Goal: Task Accomplishment & Management: Use online tool/utility

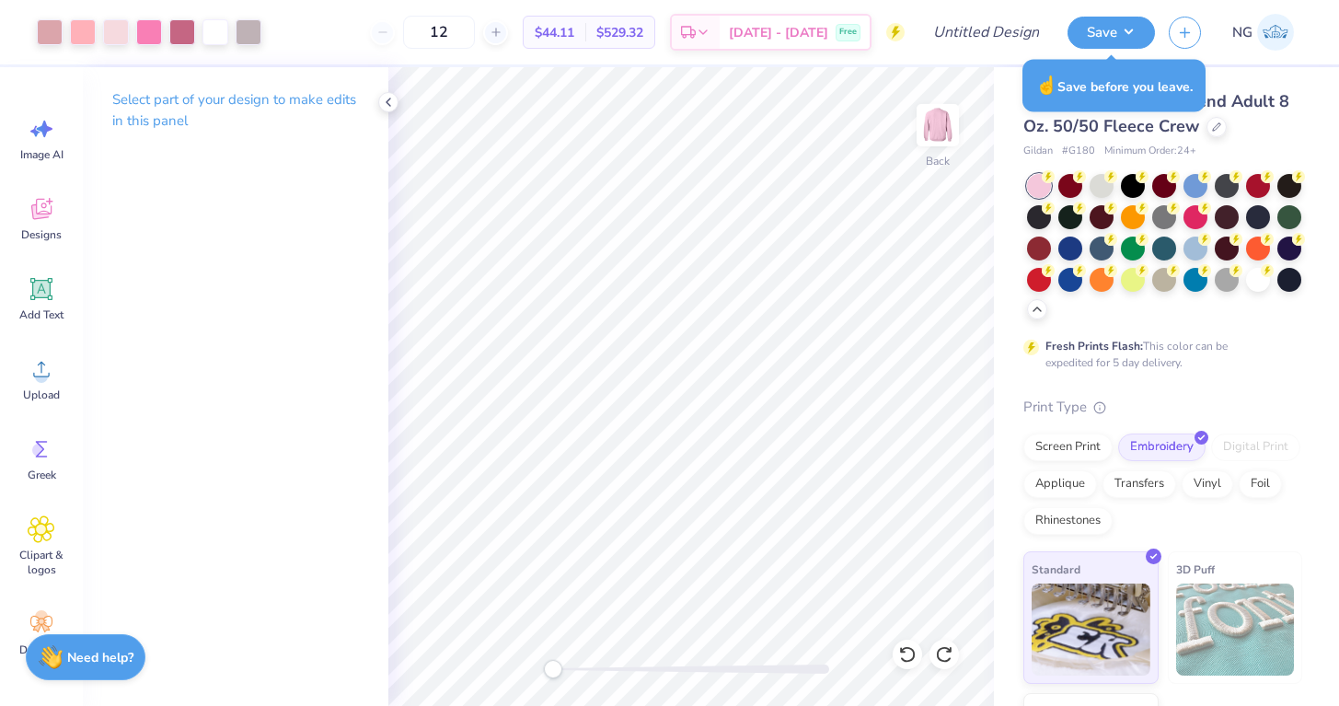
click at [1261, 22] on img at bounding box center [1275, 32] width 37 height 37
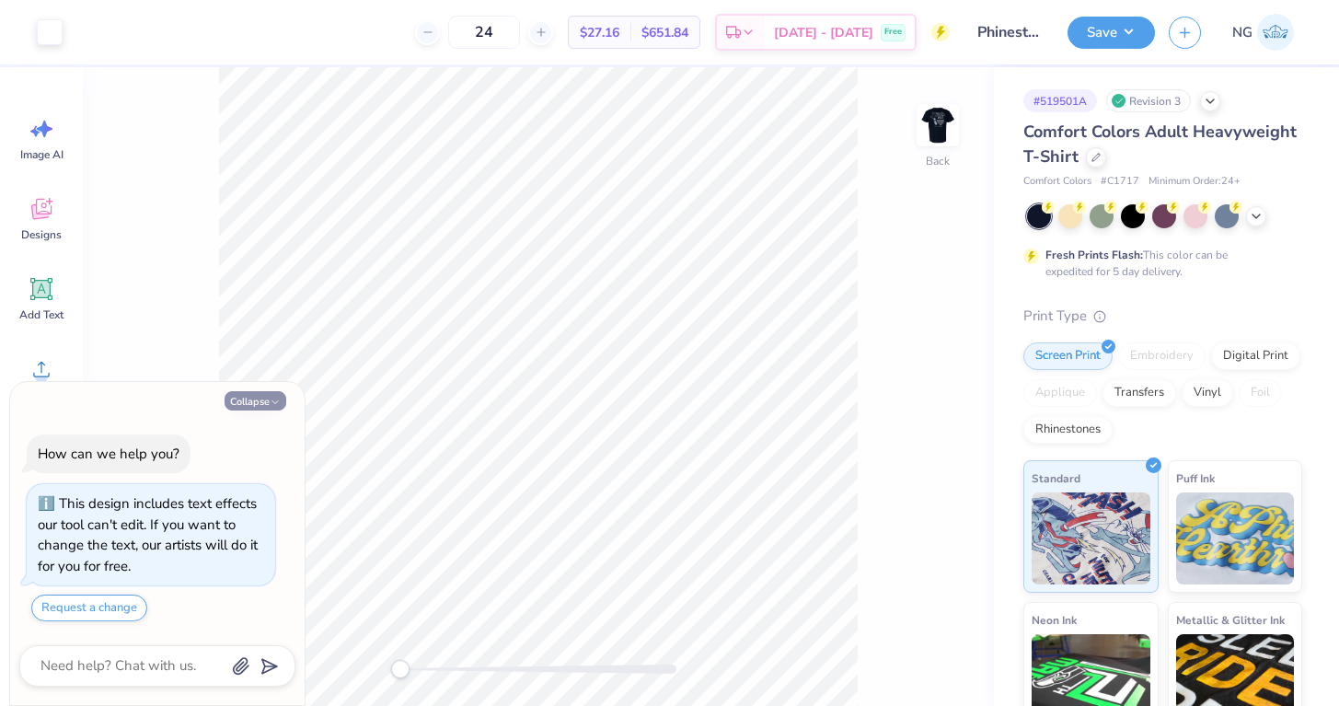
click at [254, 407] on button "Collapse" at bounding box center [256, 400] width 62 height 19
type textarea "x"
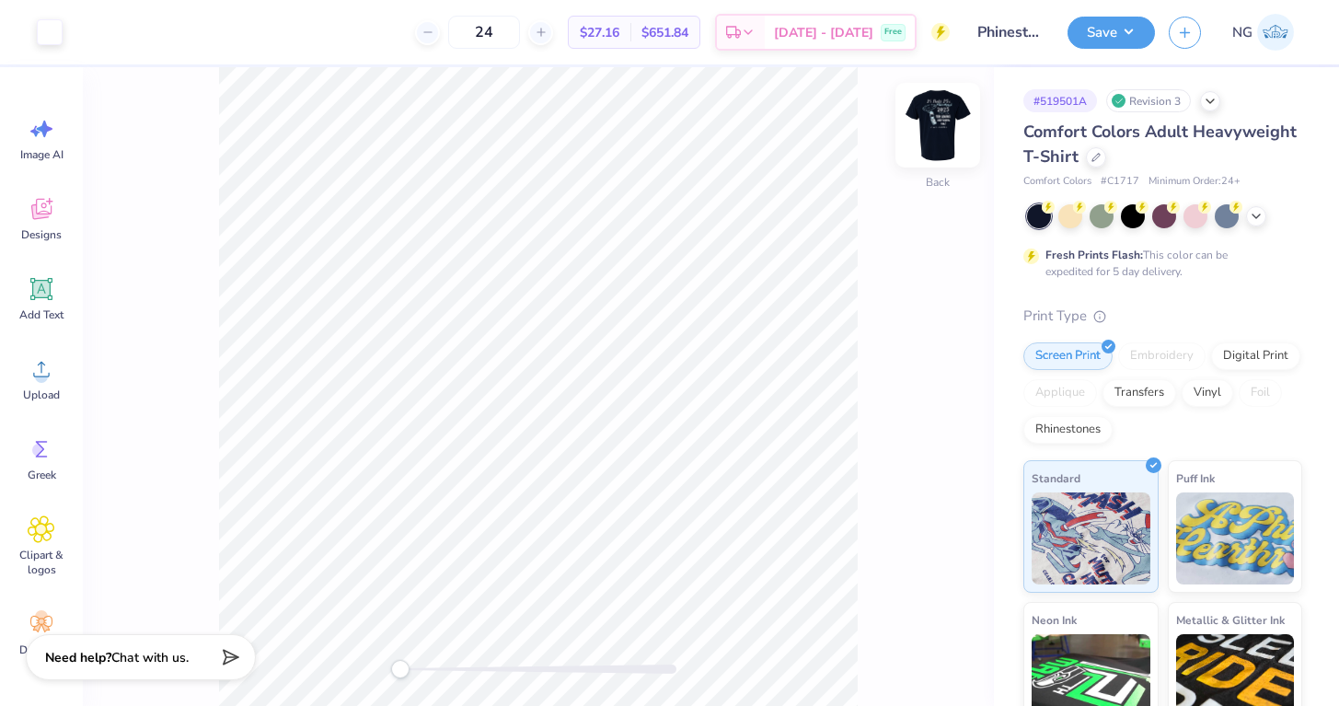
click at [940, 135] on img at bounding box center [938, 125] width 74 height 74
click at [940, 135] on img at bounding box center [937, 125] width 37 height 37
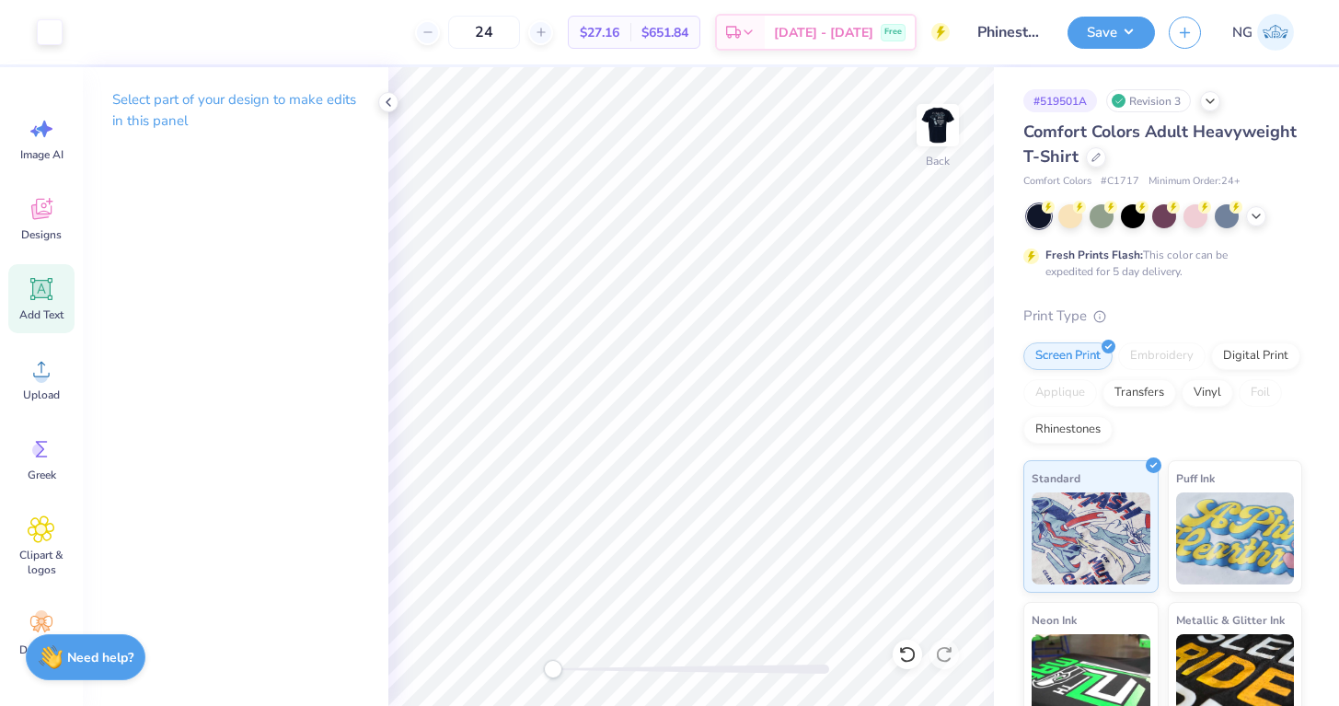
click at [35, 290] on icon at bounding box center [41, 289] width 17 height 17
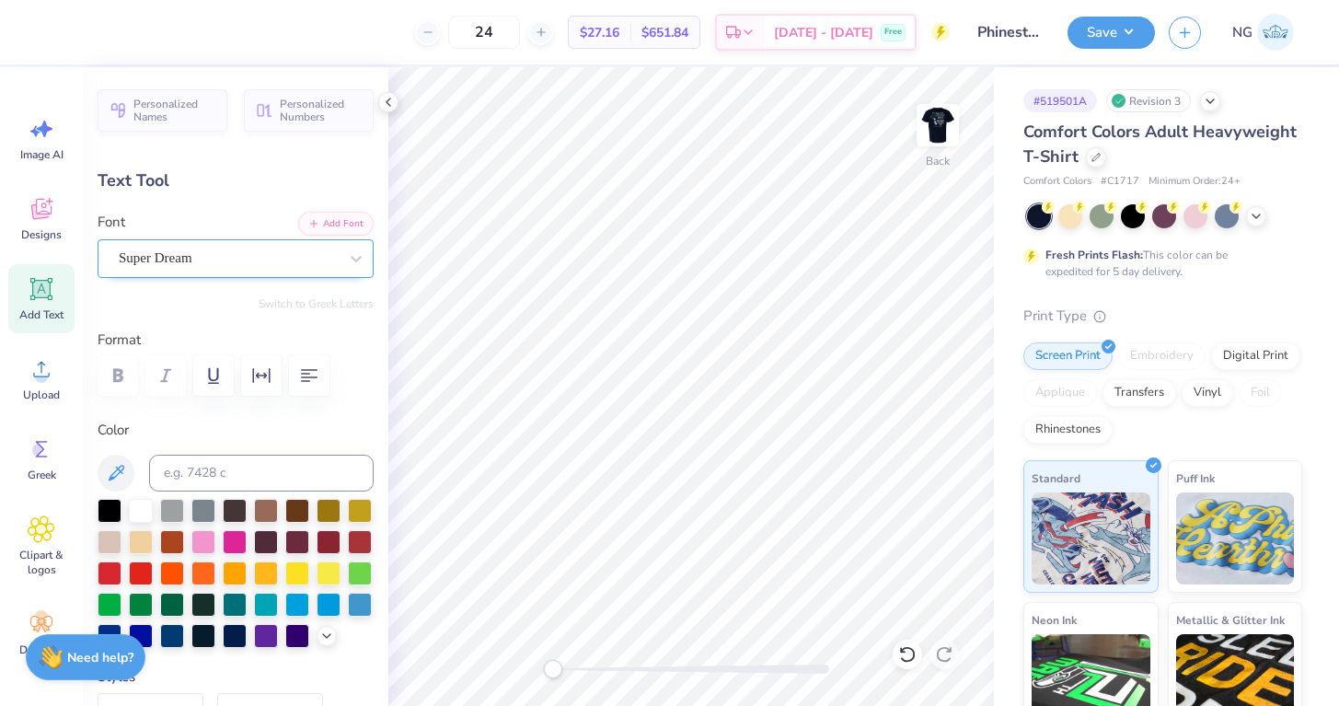
click at [307, 244] on div "Super Dream" at bounding box center [228, 258] width 223 height 29
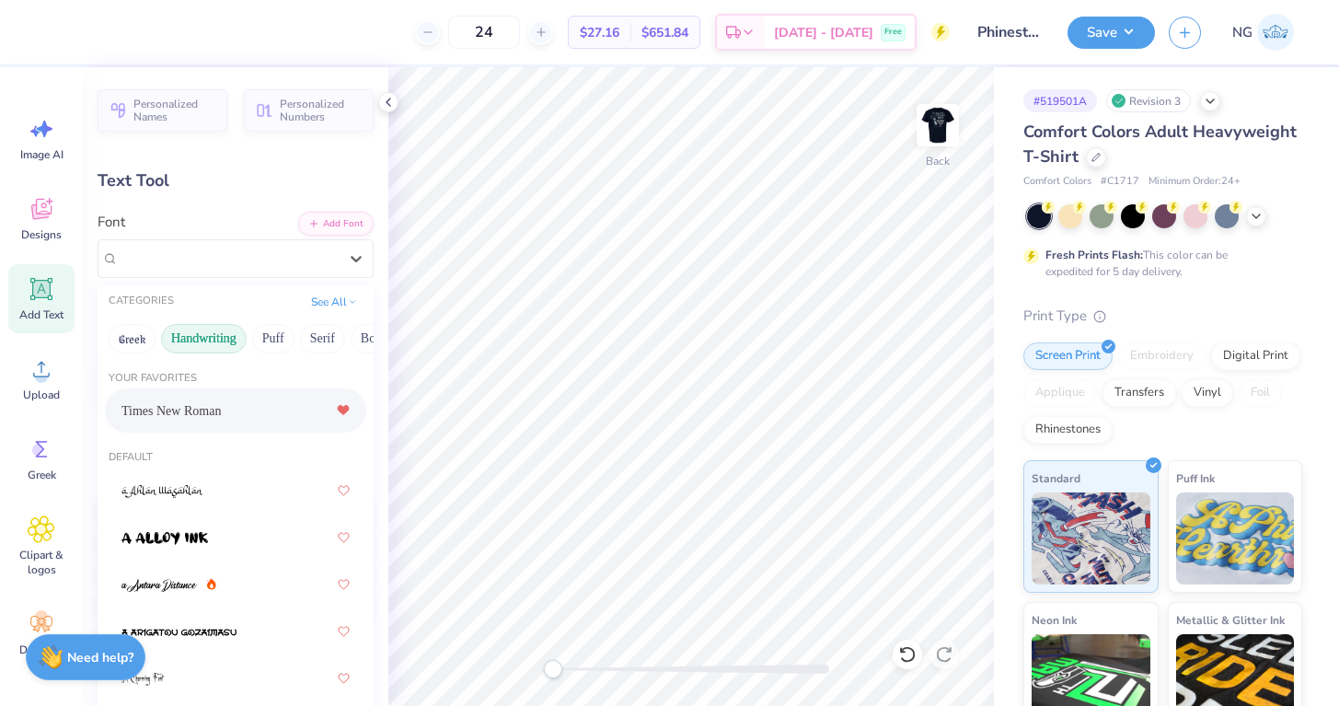
click at [209, 343] on button "Handwriting" at bounding box center [204, 338] width 86 height 29
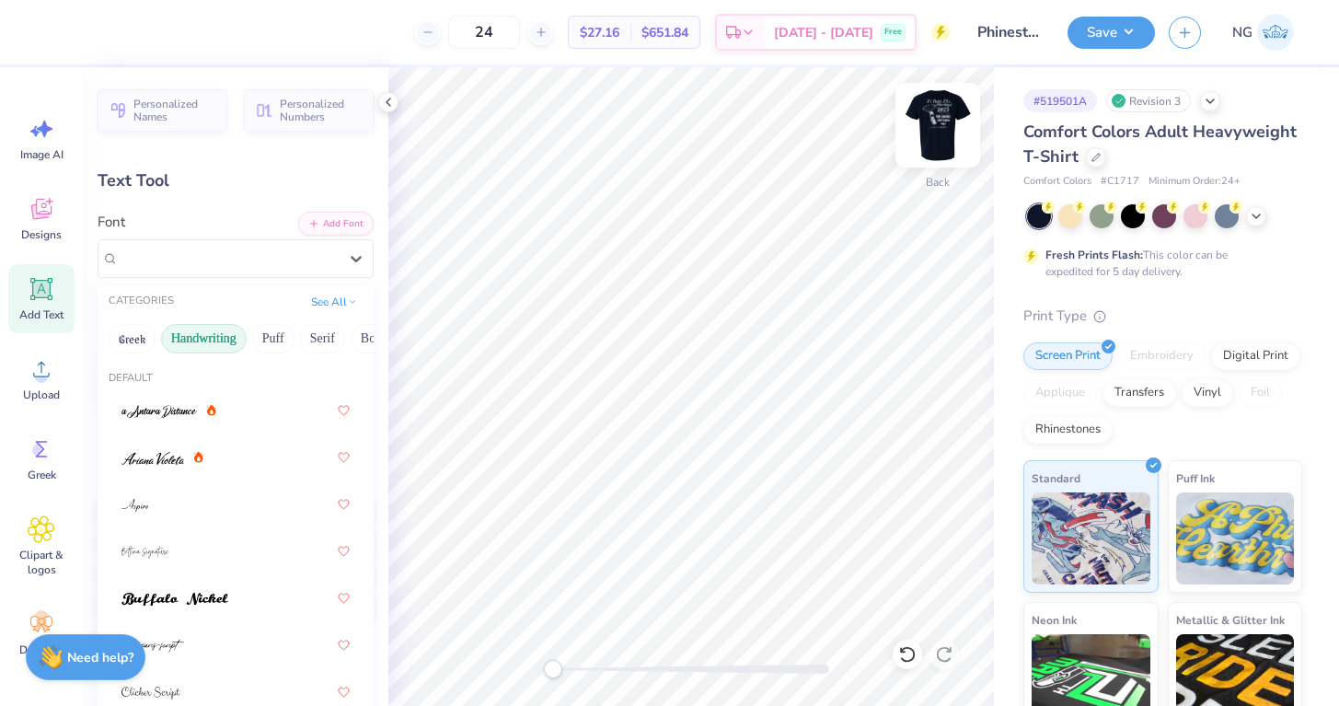
click at [945, 130] on img at bounding box center [938, 125] width 74 height 74
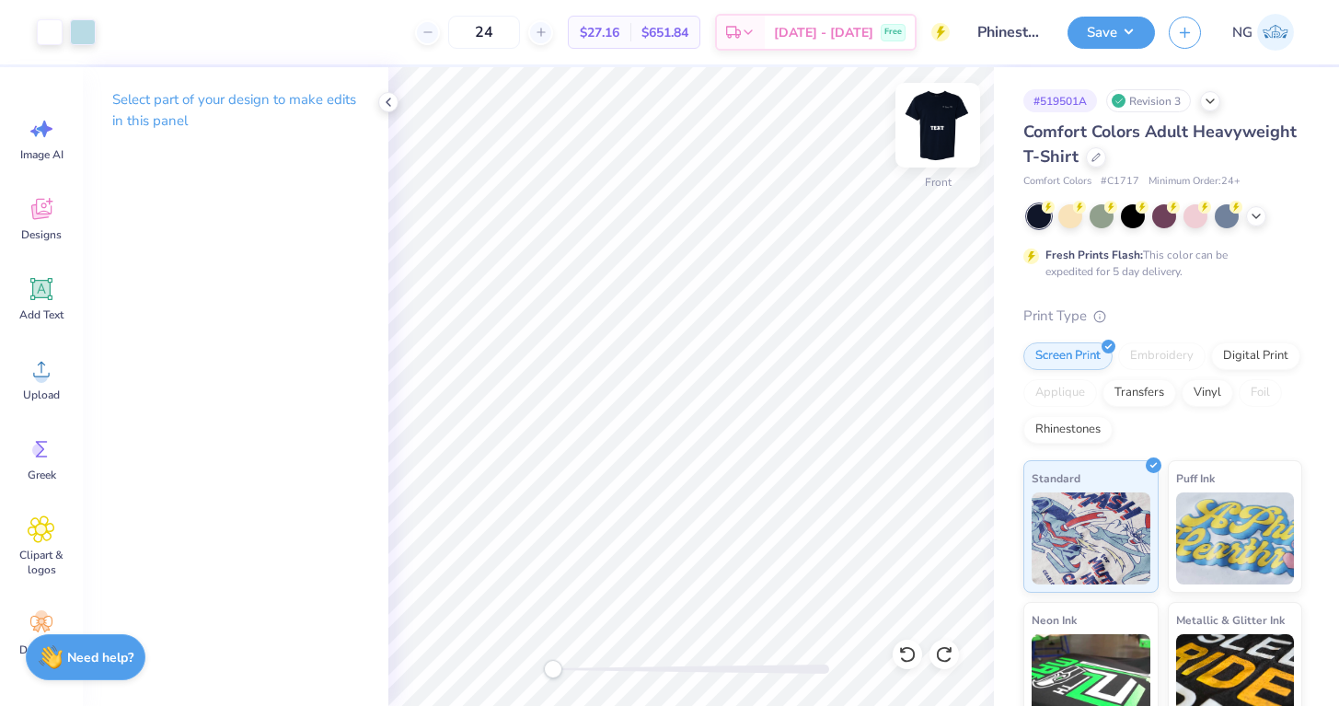
click at [932, 130] on img at bounding box center [938, 125] width 74 height 74
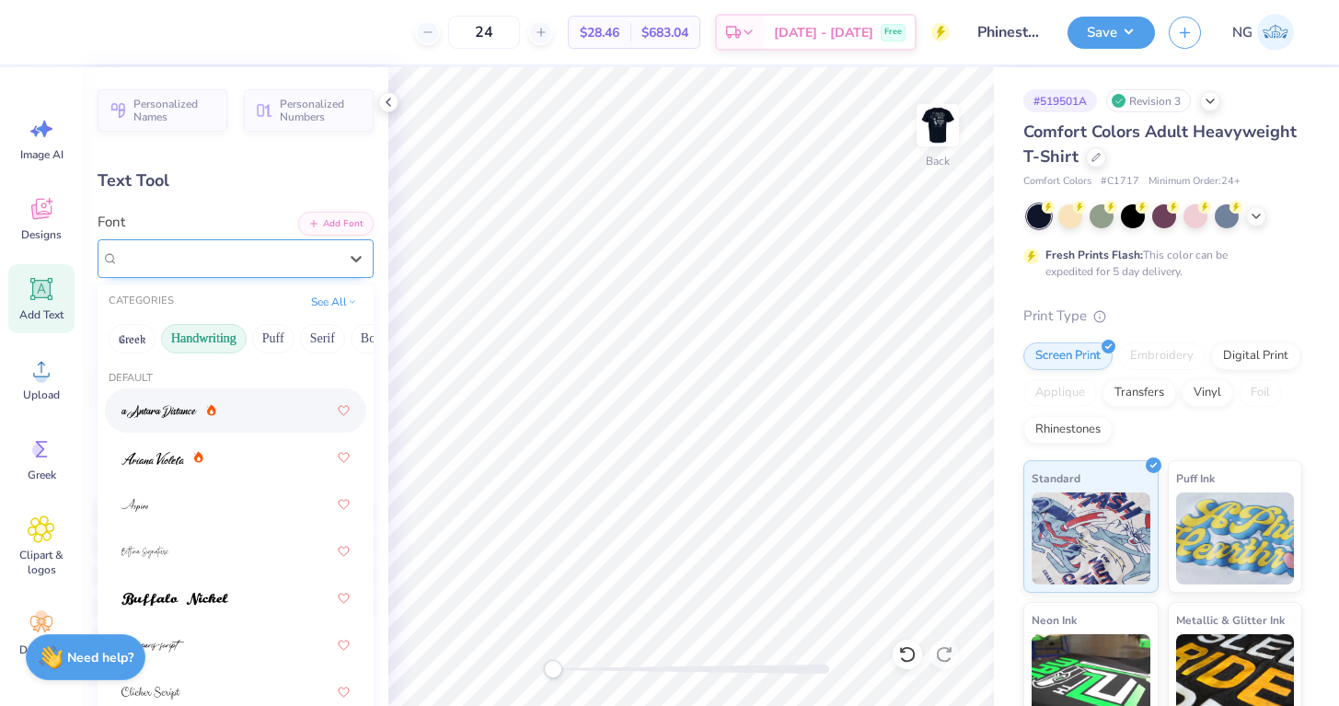
click at [176, 246] on div at bounding box center [228, 258] width 219 height 25
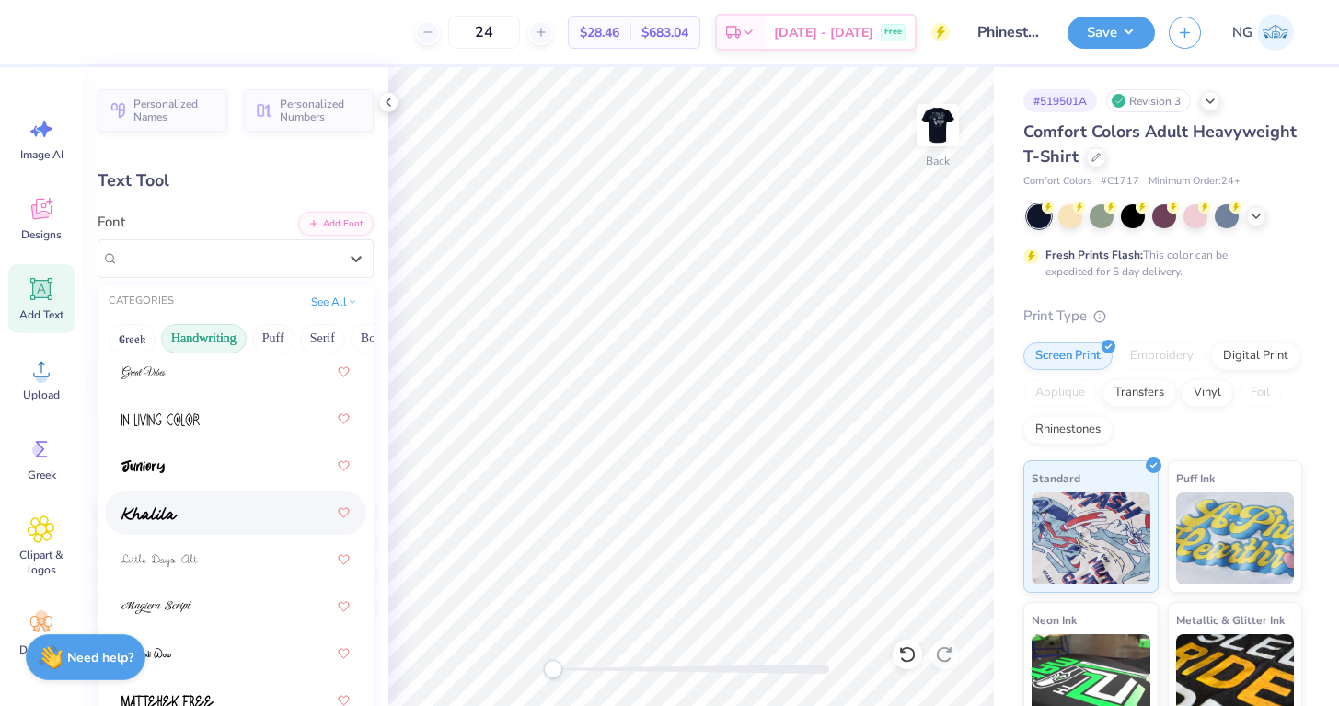
scroll to position [415, 0]
click at [183, 525] on div at bounding box center [235, 511] width 228 height 33
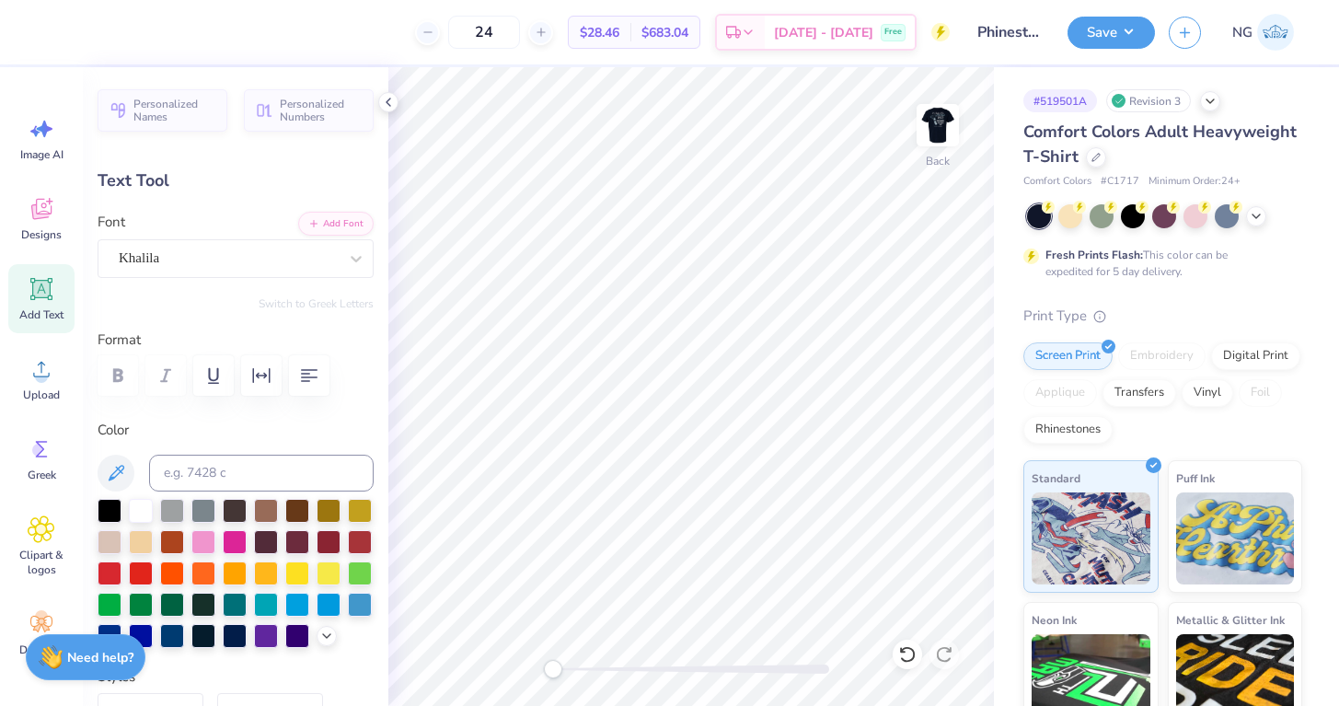
scroll to position [0, 1]
type textarea "phinest"
click at [941, 142] on img at bounding box center [938, 125] width 74 height 74
type input "7.82"
type input "2.34"
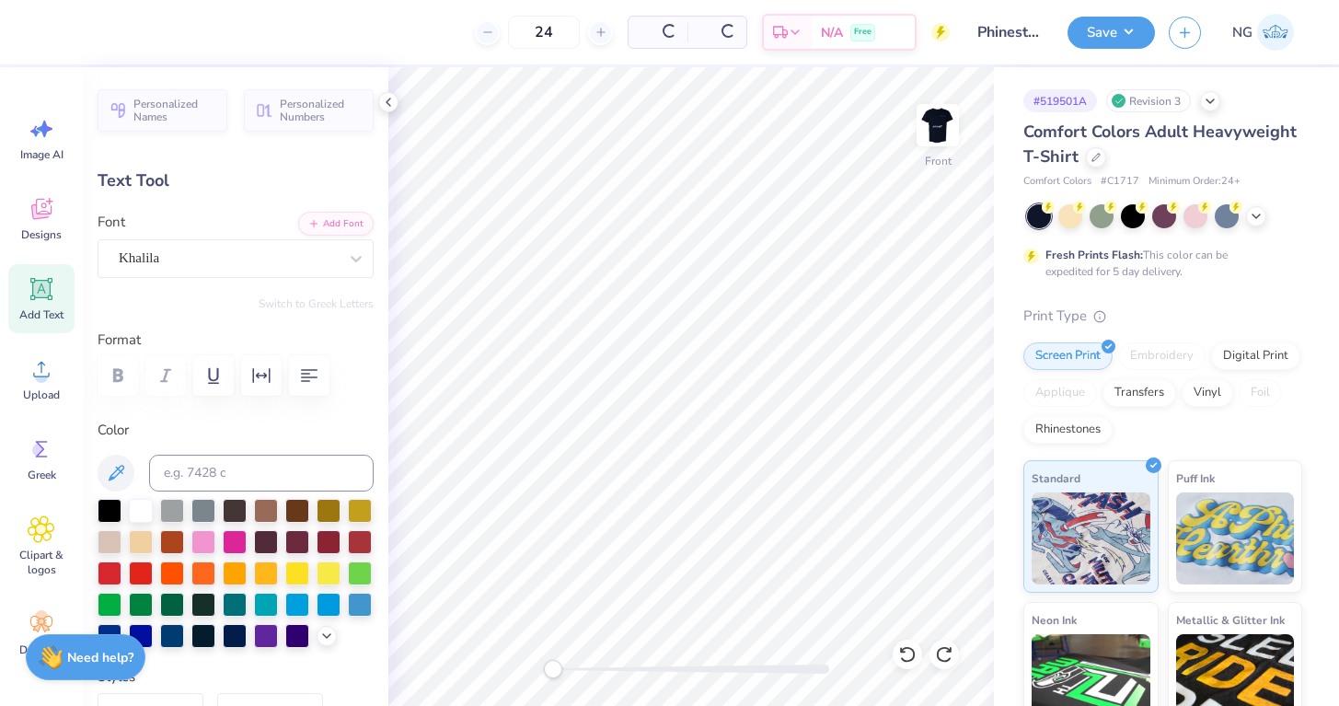
type input "13.88"
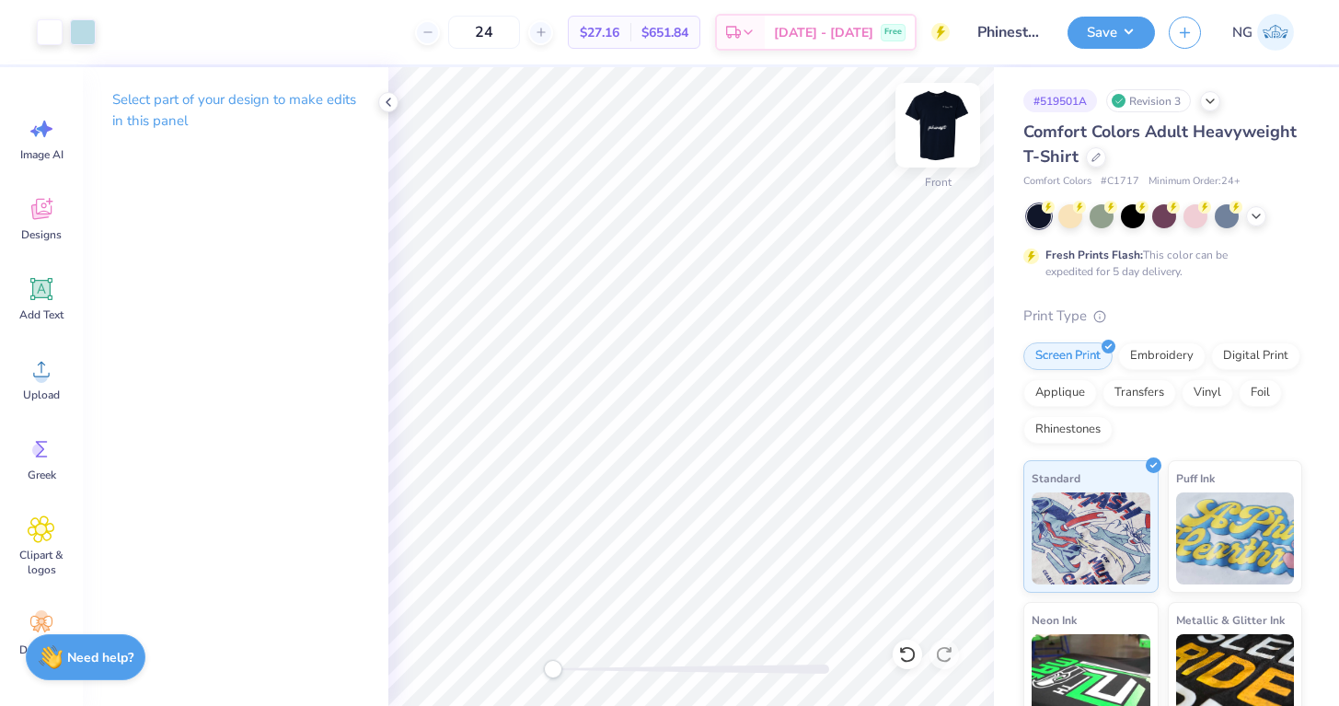
click at [941, 123] on img at bounding box center [938, 125] width 74 height 74
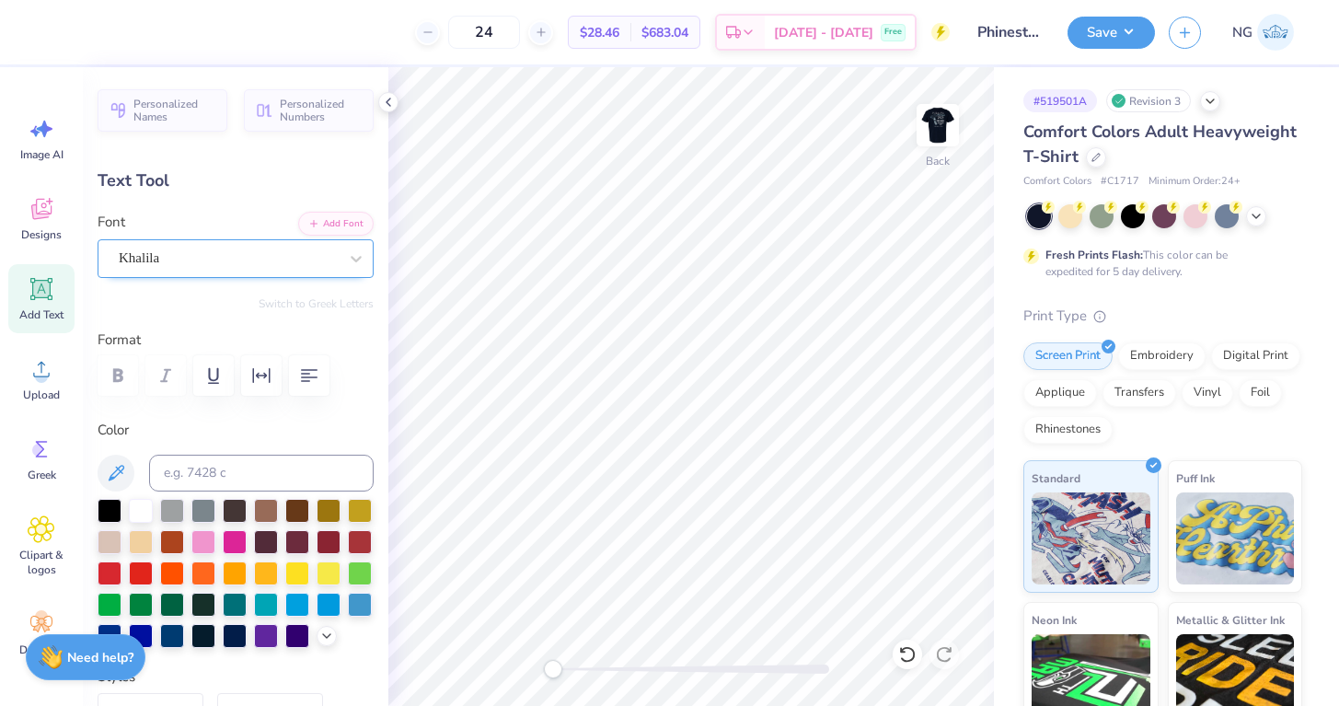
click at [304, 268] on div at bounding box center [228, 258] width 219 height 25
type input "filp"
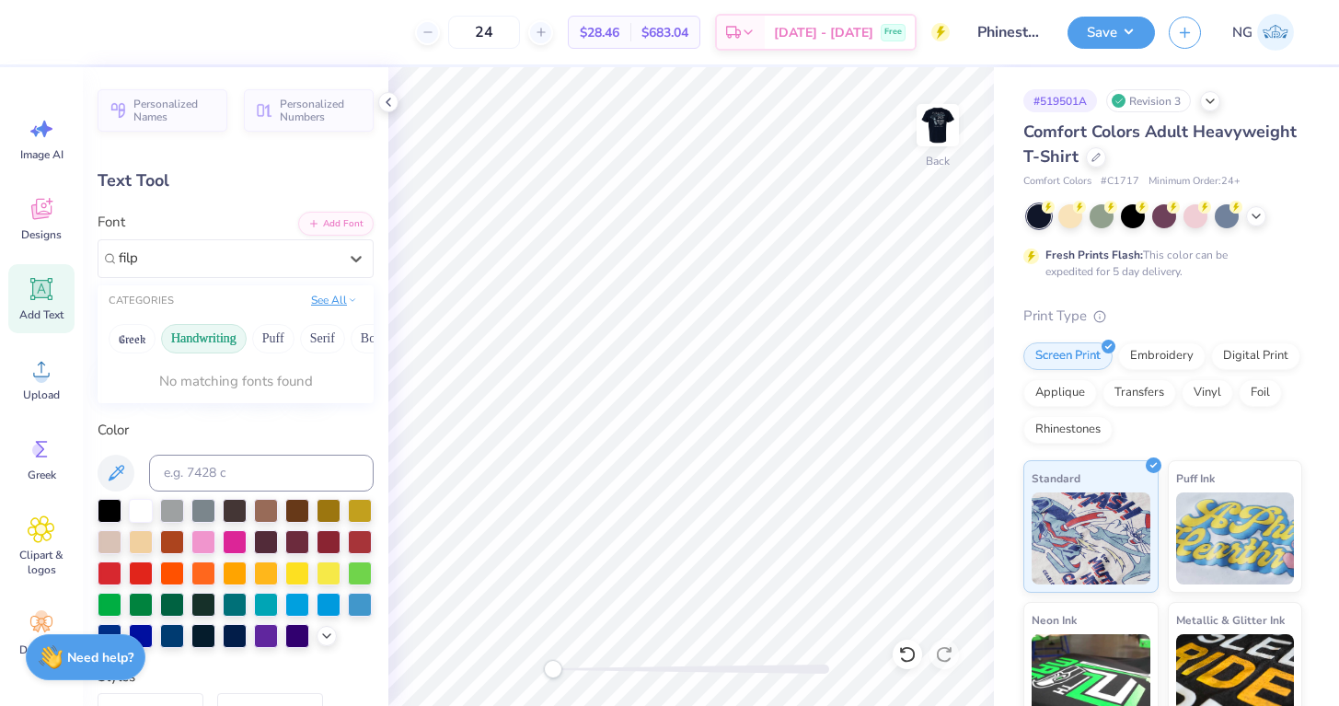
click at [321, 305] on button "See All" at bounding box center [333, 300] width 57 height 18
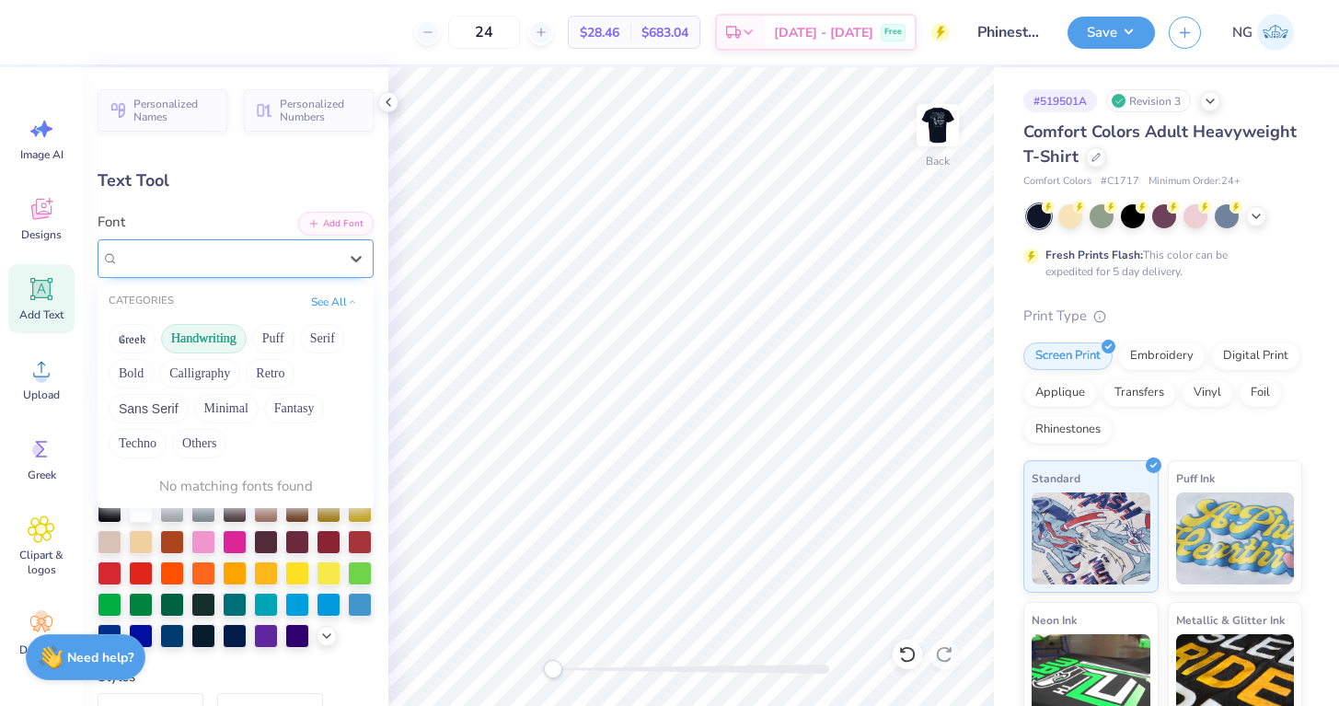
click at [165, 255] on div at bounding box center [228, 258] width 223 height 29
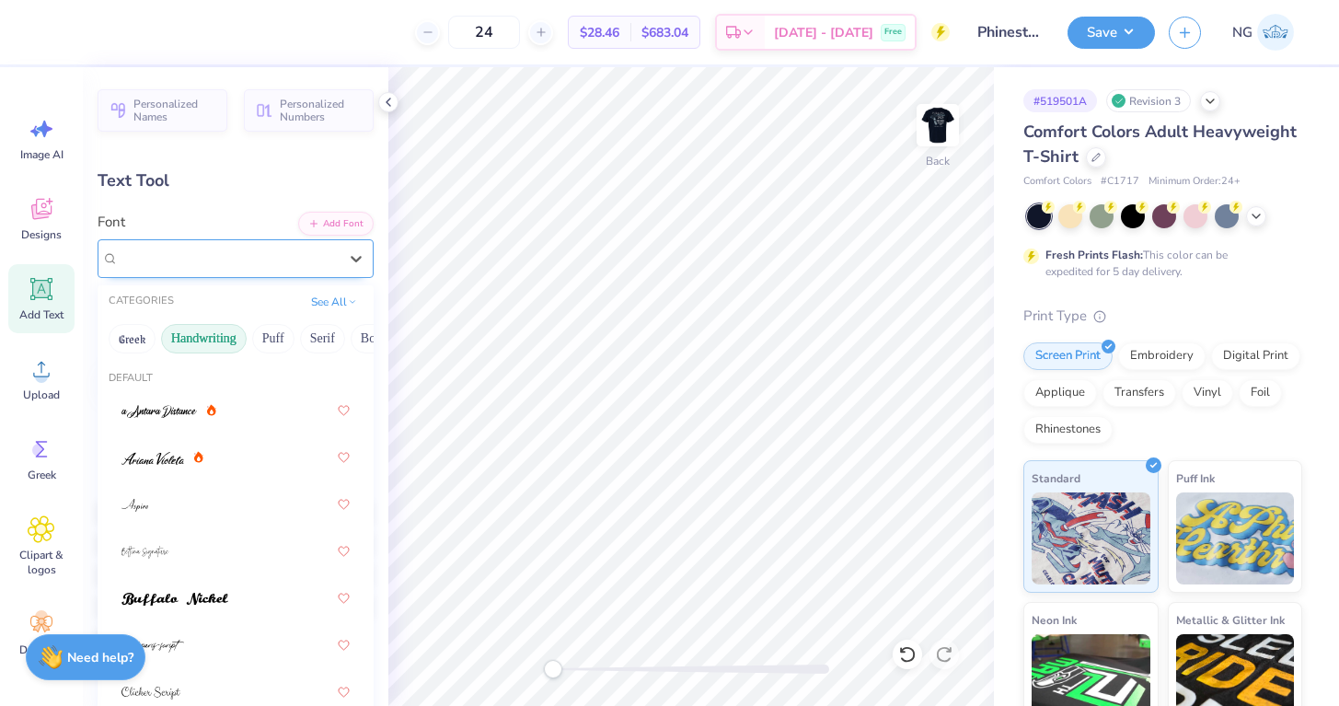
click at [165, 255] on div "Khalila" at bounding box center [228, 258] width 219 height 21
click at [159, 254] on span "Khalila" at bounding box center [139, 258] width 40 height 21
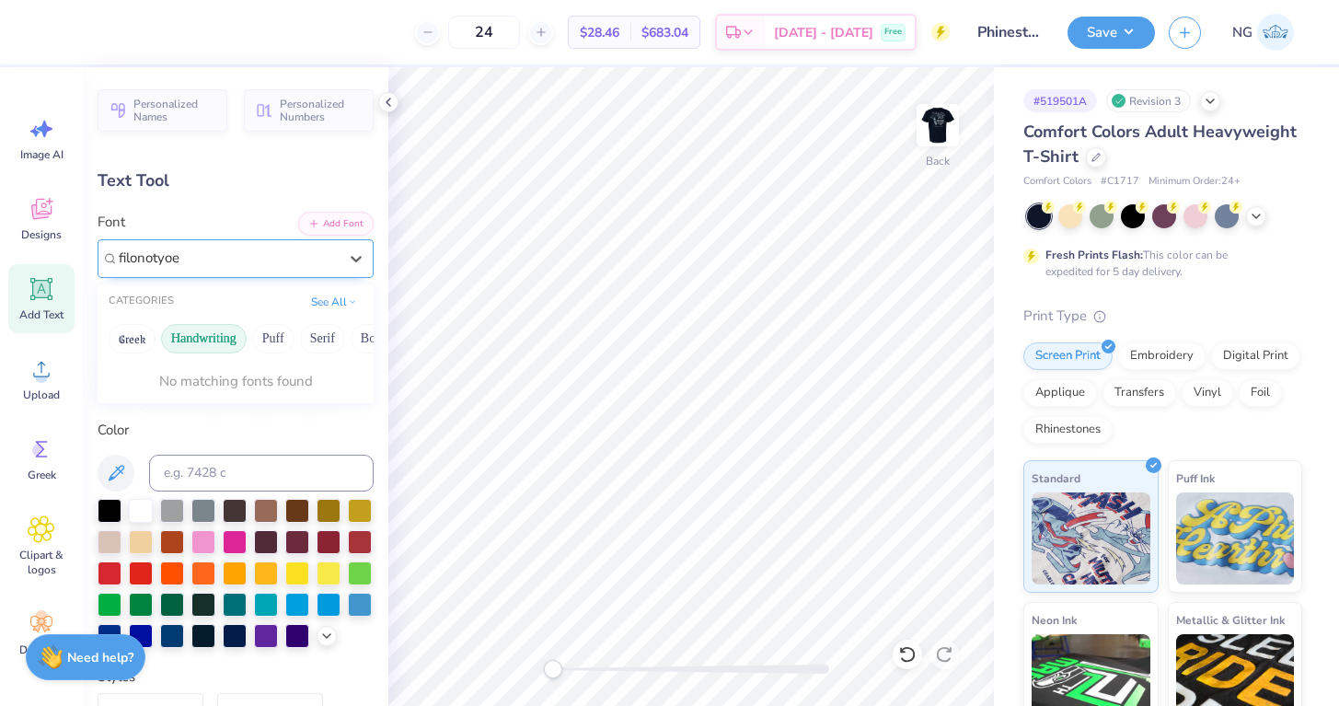
type input "filonotyoe"
click at [338, 252] on div at bounding box center [228, 258] width 223 height 29
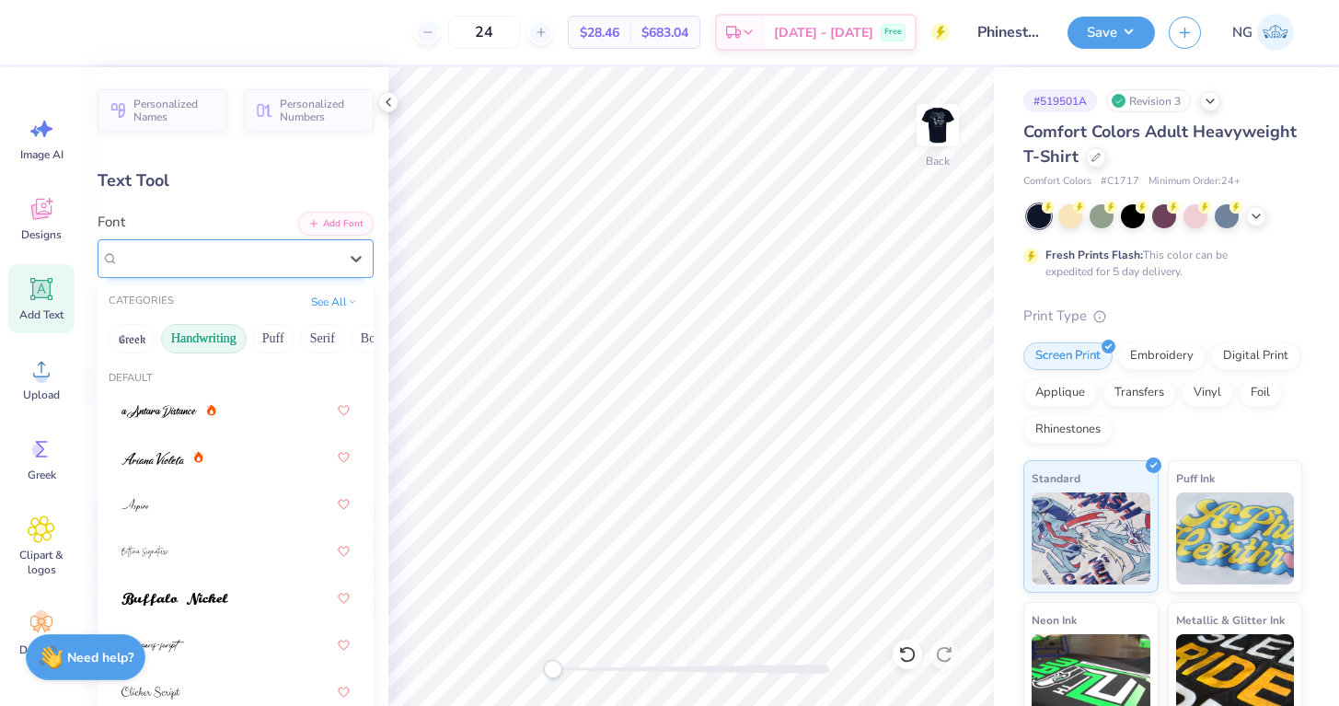
click at [338, 252] on div "Khalila" at bounding box center [228, 258] width 223 height 29
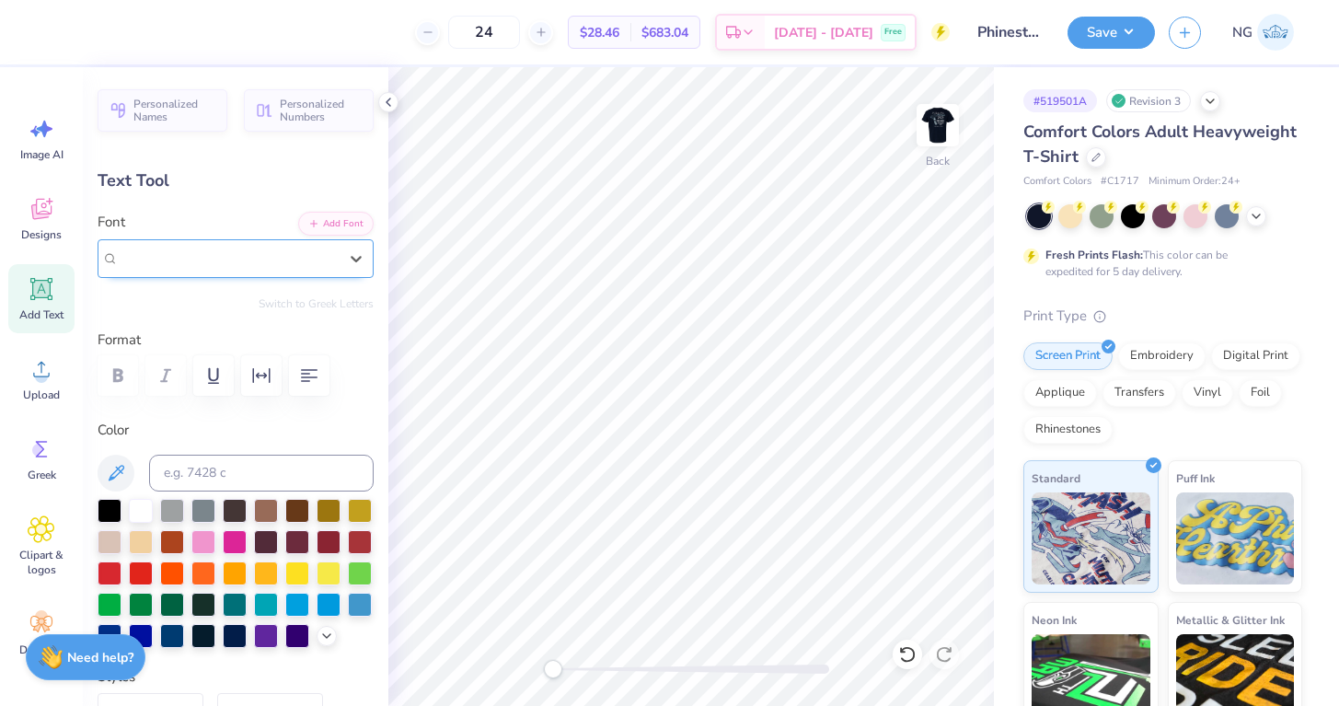
click at [338, 252] on div "Khalila" at bounding box center [228, 258] width 223 height 29
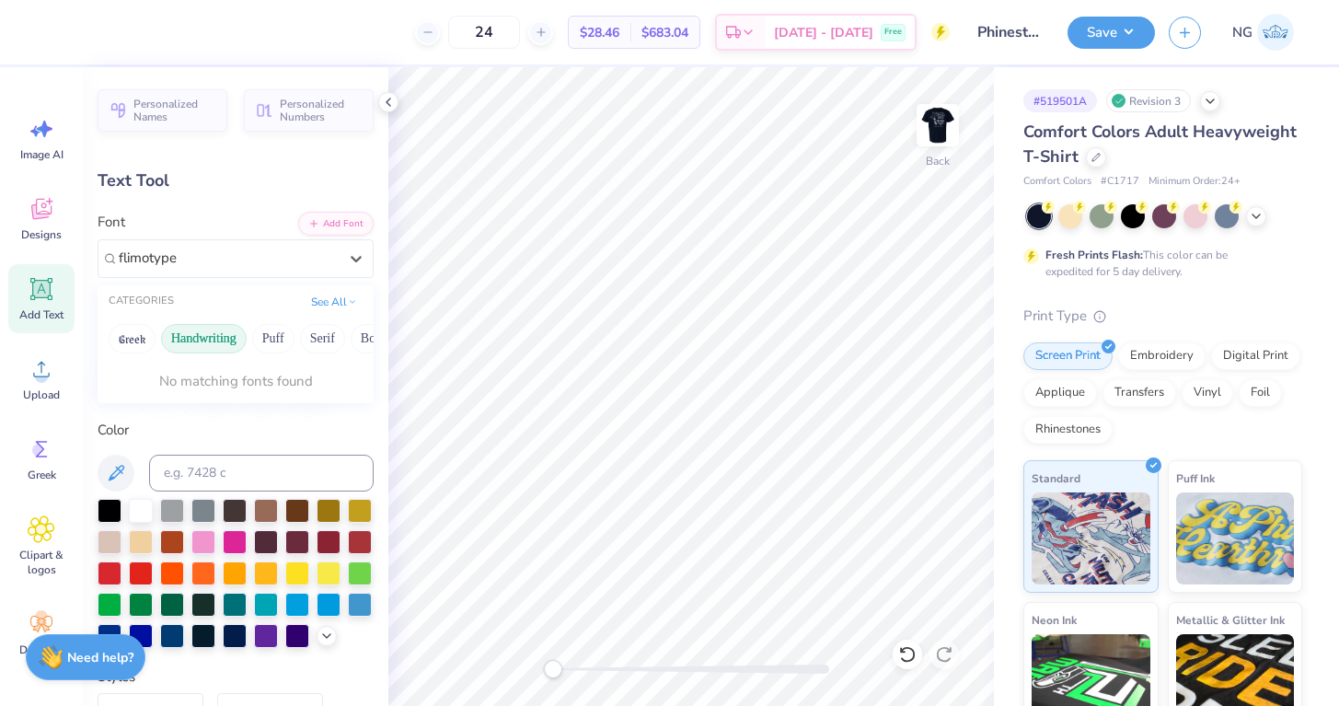
type input "flimotype"
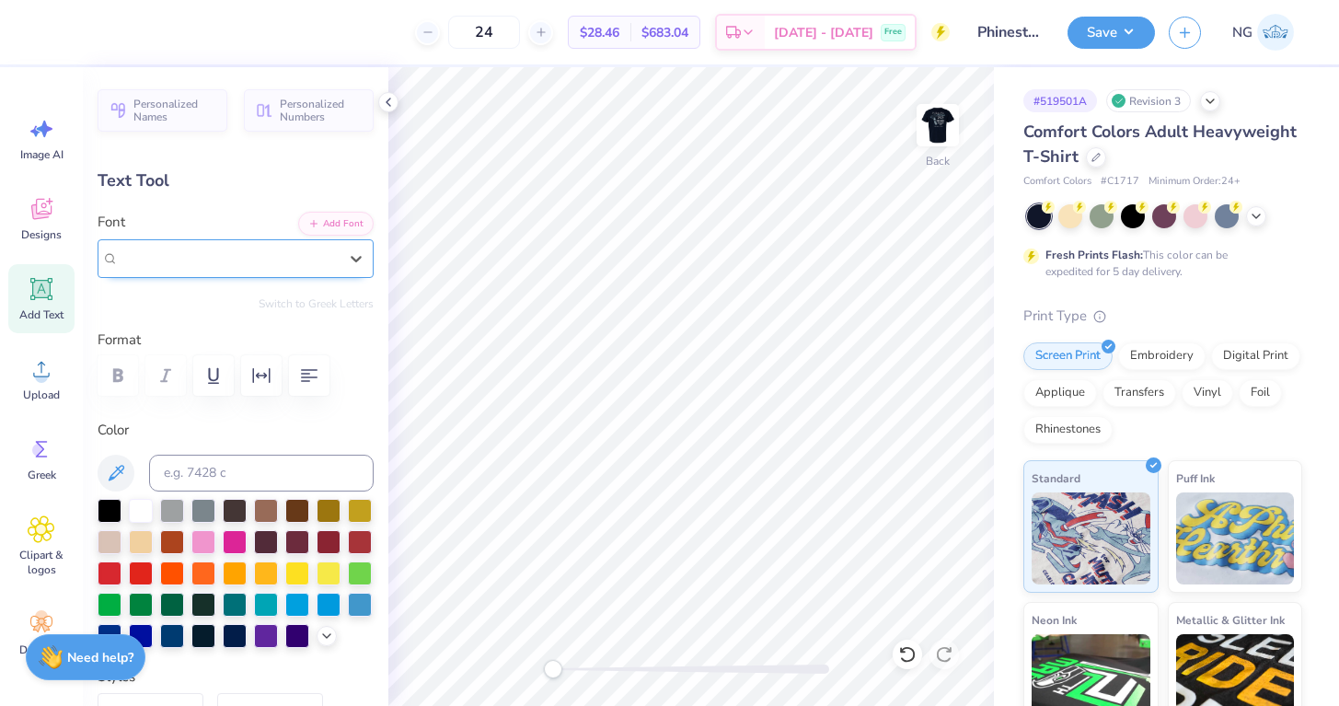
click at [219, 259] on div "Khalila" at bounding box center [228, 258] width 223 height 29
click at [33, 216] on icon at bounding box center [40, 211] width 17 height 15
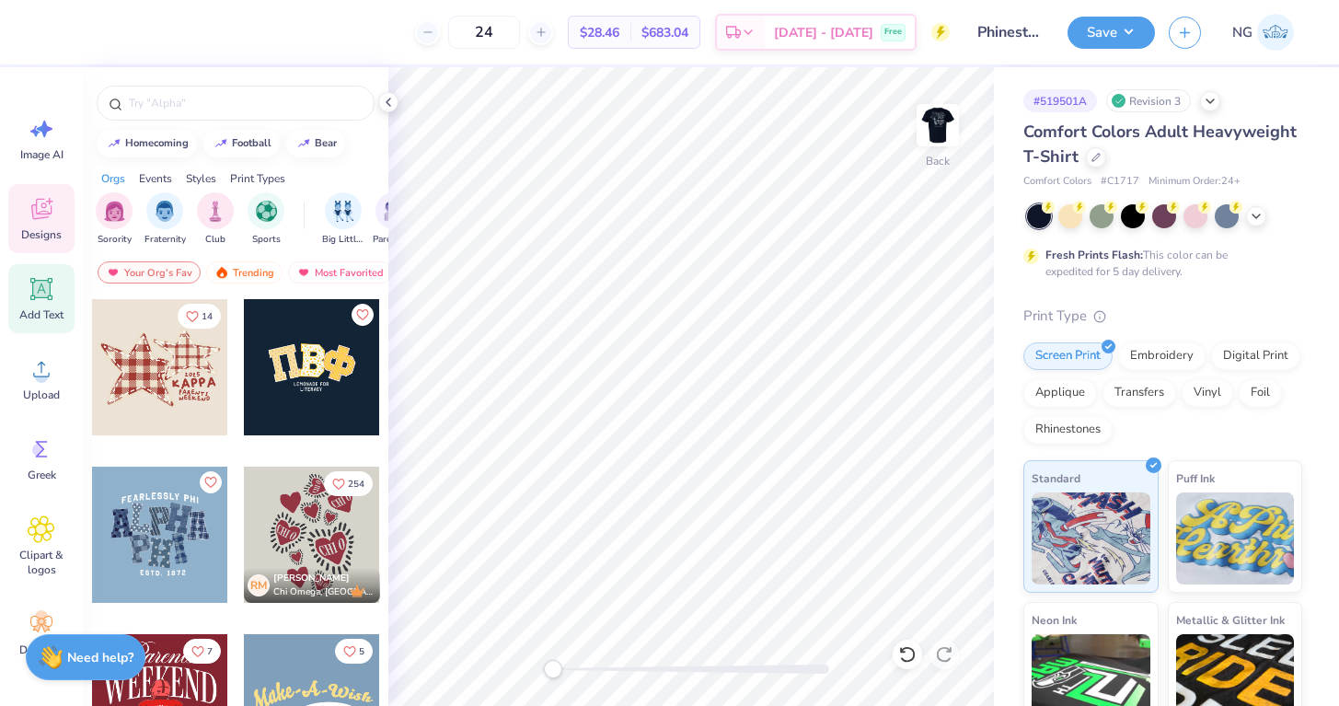
click at [38, 297] on icon at bounding box center [41, 289] width 22 height 22
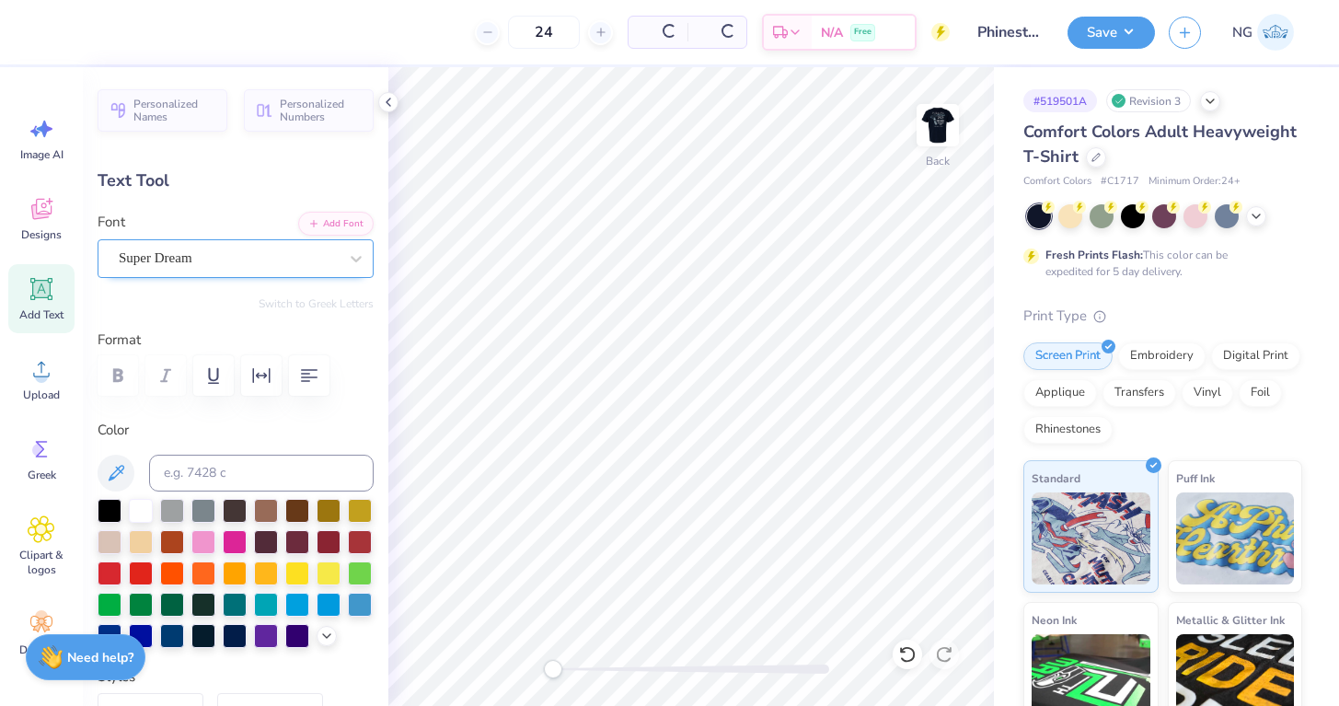
click at [154, 252] on div "Super Dream" at bounding box center [228, 258] width 223 height 29
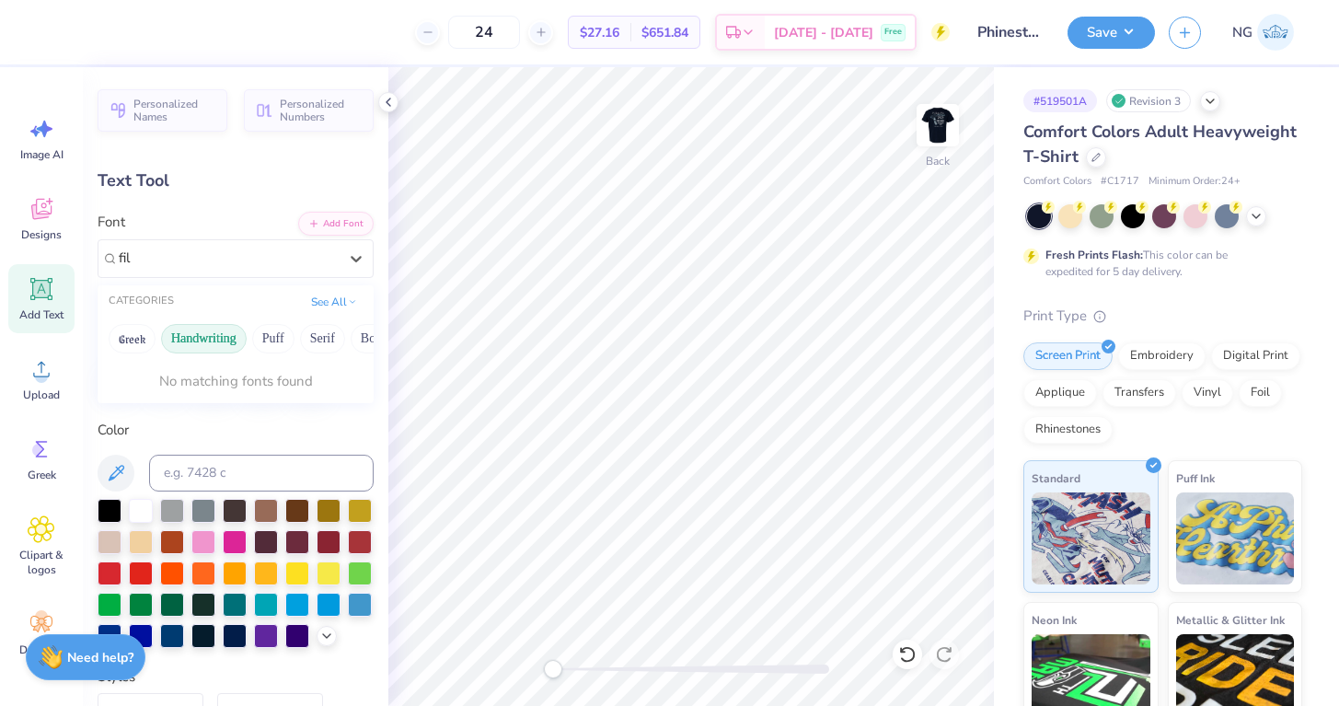
click at [353, 291] on div "CATEGORIES See All" at bounding box center [236, 301] width 276 height 33
click at [341, 302] on button "See All" at bounding box center [333, 300] width 57 height 18
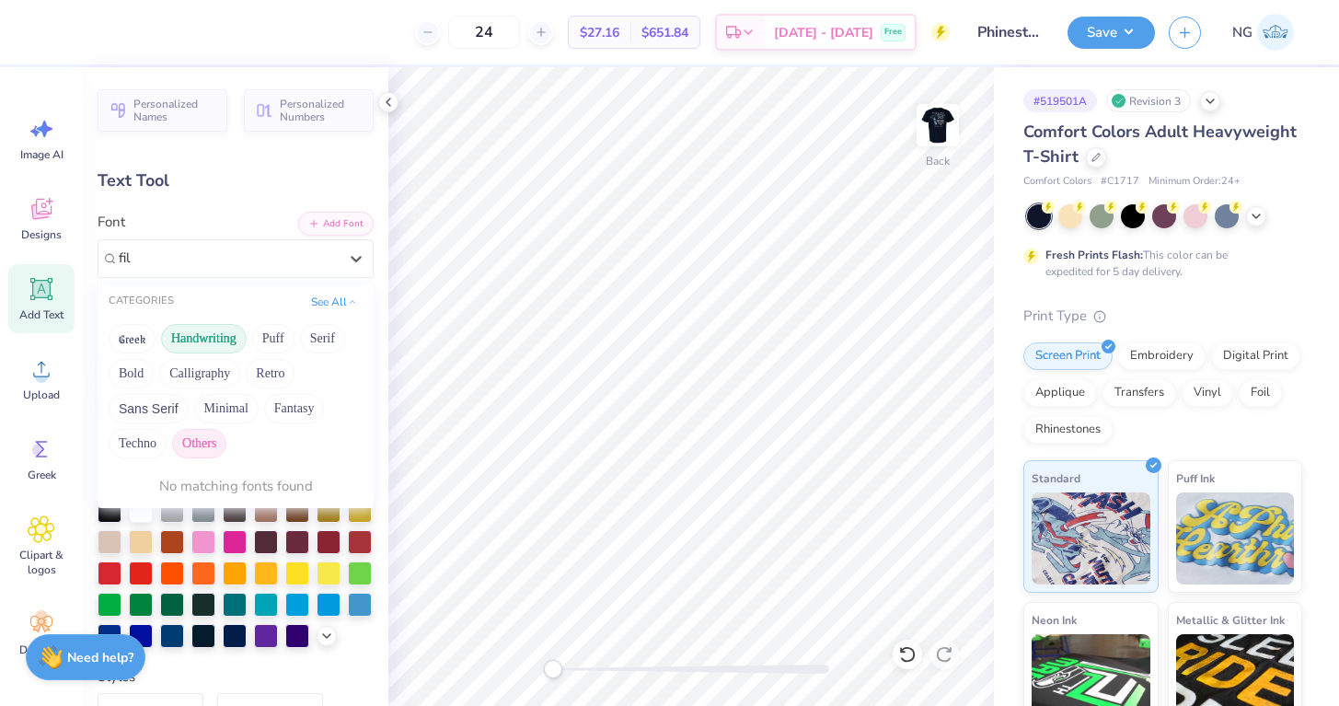
click at [192, 432] on button "Others" at bounding box center [199, 443] width 54 height 29
type input "f"
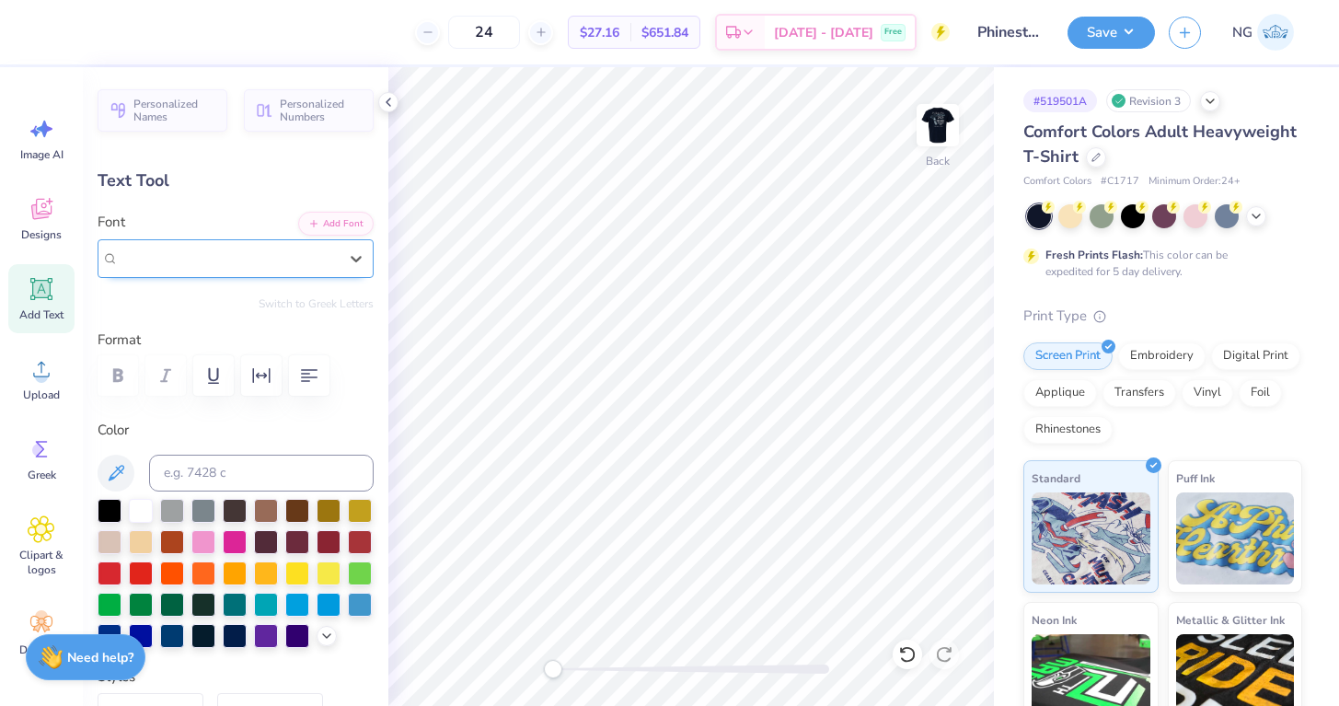
click at [253, 271] on div "Super Dream" at bounding box center [228, 258] width 223 height 29
type input "bakers"
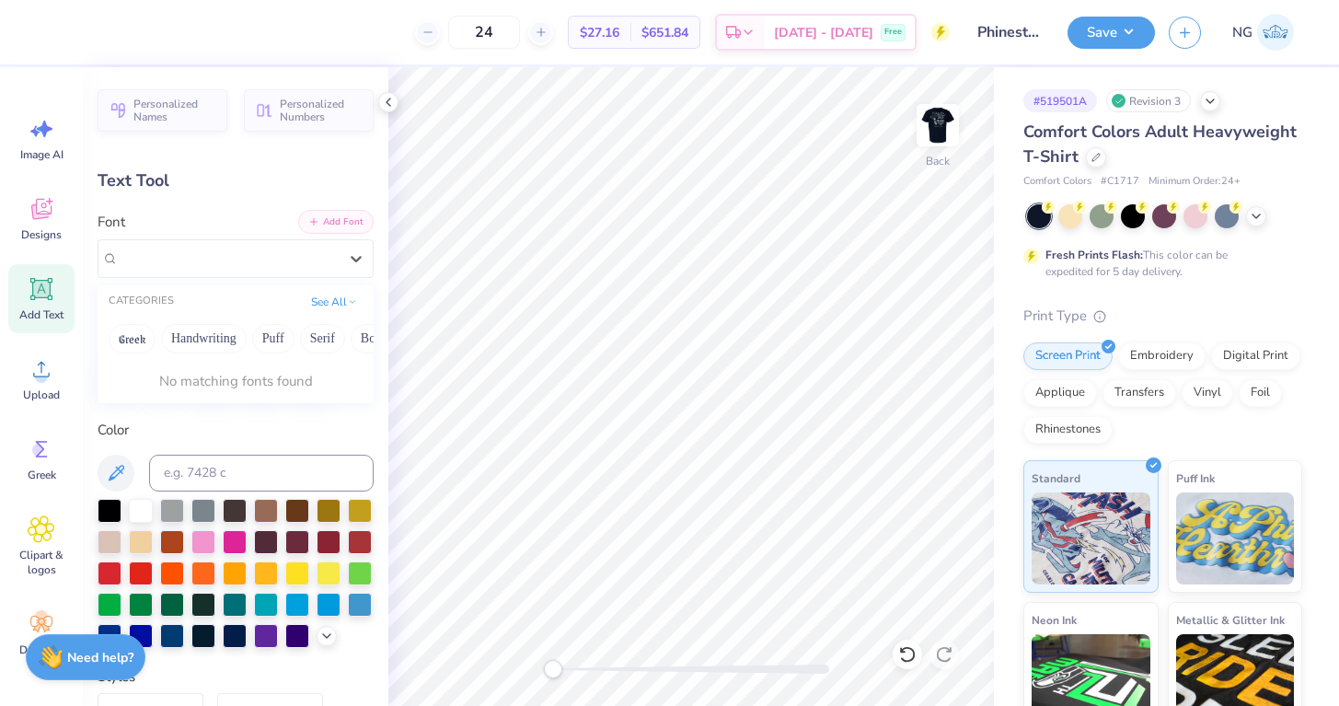
click at [340, 227] on button "Add Font" at bounding box center [335, 222] width 75 height 24
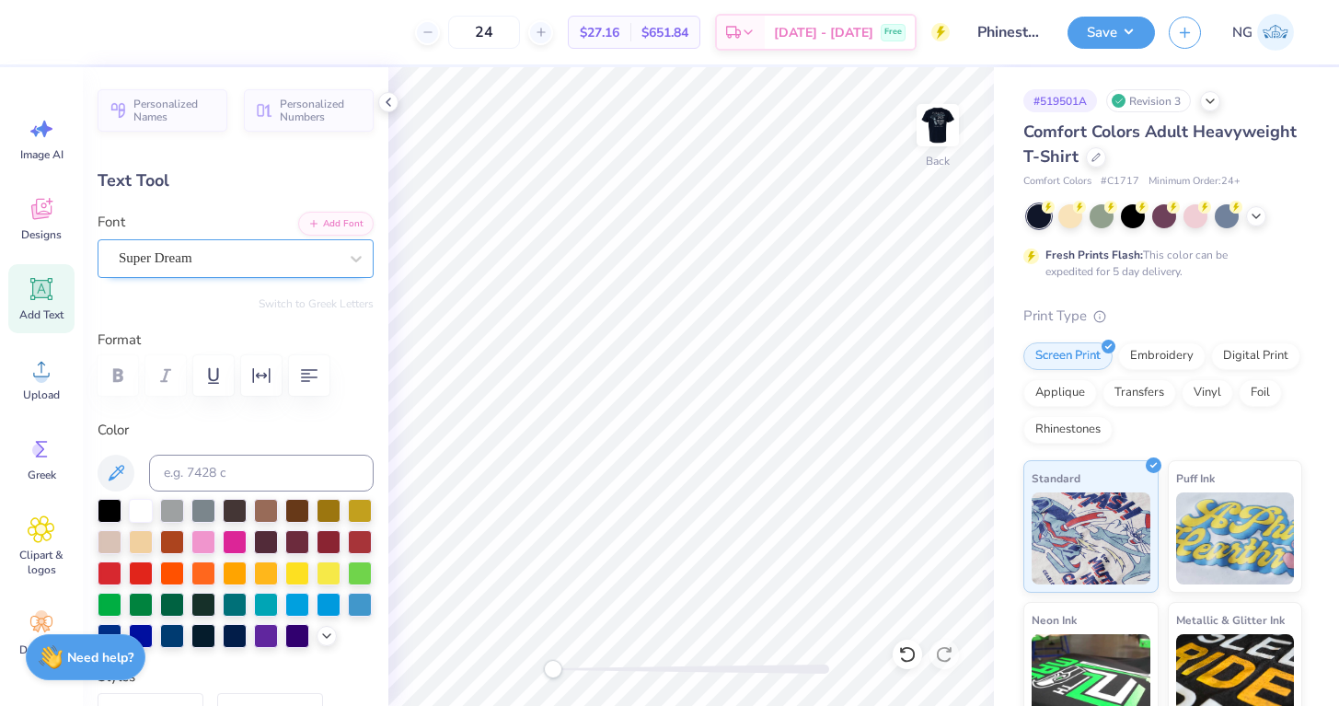
click at [217, 251] on div "Super Dream" at bounding box center [228, 258] width 223 height 29
type input "bakers"
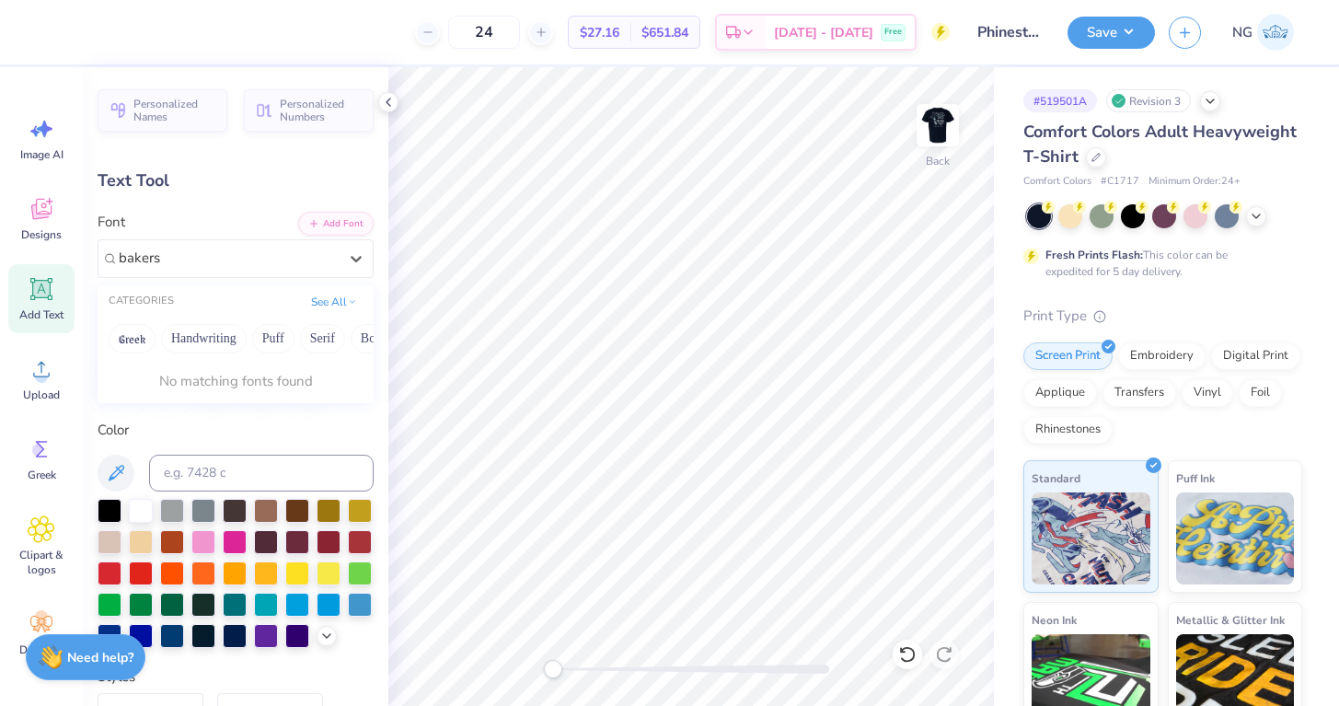
click at [221, 297] on div "CATEGORIES See All" at bounding box center [236, 301] width 276 height 33
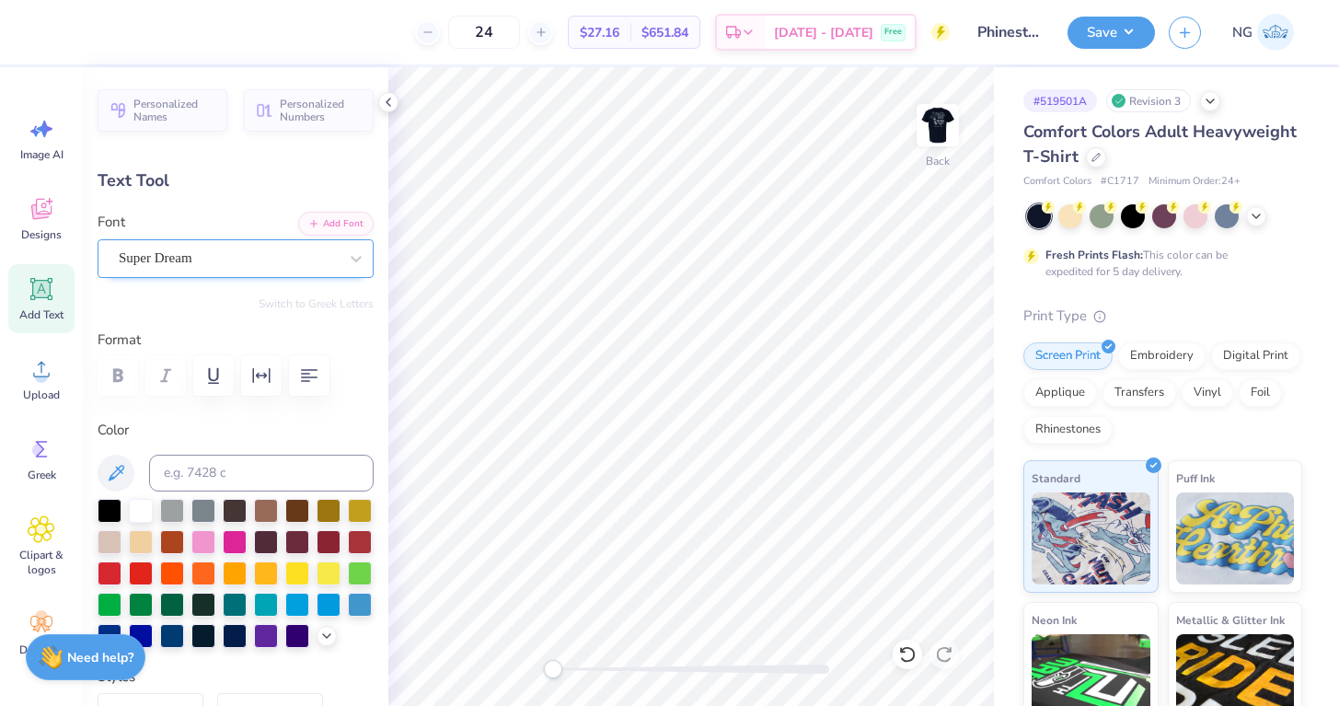
click at [275, 268] on div "Super Dream" at bounding box center [228, 258] width 223 height 29
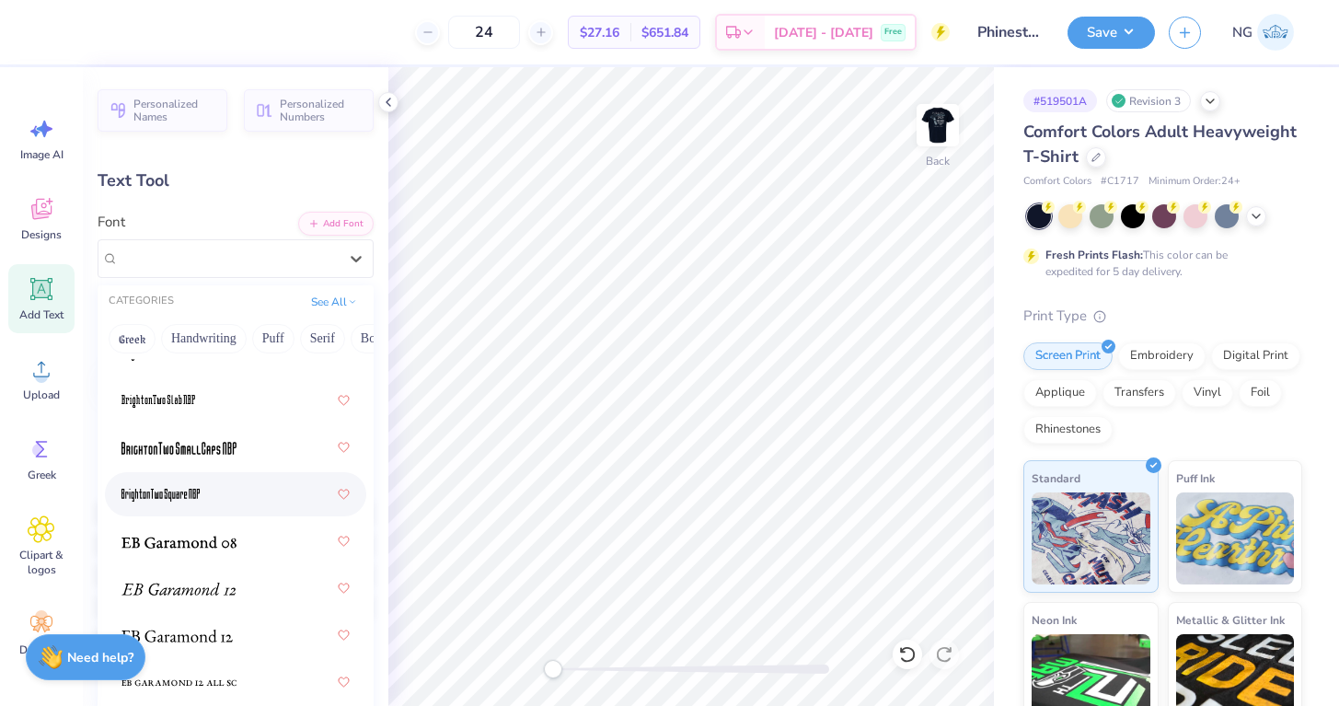
scroll to position [378, 0]
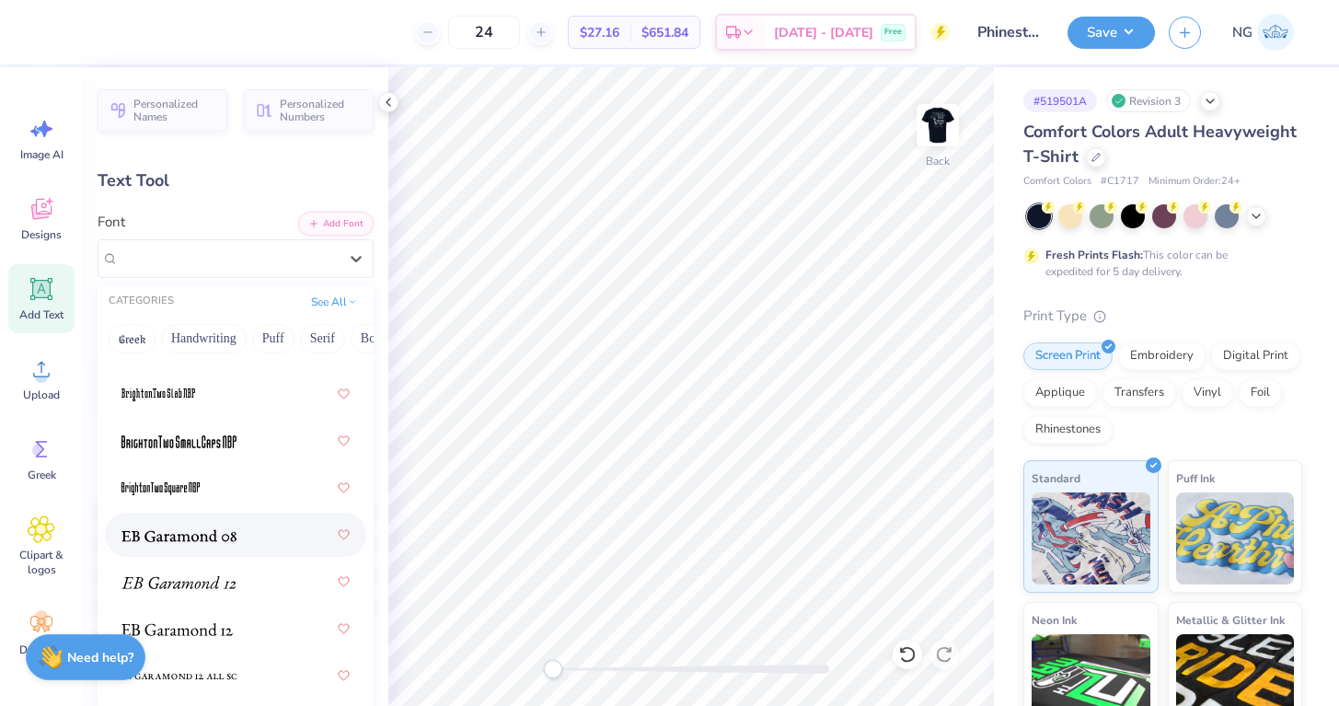
click at [261, 553] on div at bounding box center [235, 534] width 261 height 44
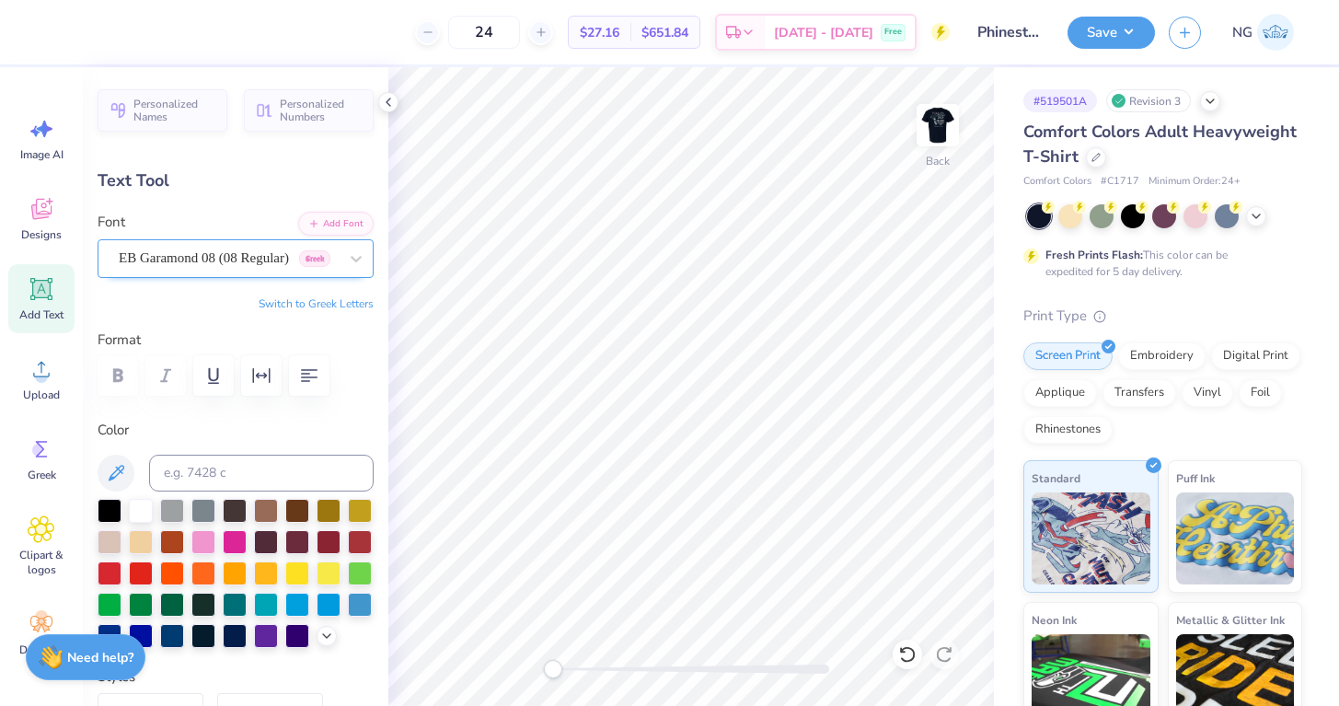
click at [223, 259] on div "EB Garamond 08 (08 Regular) [DEMOGRAPHIC_DATA]" at bounding box center [228, 258] width 223 height 29
type input "5.44"
type input "1.43"
type input "11.79"
click at [191, 271] on div "EB Garamond 08 (08 Regular) [DEMOGRAPHIC_DATA]" at bounding box center [228, 258] width 223 height 29
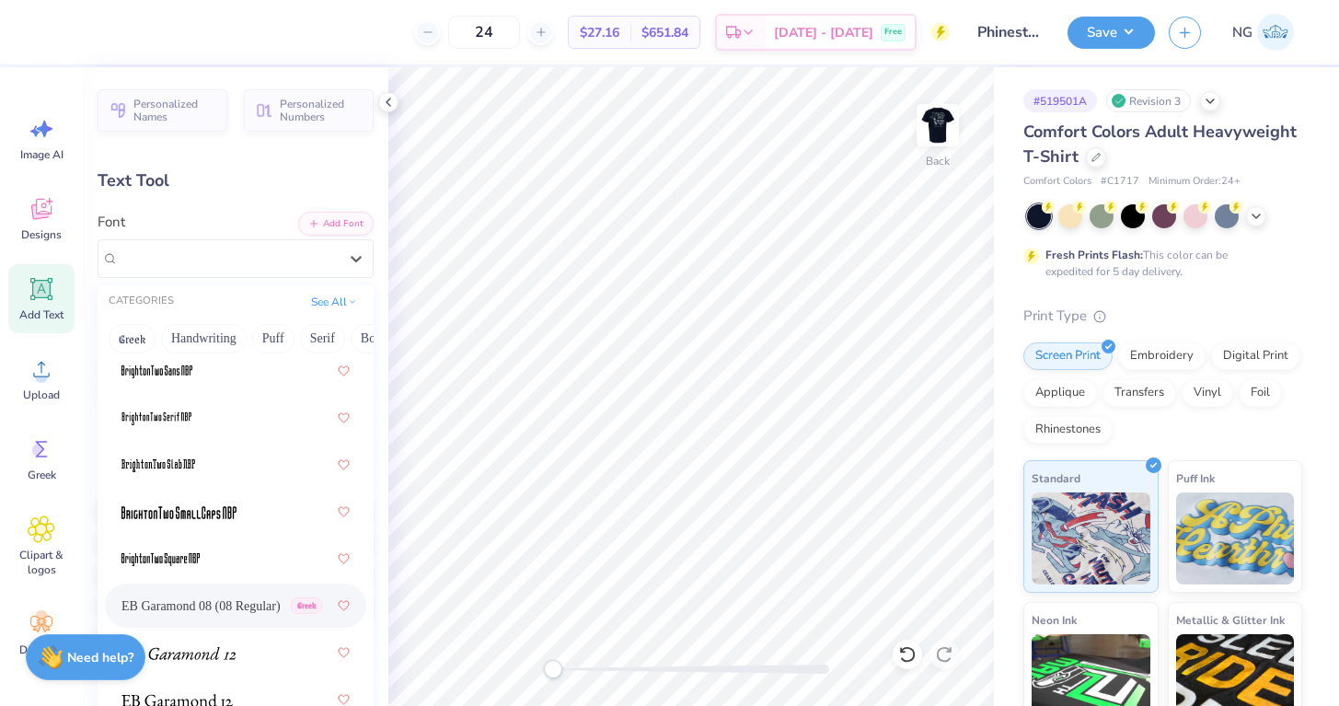
scroll to position [415, 0]
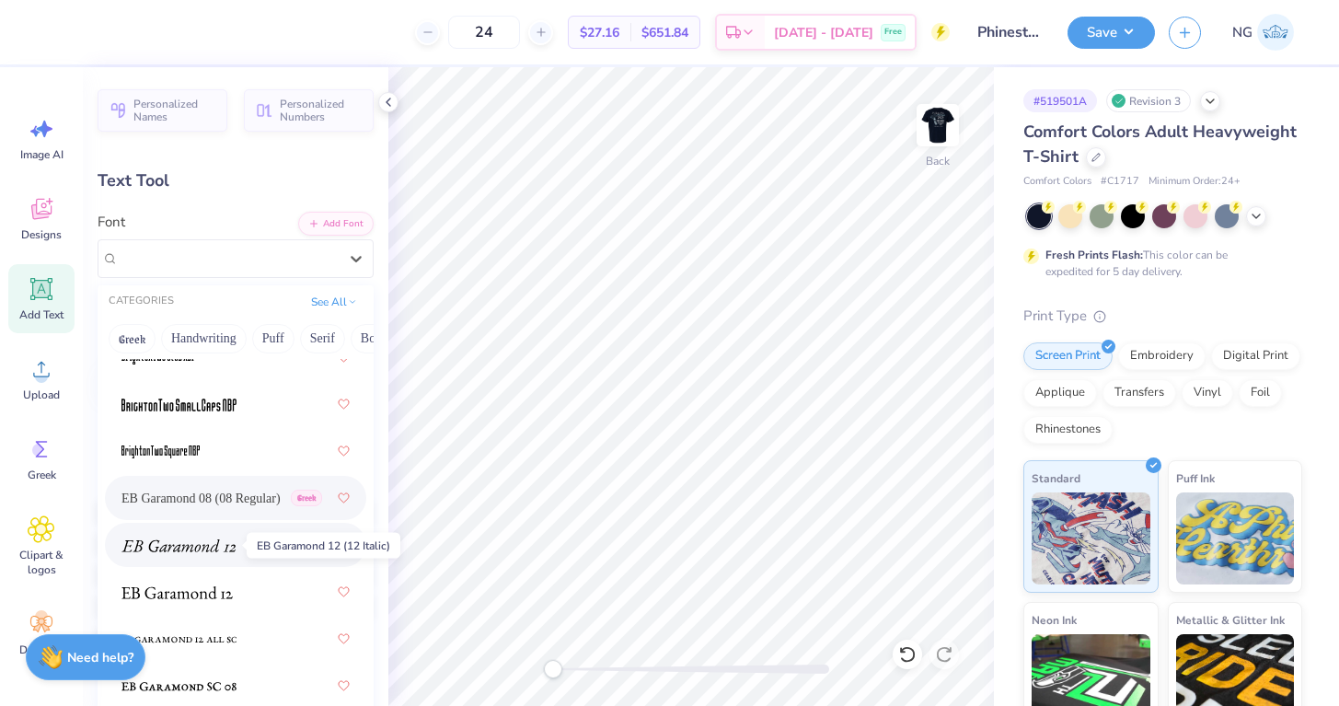
click at [214, 547] on img at bounding box center [178, 545] width 114 height 13
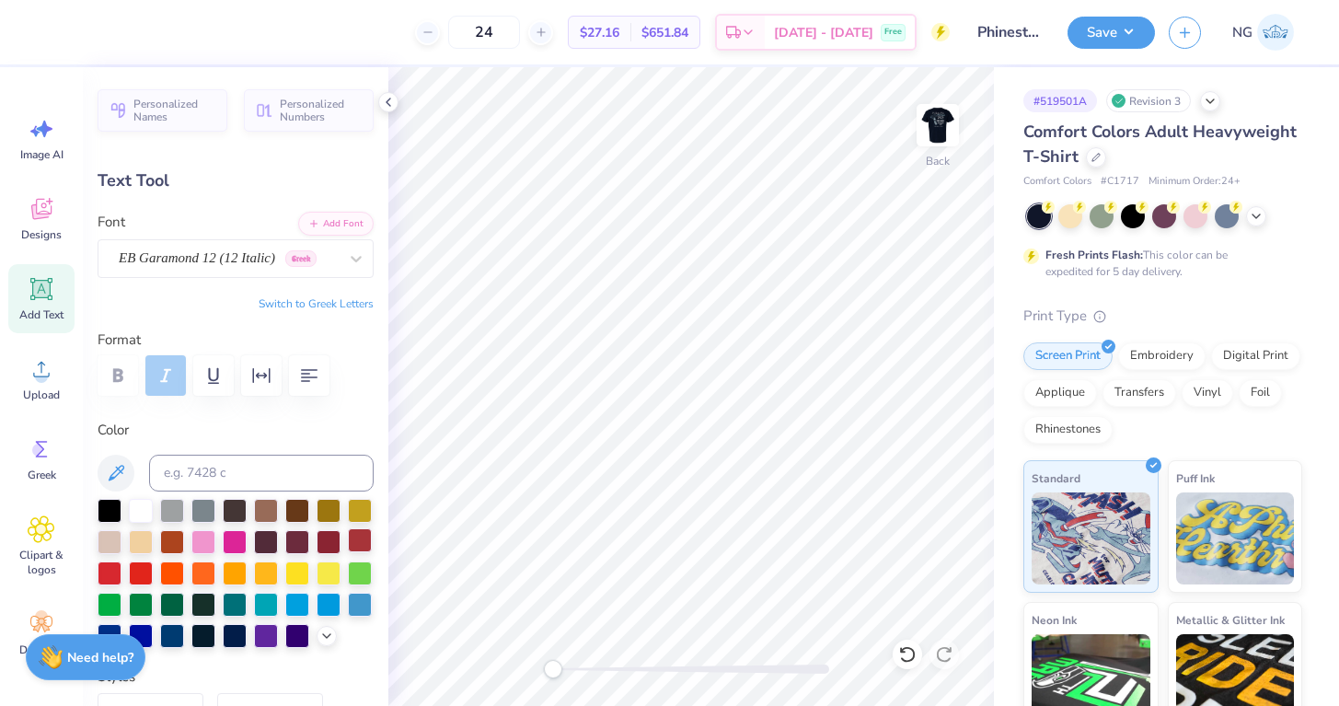
scroll to position [0, 0]
type textarea "phinest"
type input "6.52"
type input "2.30"
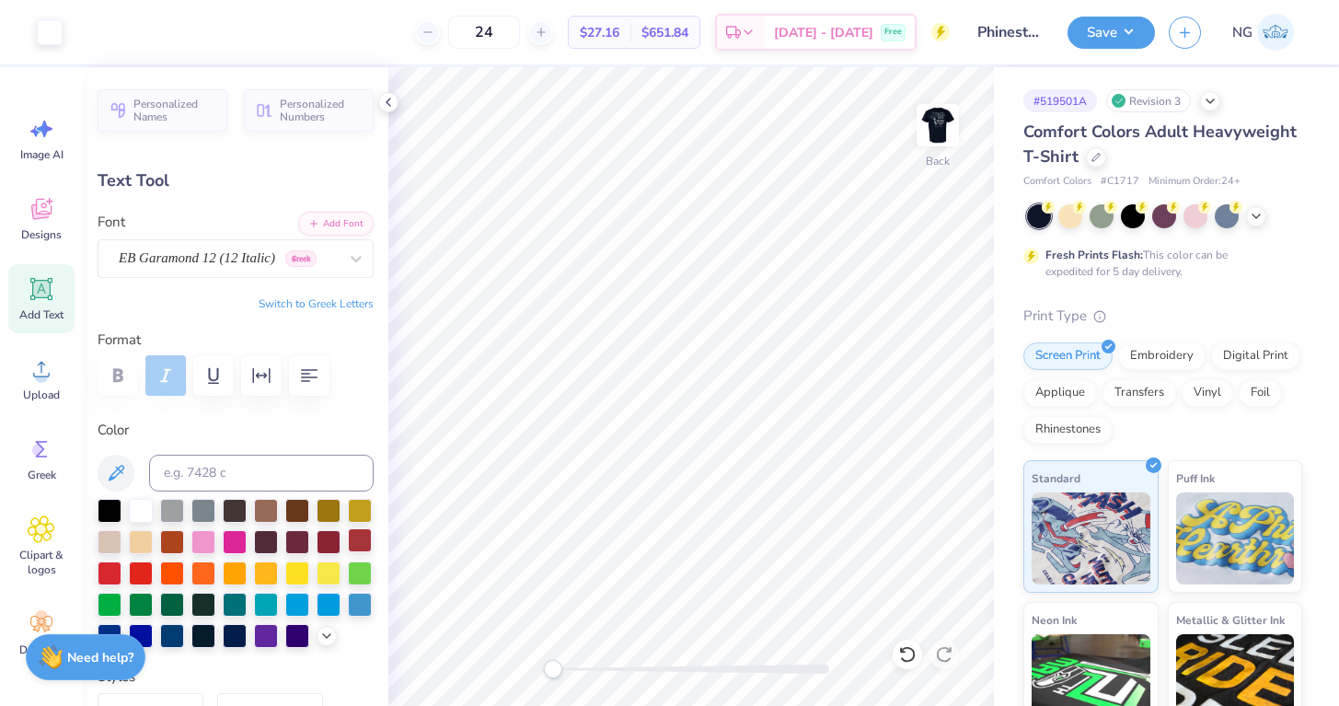
type input "14.06"
type input "3.16"
type input "1.11"
type input "15.24"
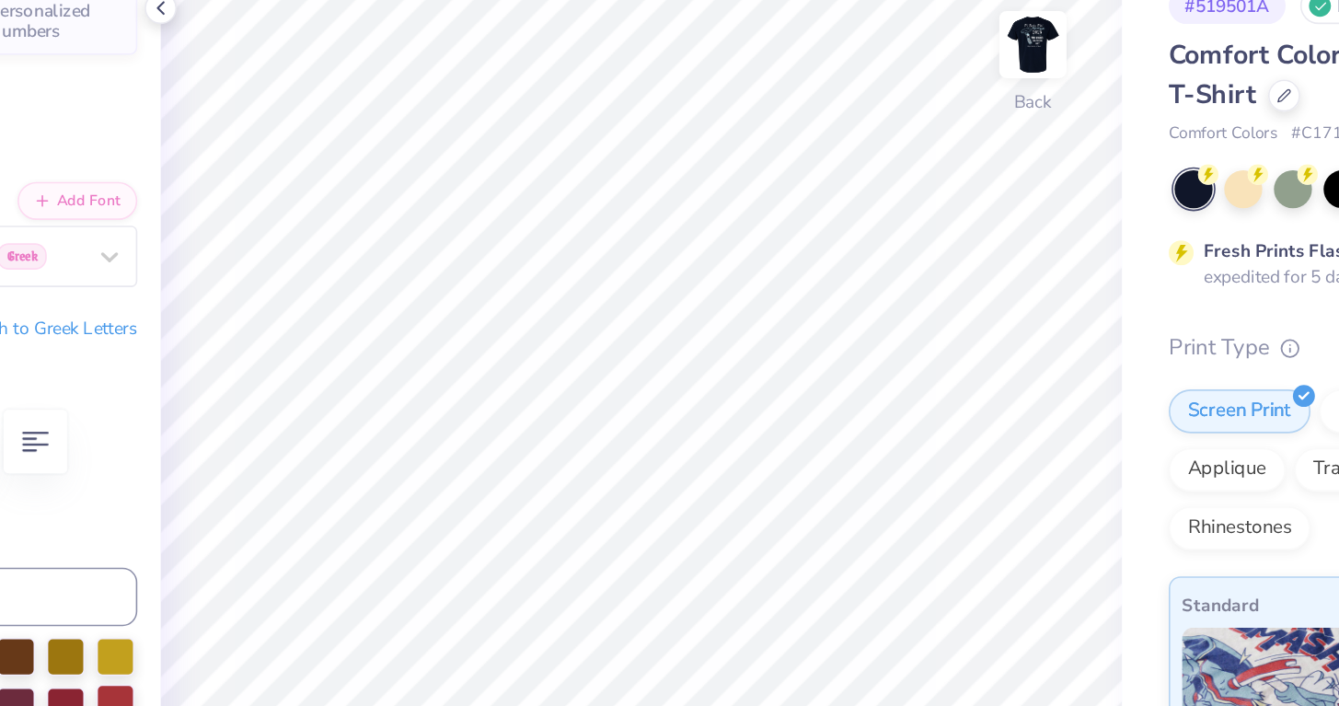
type input "2.18"
type input "0.77"
type input "4.23"
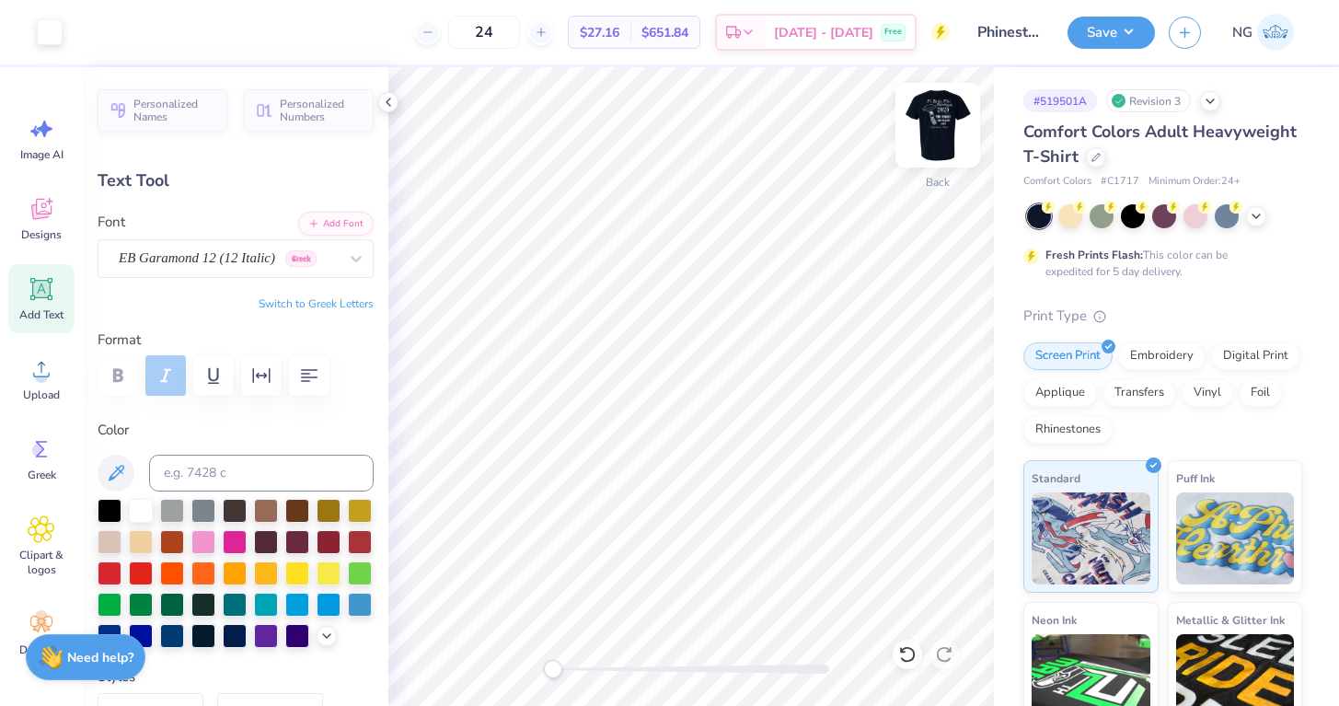
click at [929, 126] on img at bounding box center [938, 125] width 74 height 74
click at [927, 130] on img at bounding box center [938, 125] width 74 height 74
type input "7.69"
type input "2.30"
type input "11.35"
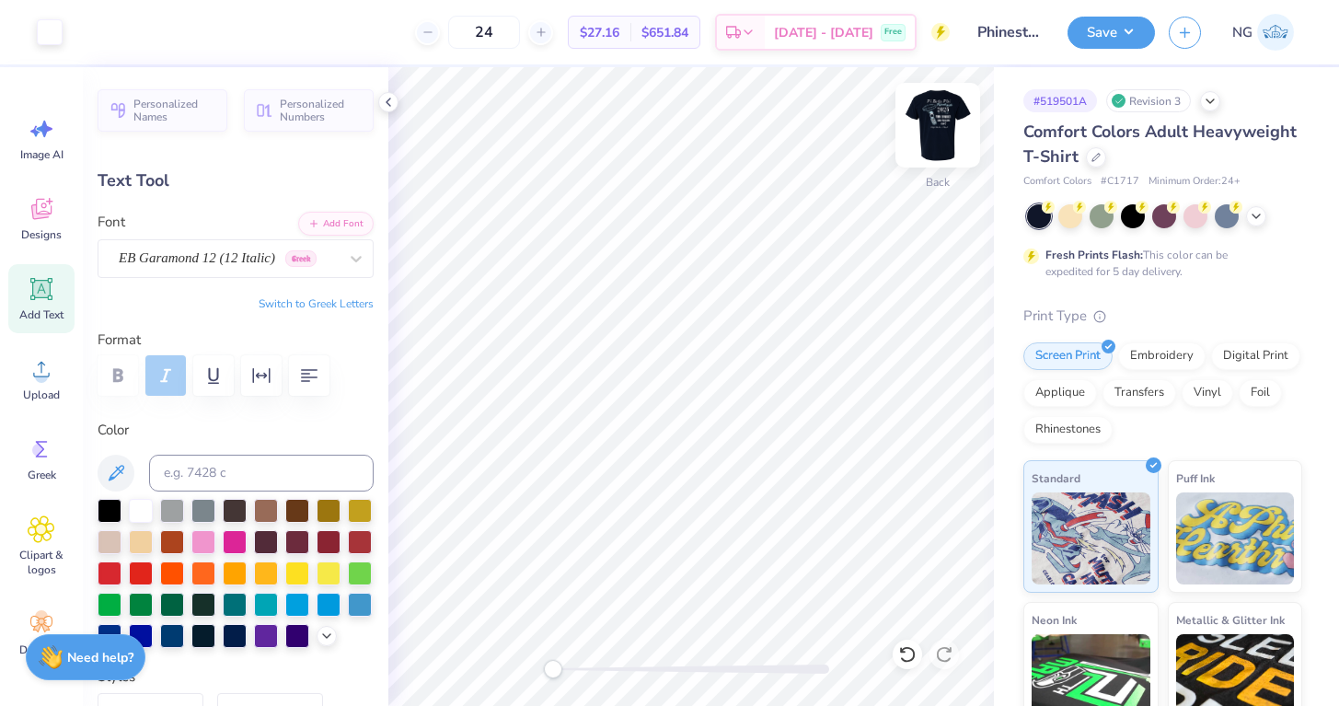
type input "2.18"
type input "0.77"
type input "4.46"
type textarea "Phinest"
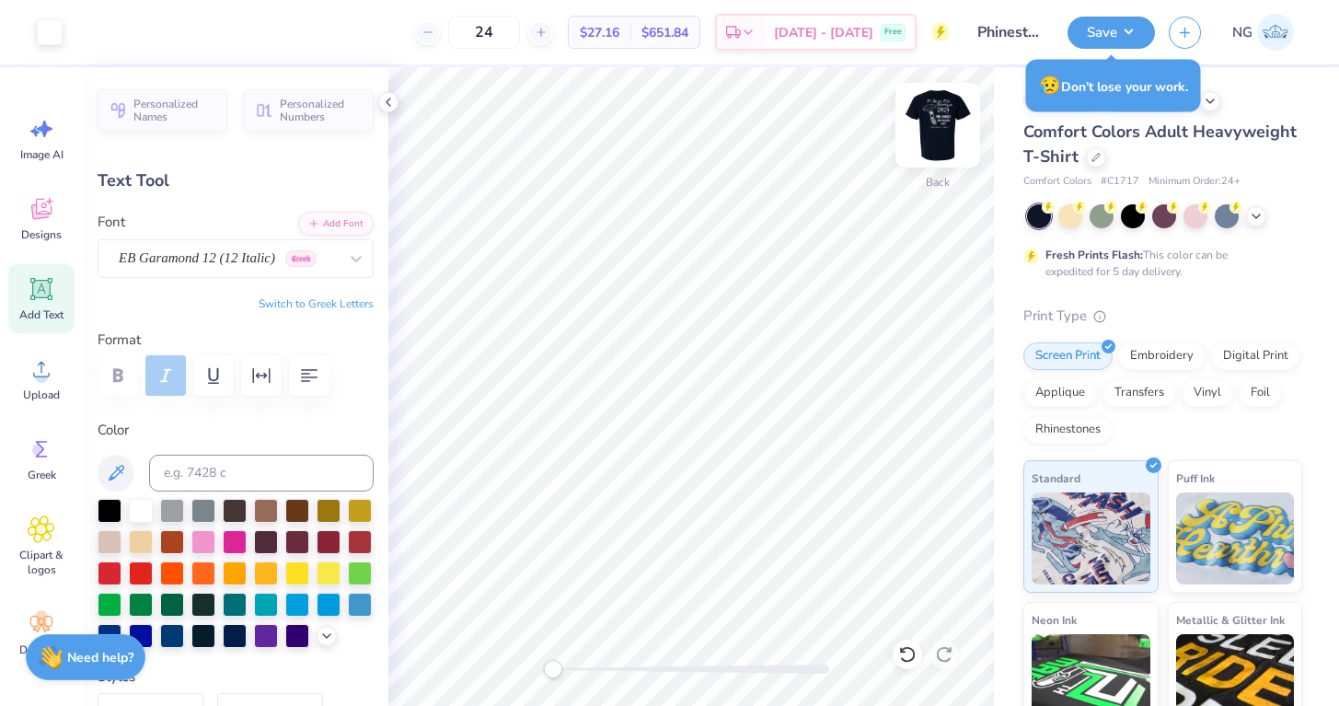
click at [964, 104] on img at bounding box center [938, 125] width 74 height 74
click at [951, 110] on img at bounding box center [938, 125] width 74 height 74
click at [1123, 29] on button "Save" at bounding box center [1110, 30] width 87 height 32
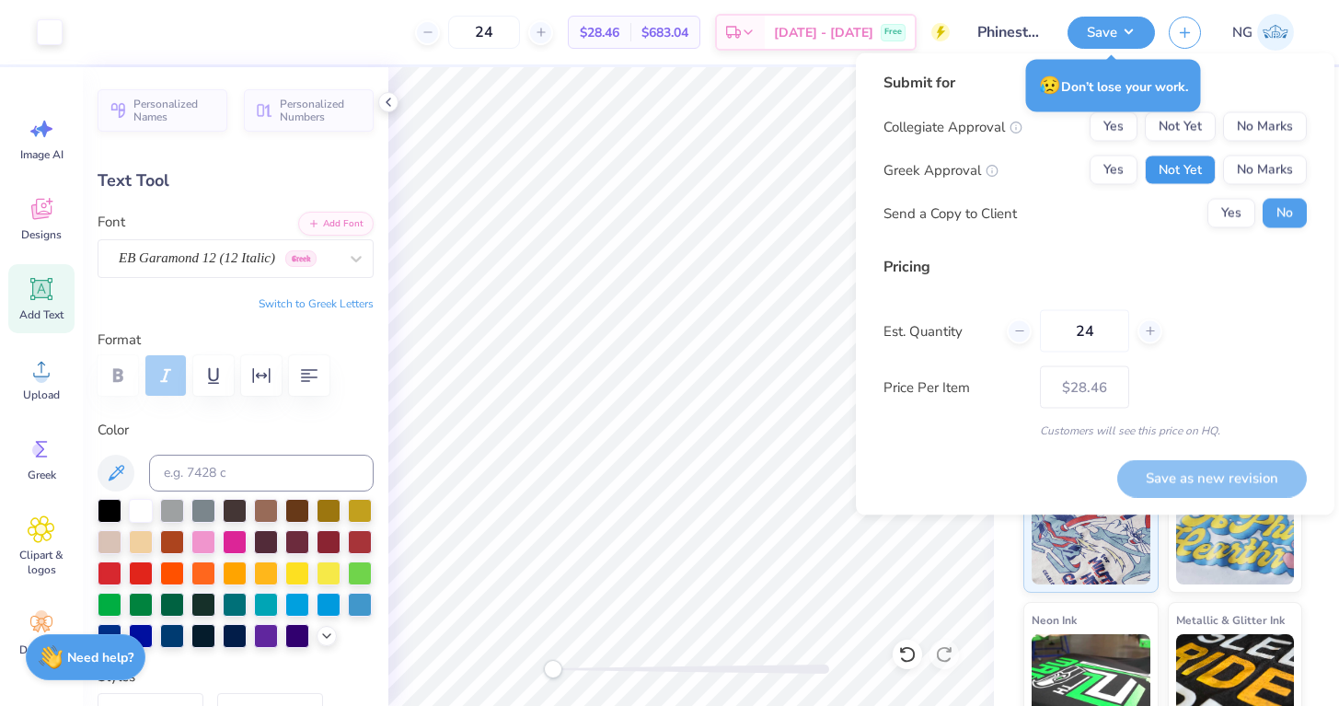
click at [1177, 177] on button "Not Yet" at bounding box center [1180, 169] width 71 height 29
click at [1254, 123] on button "No Marks" at bounding box center [1265, 126] width 84 height 29
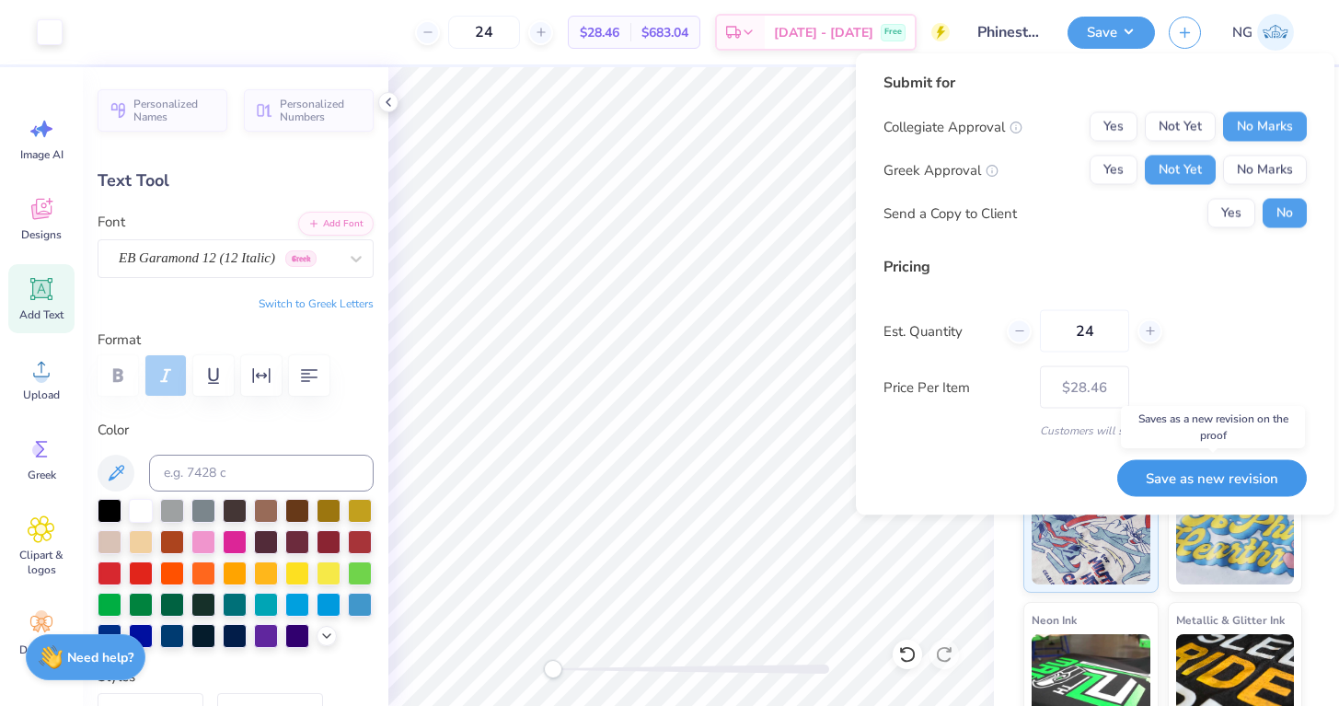
click at [1204, 469] on button "Save as new revision" at bounding box center [1212, 478] width 190 height 38
type input "$28.46"
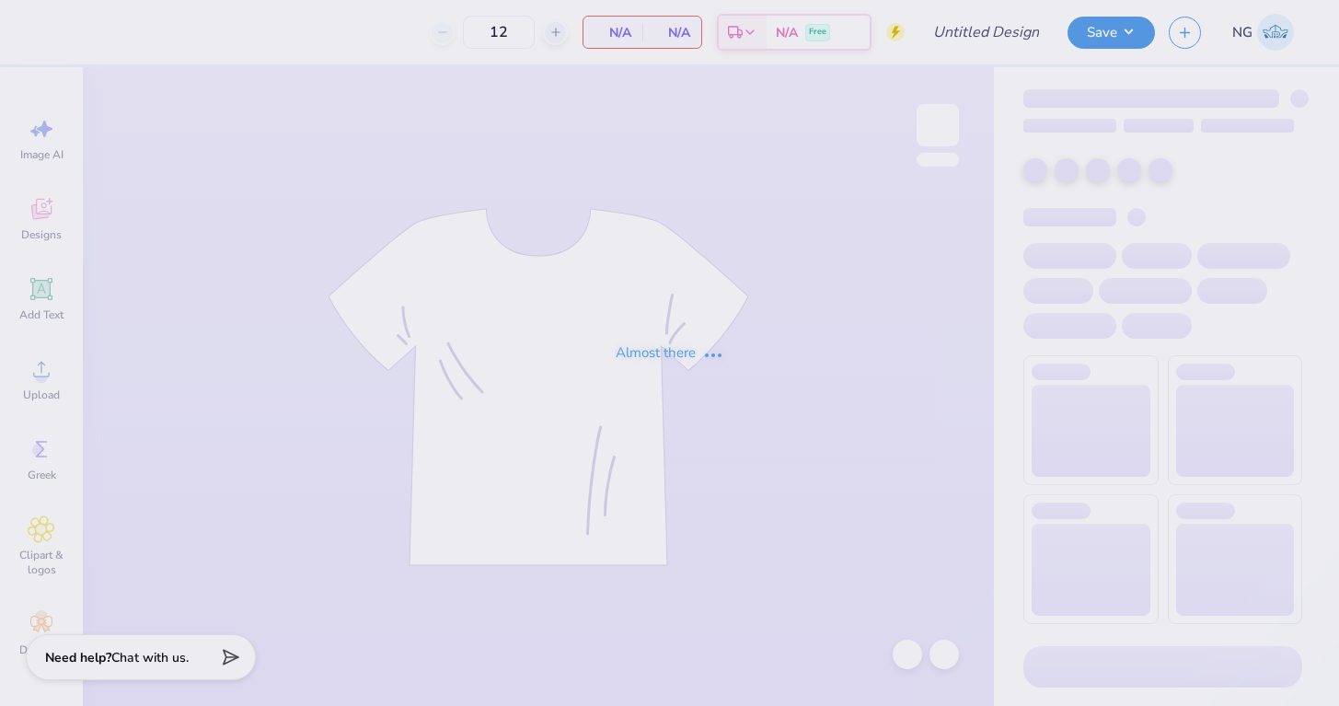
type input "Phinest shirts"
type input "24"
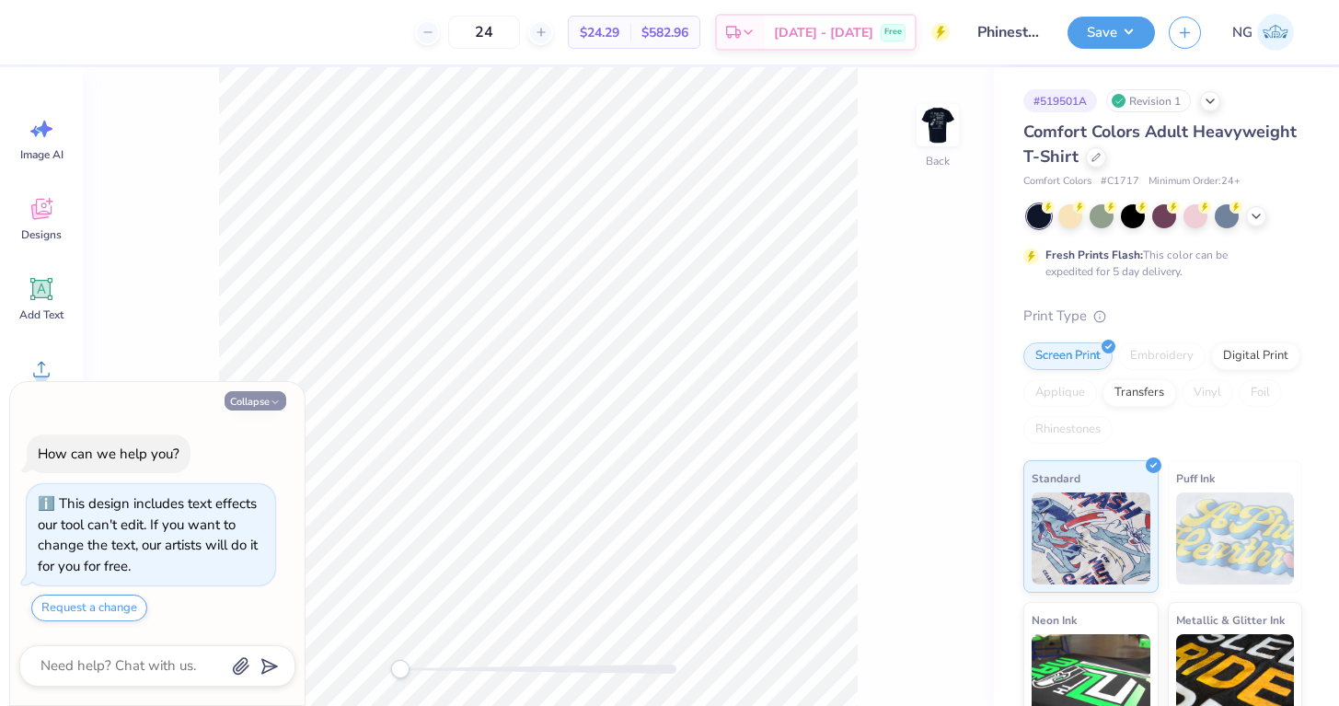
click at [253, 397] on button "Collapse" at bounding box center [256, 400] width 62 height 19
type textarea "x"
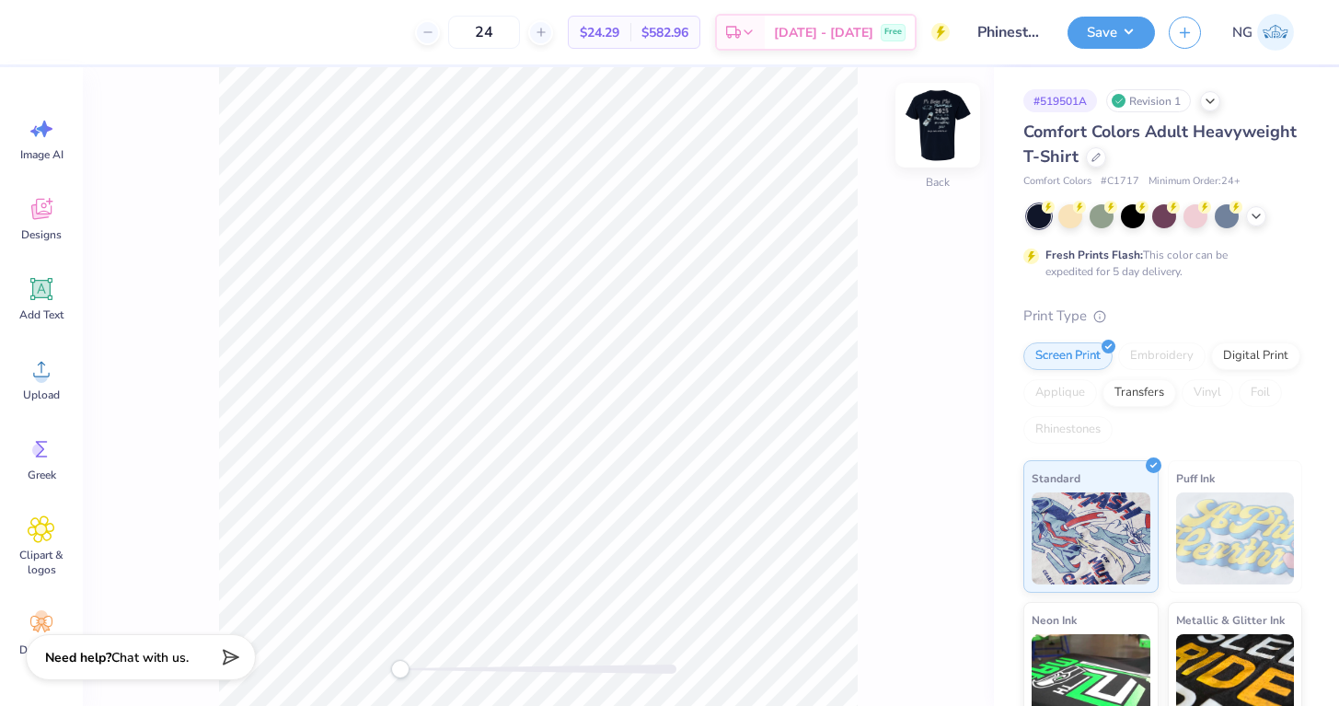
click at [944, 135] on img at bounding box center [938, 125] width 74 height 74
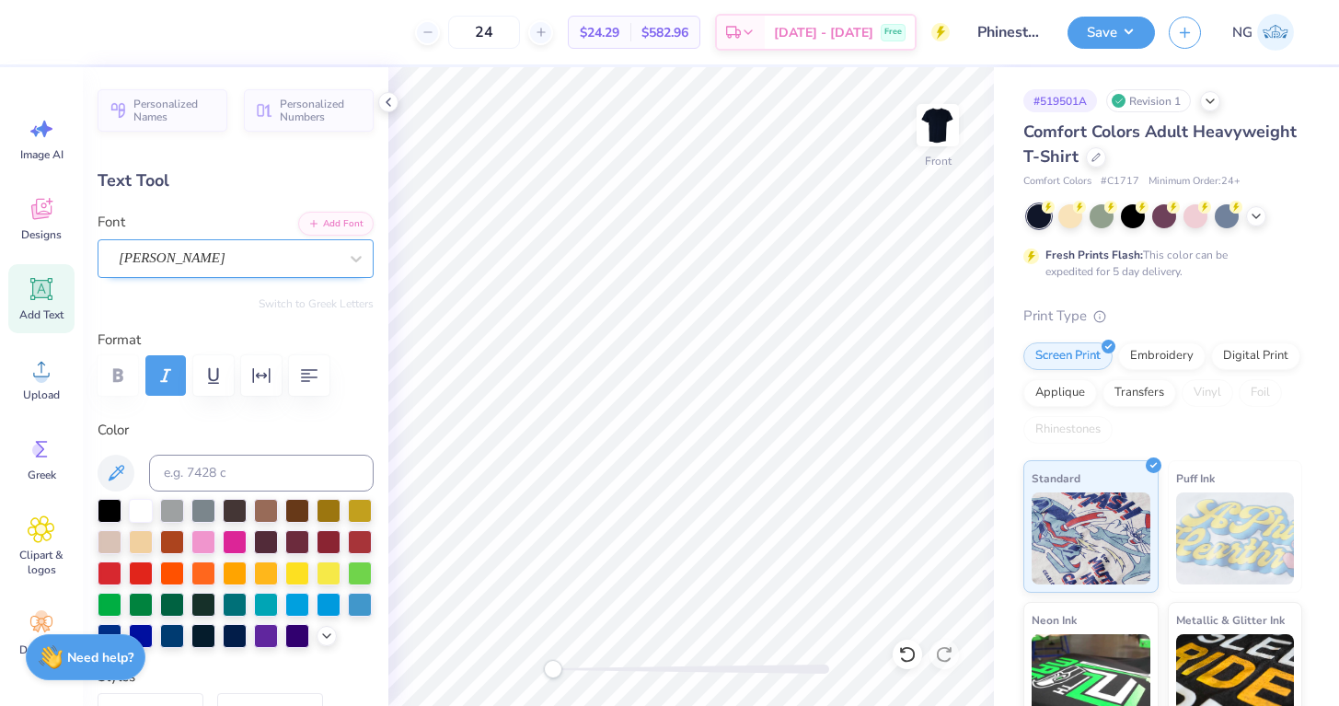
click at [215, 251] on div "[PERSON_NAME]" at bounding box center [228, 258] width 223 height 29
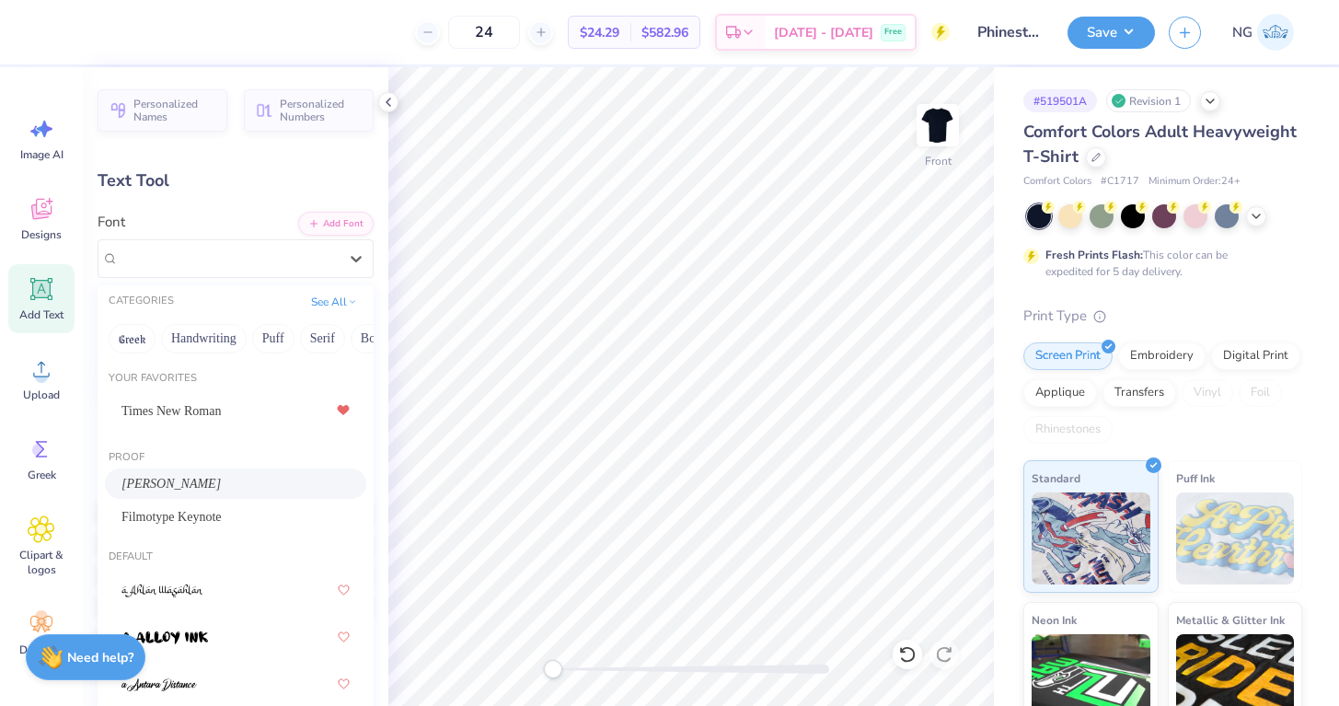
drag, startPoint x: 221, startPoint y: 479, endPoint x: 200, endPoint y: 482, distance: 21.3
click at [200, 482] on div "Baskerville BT" at bounding box center [235, 483] width 228 height 19
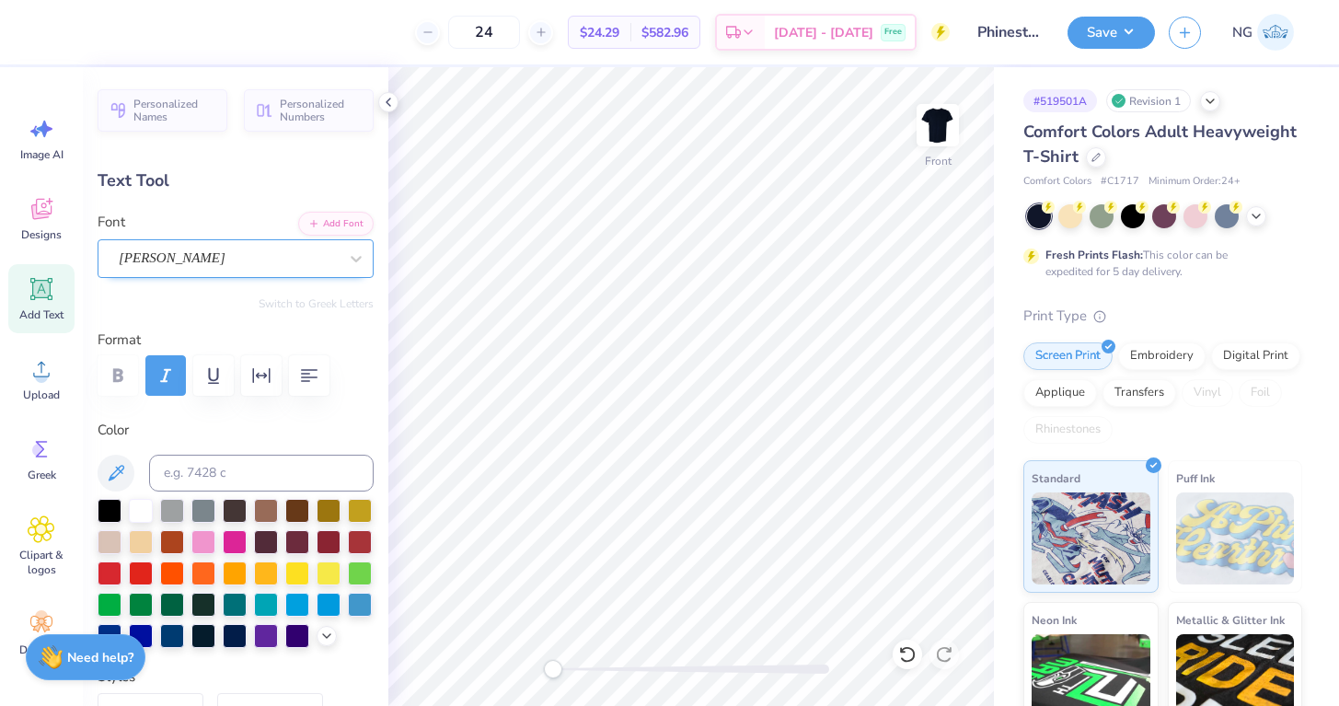
click at [205, 258] on div "Baskerville BT" at bounding box center [228, 258] width 223 height 29
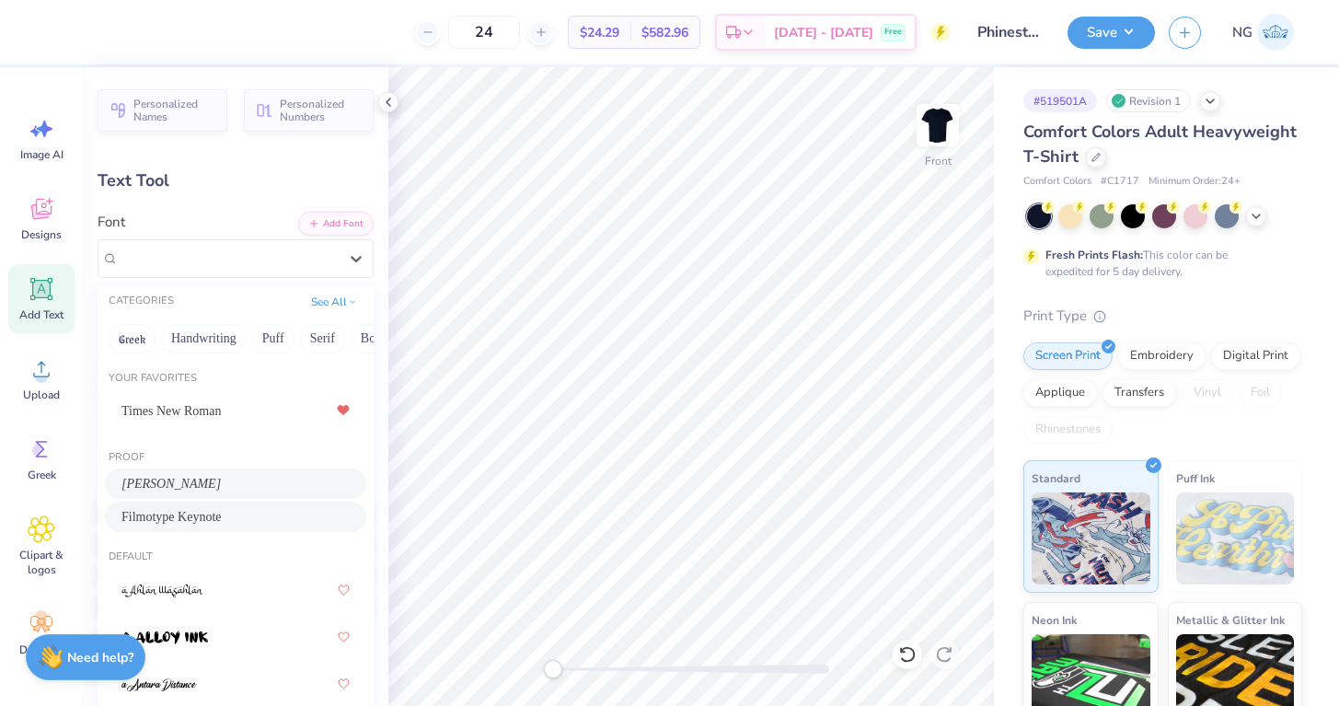
click at [187, 518] on span "Filmotype Keynote" at bounding box center [171, 516] width 100 height 19
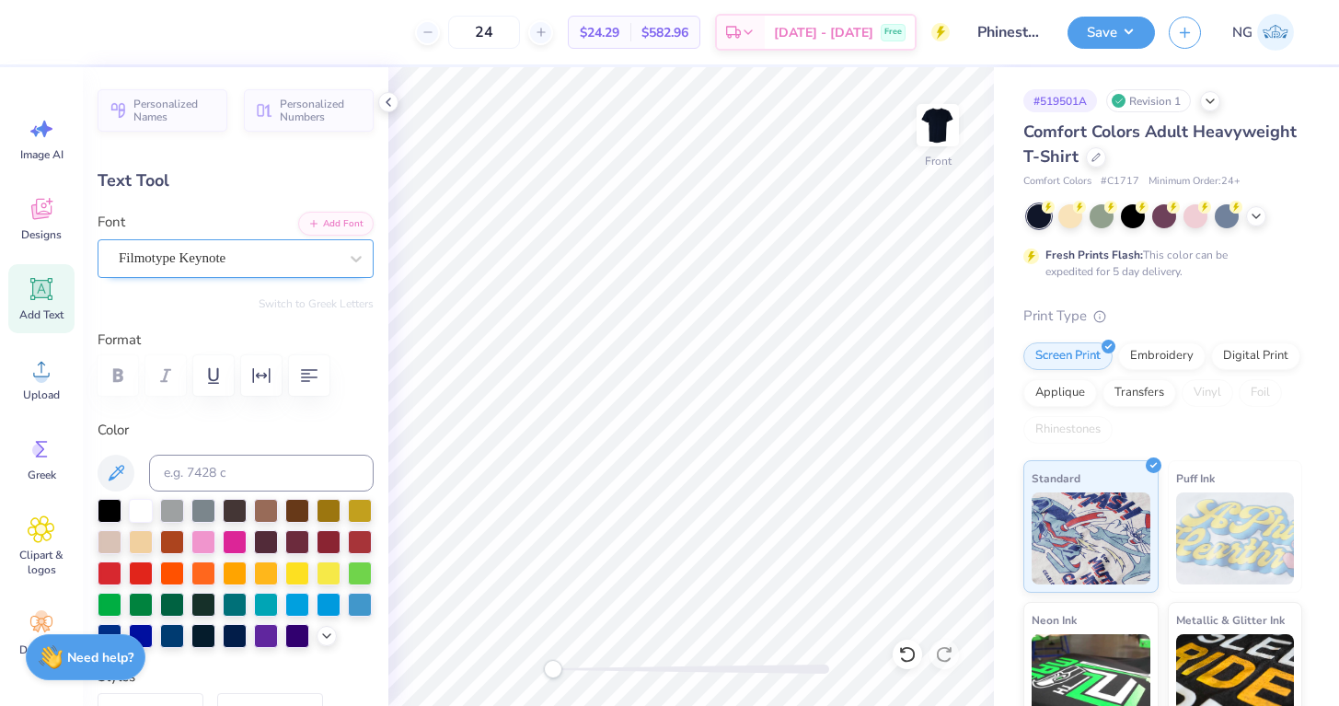
click at [202, 250] on div "Filmotype Keynote" at bounding box center [228, 258] width 223 height 29
click at [326, 268] on div at bounding box center [228, 258] width 219 height 25
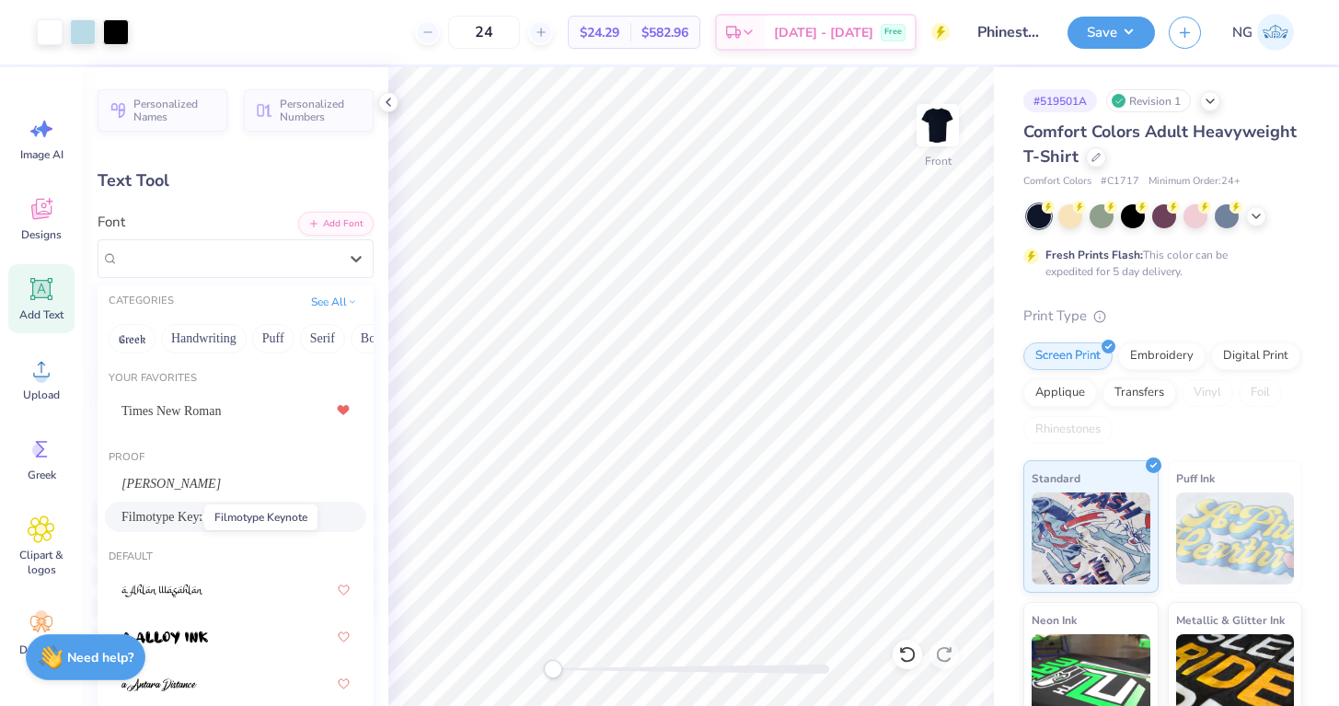
click at [183, 517] on span "Filmotype Keynote" at bounding box center [171, 516] width 100 height 19
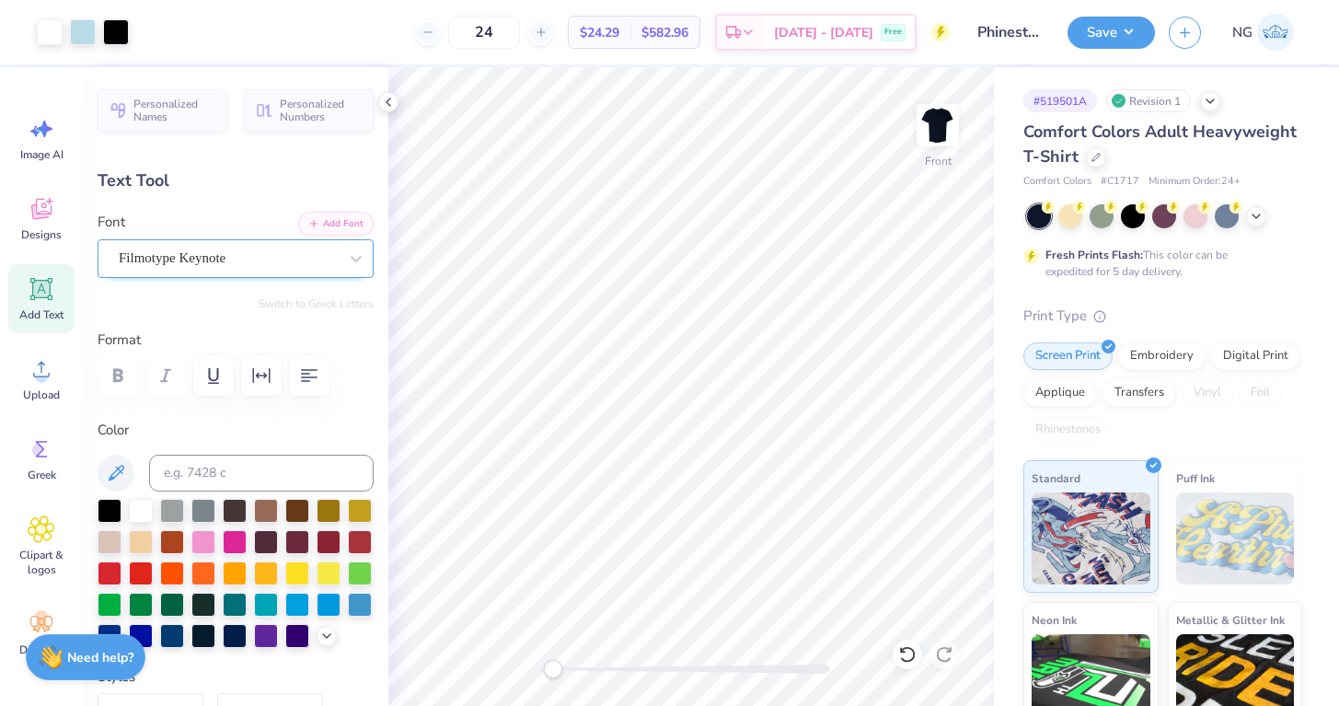
click at [199, 257] on div "Filmotype Keynote" at bounding box center [228, 258] width 223 height 29
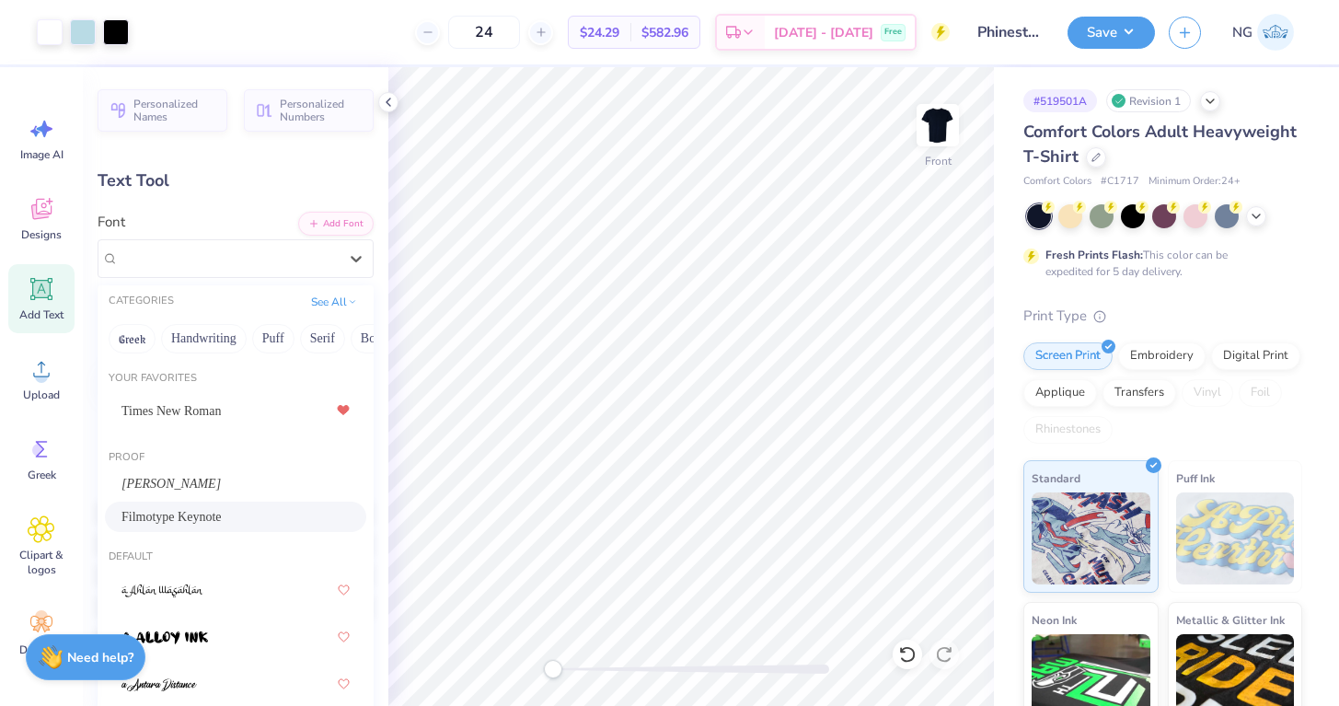
click at [243, 524] on div "Filmotype Keynote" at bounding box center [235, 516] width 228 height 19
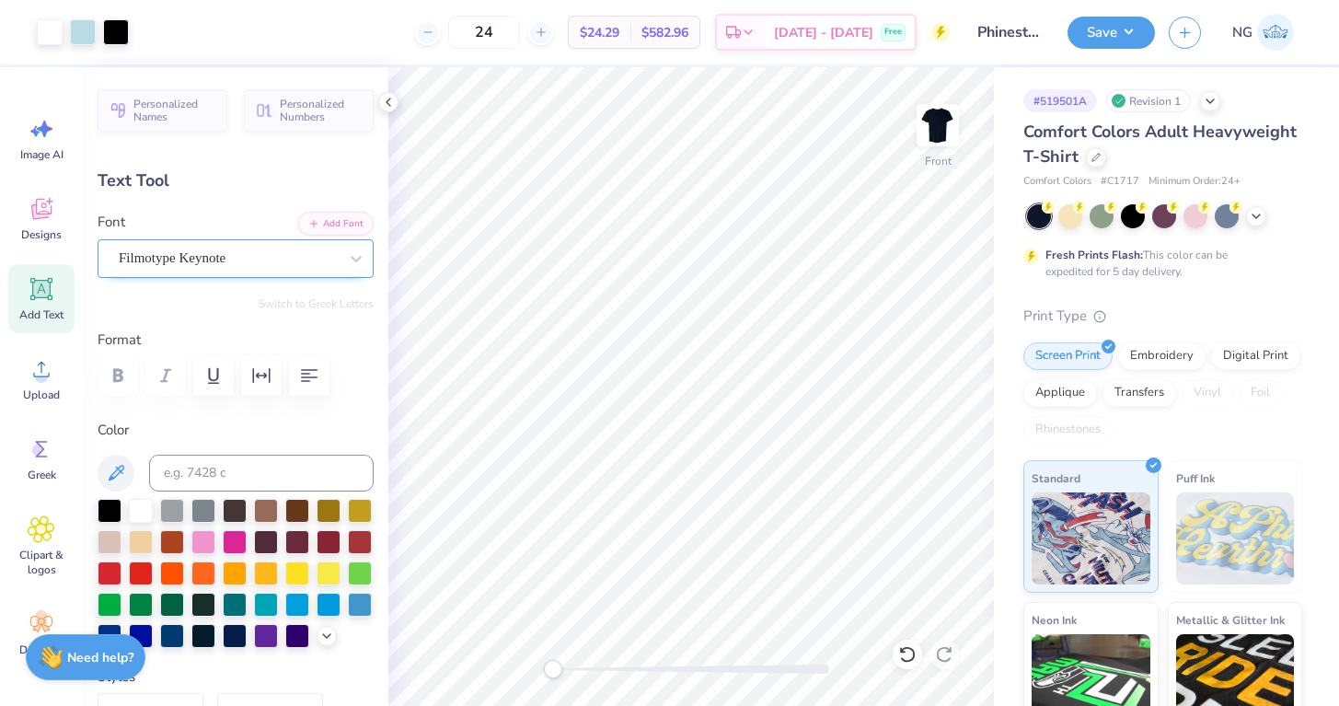
click at [217, 259] on div "Filmotype Keynote" at bounding box center [228, 258] width 223 height 29
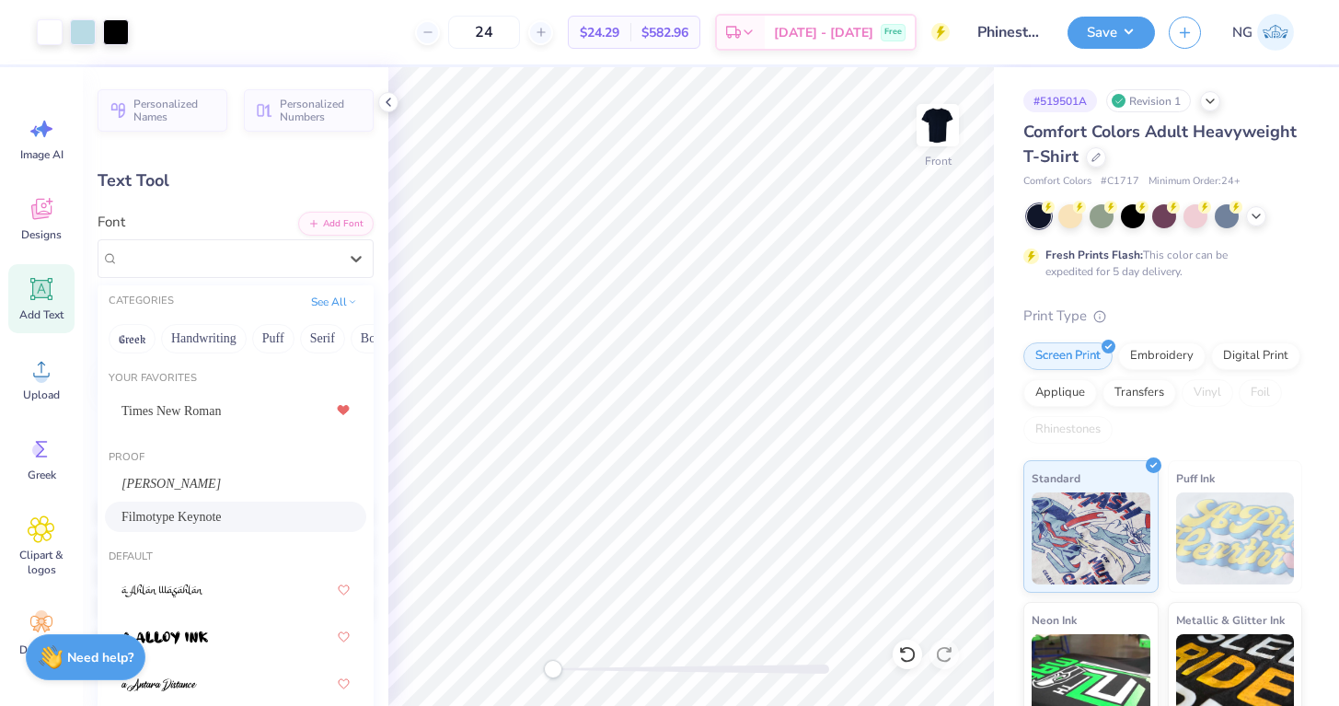
click at [205, 508] on div "Filmotype Keynote" at bounding box center [235, 516] width 228 height 19
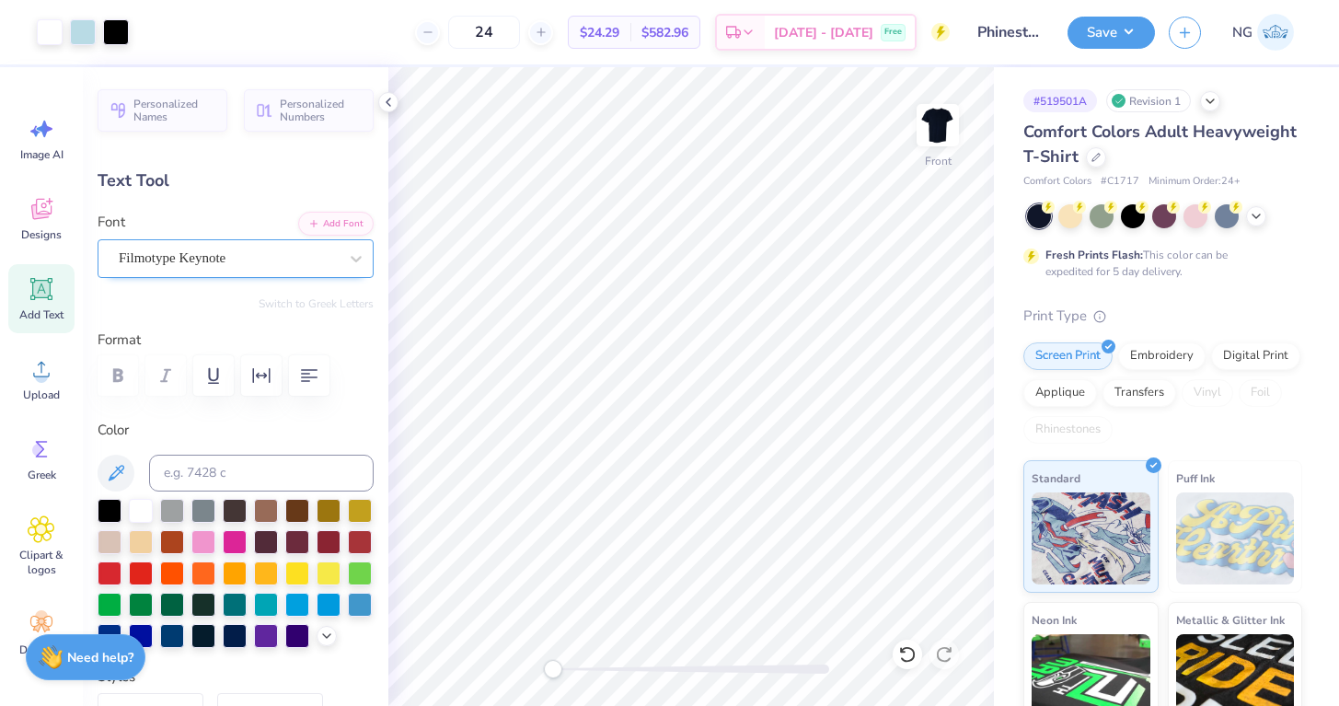
click at [169, 248] on div "Filmotype Keynote" at bounding box center [228, 258] width 223 height 29
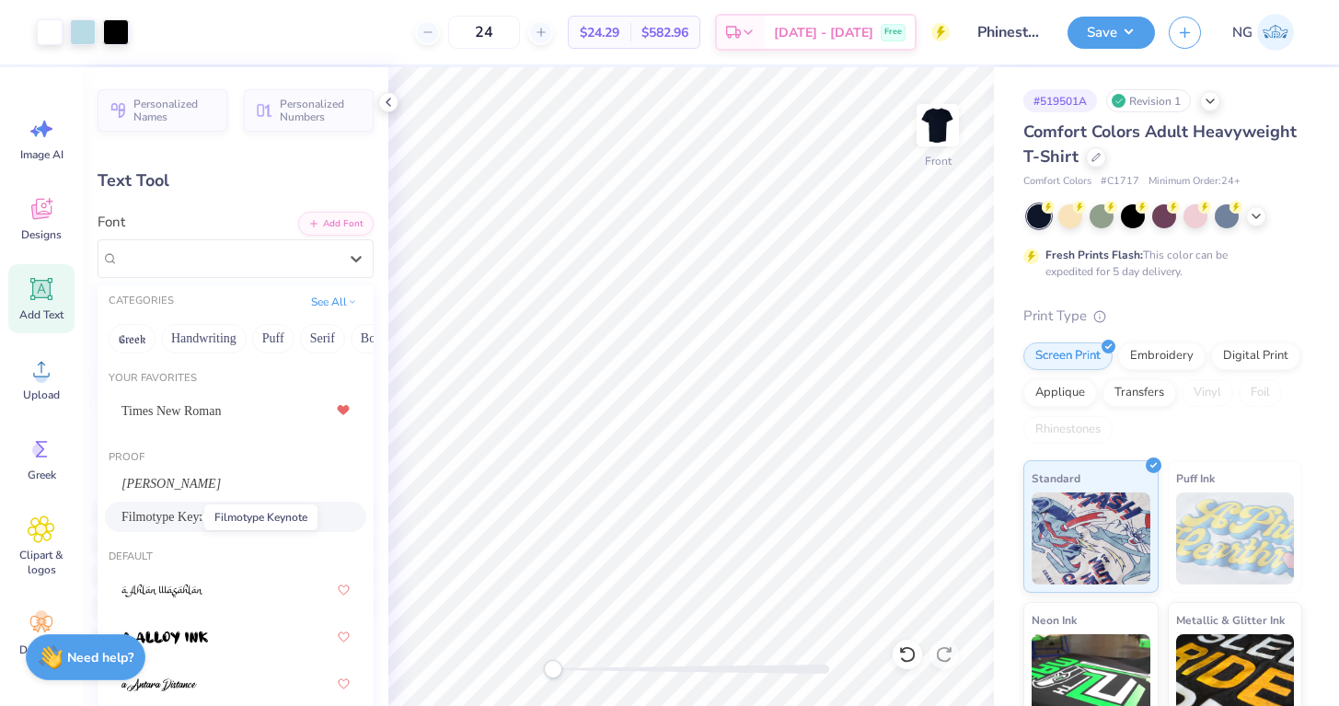
click at [148, 519] on span "Filmotype Keynote" at bounding box center [171, 516] width 100 height 19
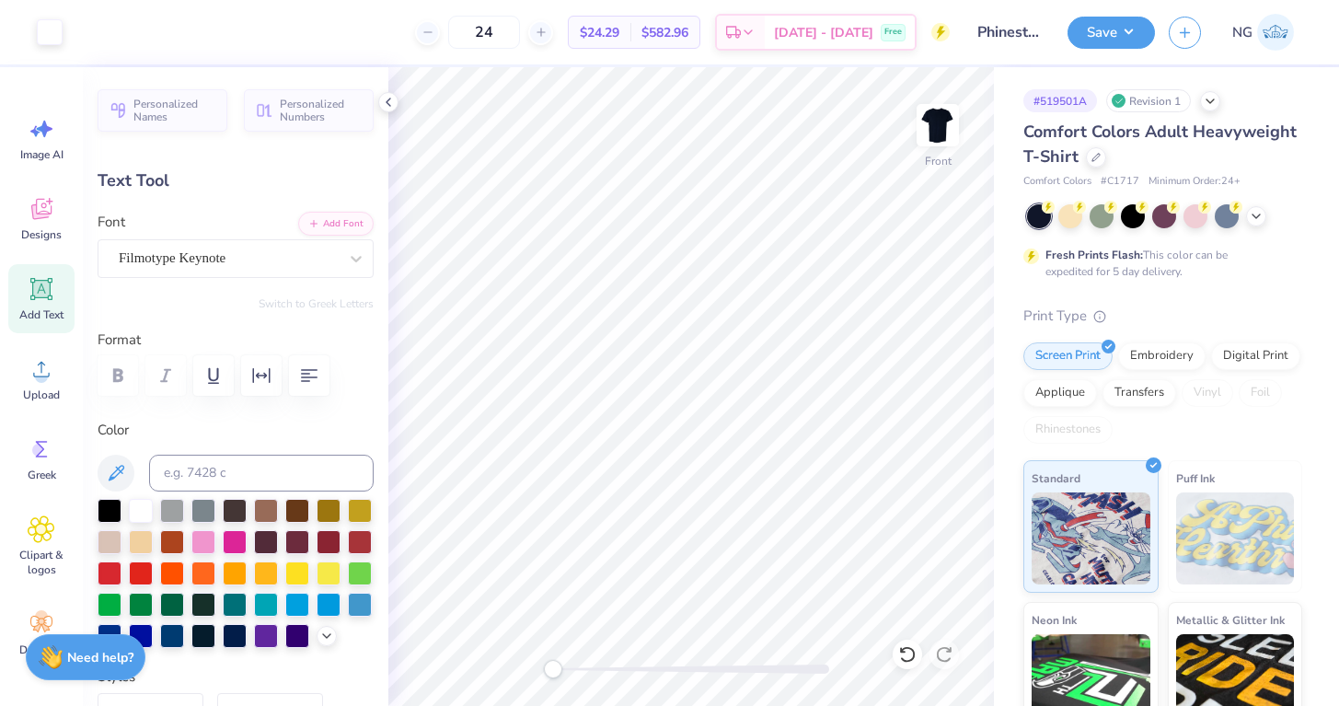
type input "9.28"
type input "1.66"
type input "3.04"
type input "11.14"
type input "1.75"
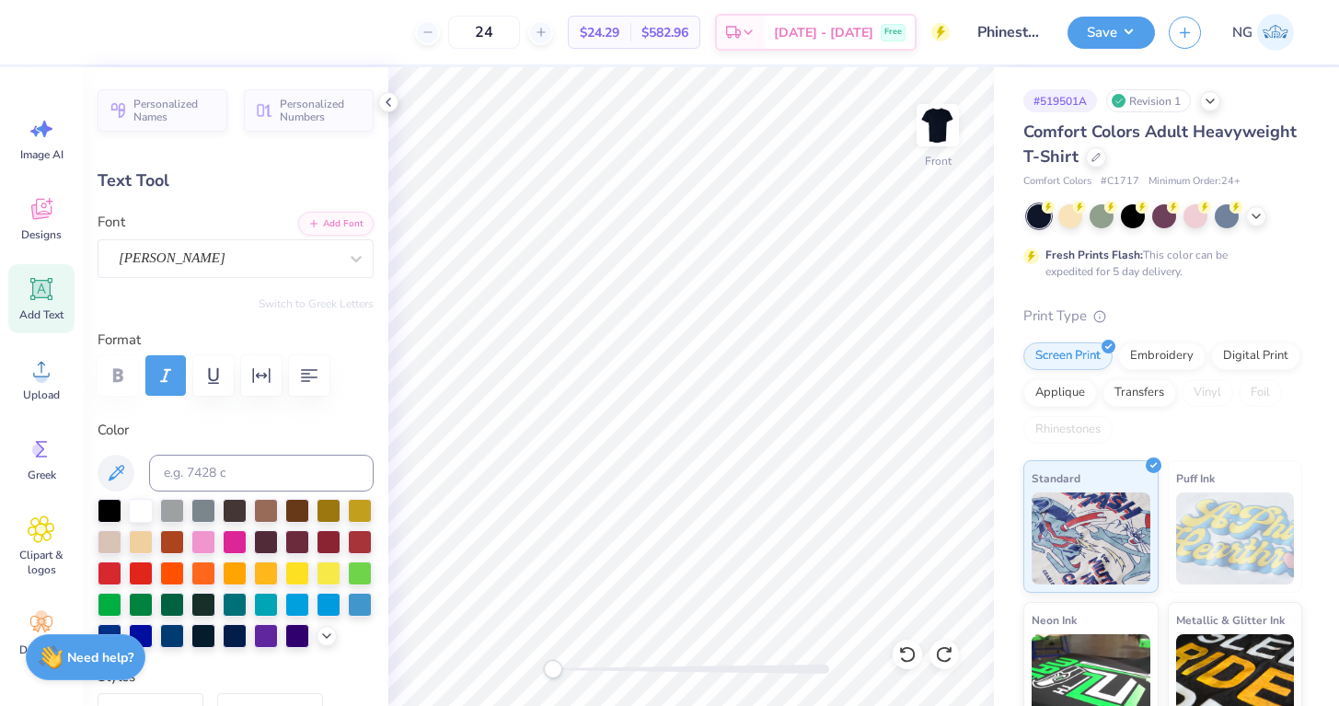
type input "3.00"
click at [930, 140] on img at bounding box center [938, 125] width 74 height 74
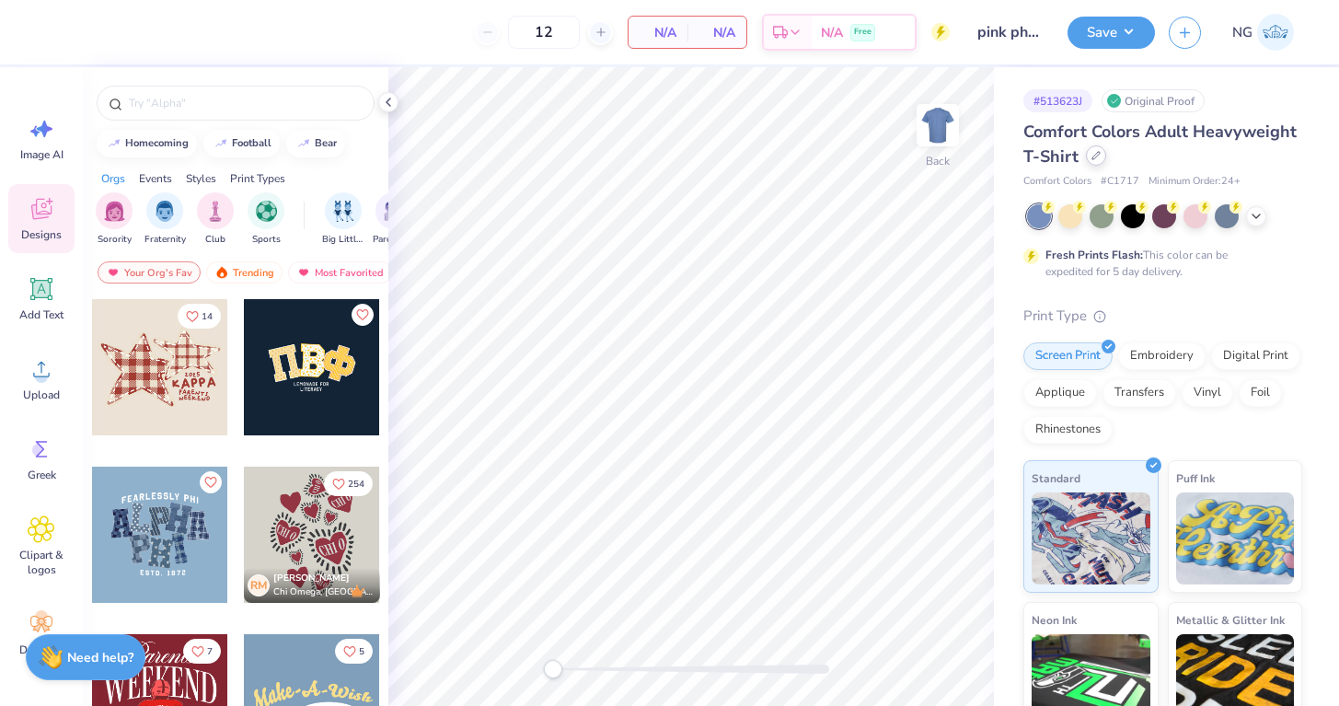
click at [1098, 160] on icon at bounding box center [1095, 155] width 9 height 9
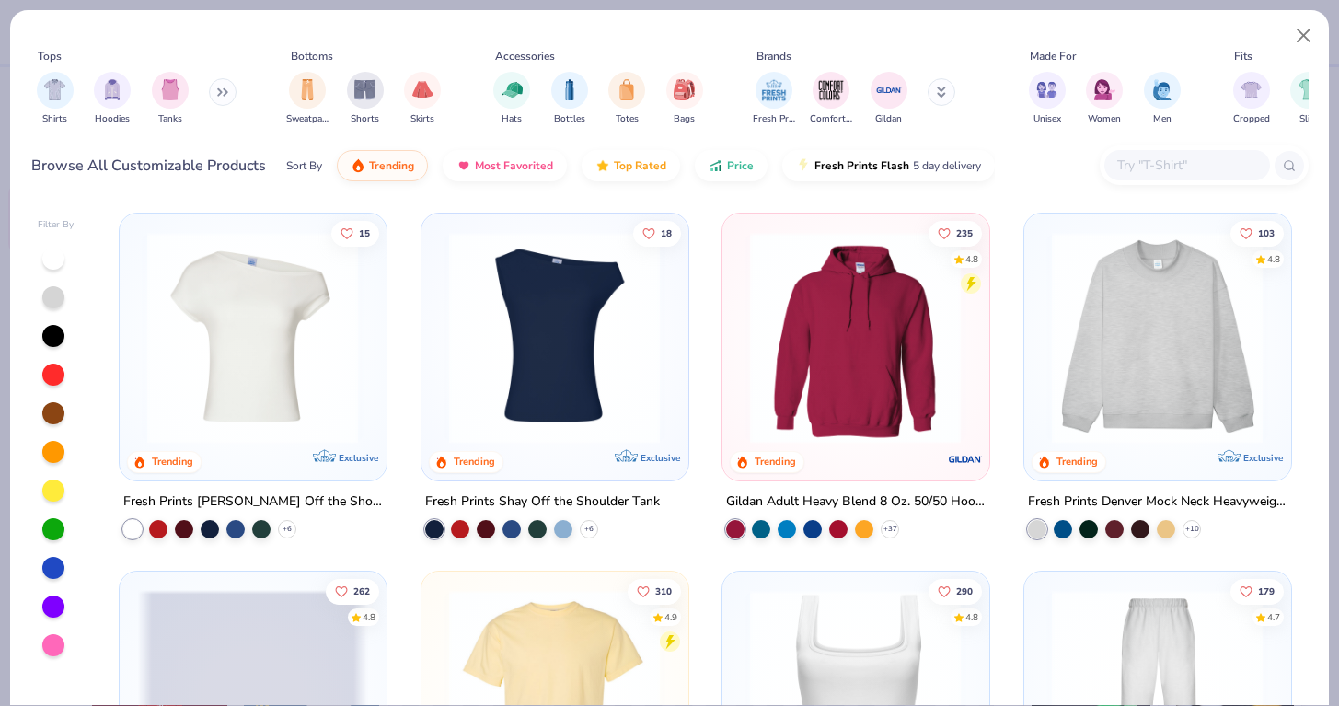
click at [1149, 158] on input "text" at bounding box center [1186, 165] width 142 height 21
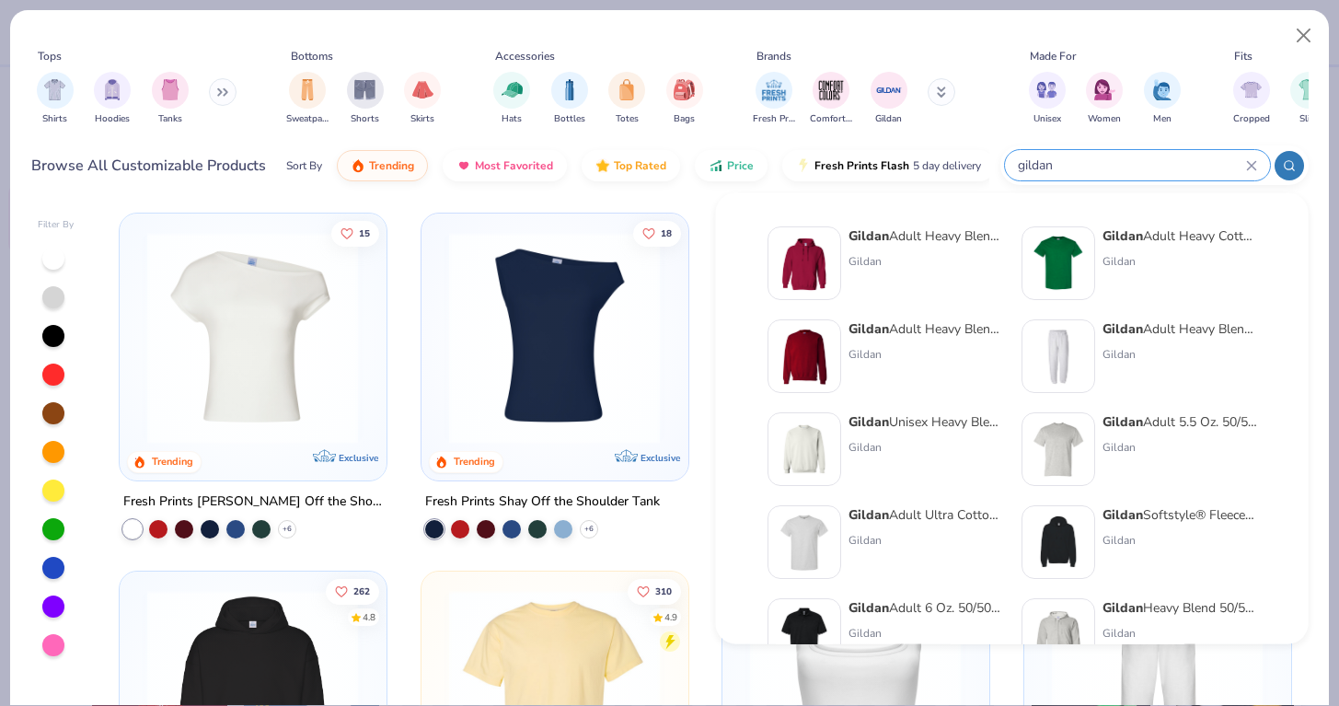
type input "gildan"
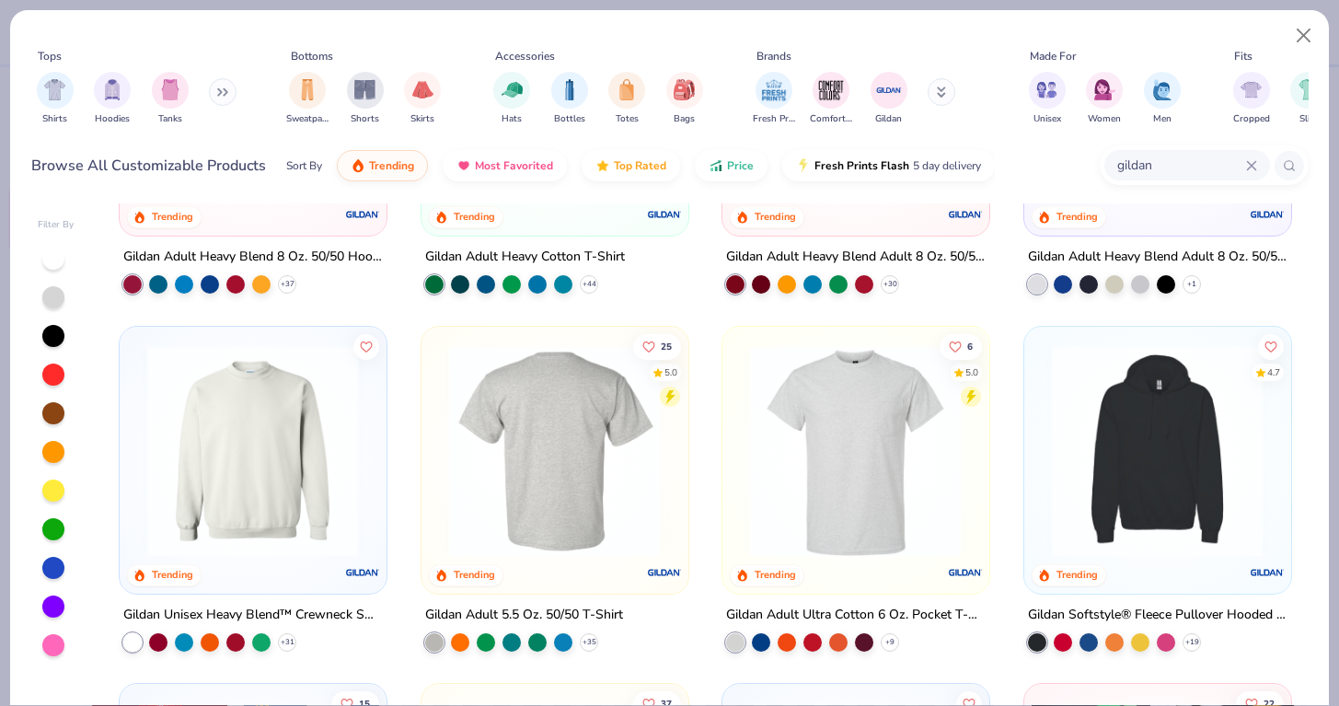
scroll to position [73, 0]
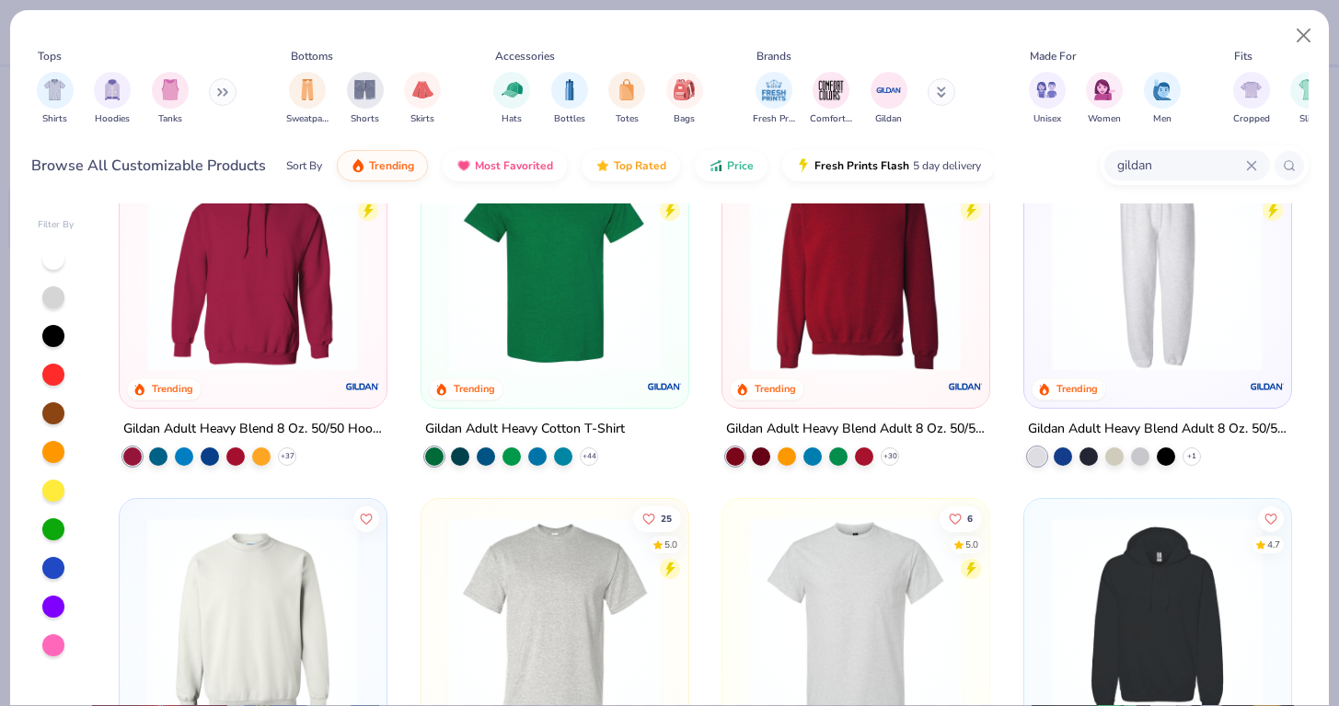
click at [769, 315] on img at bounding box center [855, 265] width 229 height 212
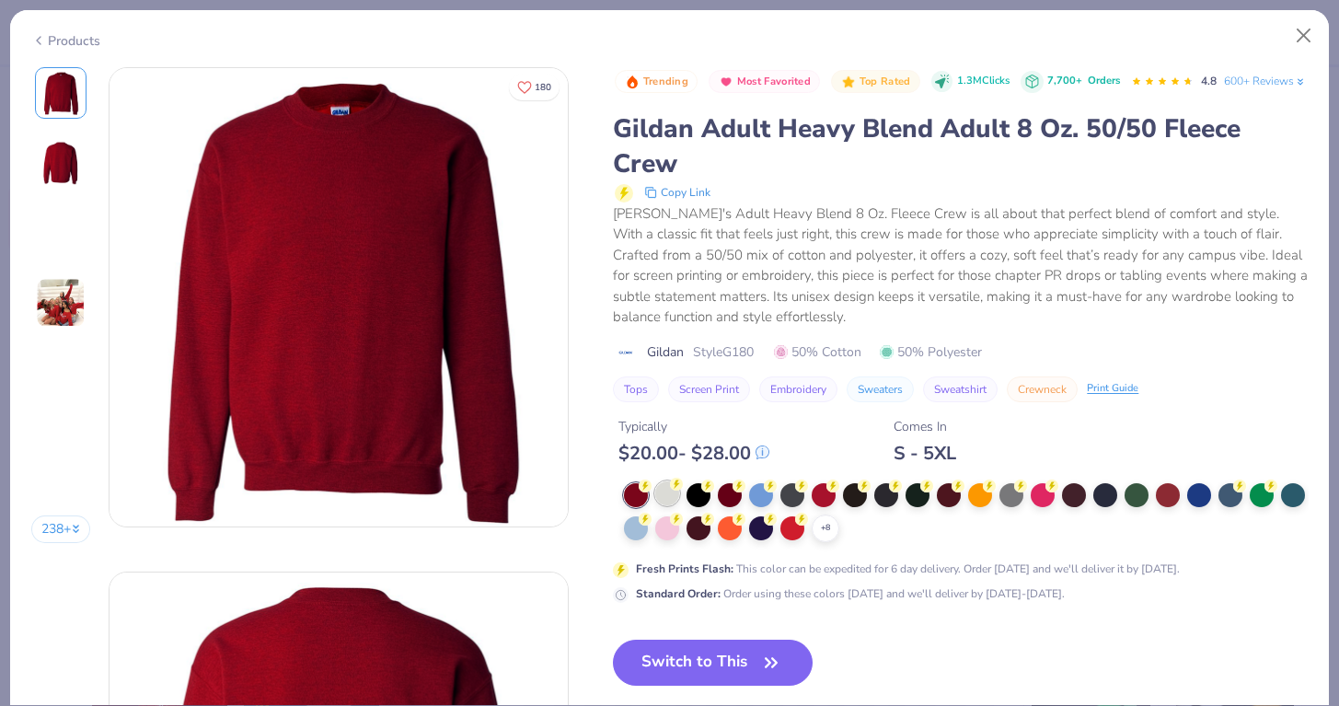
click at [676, 490] on circle at bounding box center [676, 484] width 13 height 13
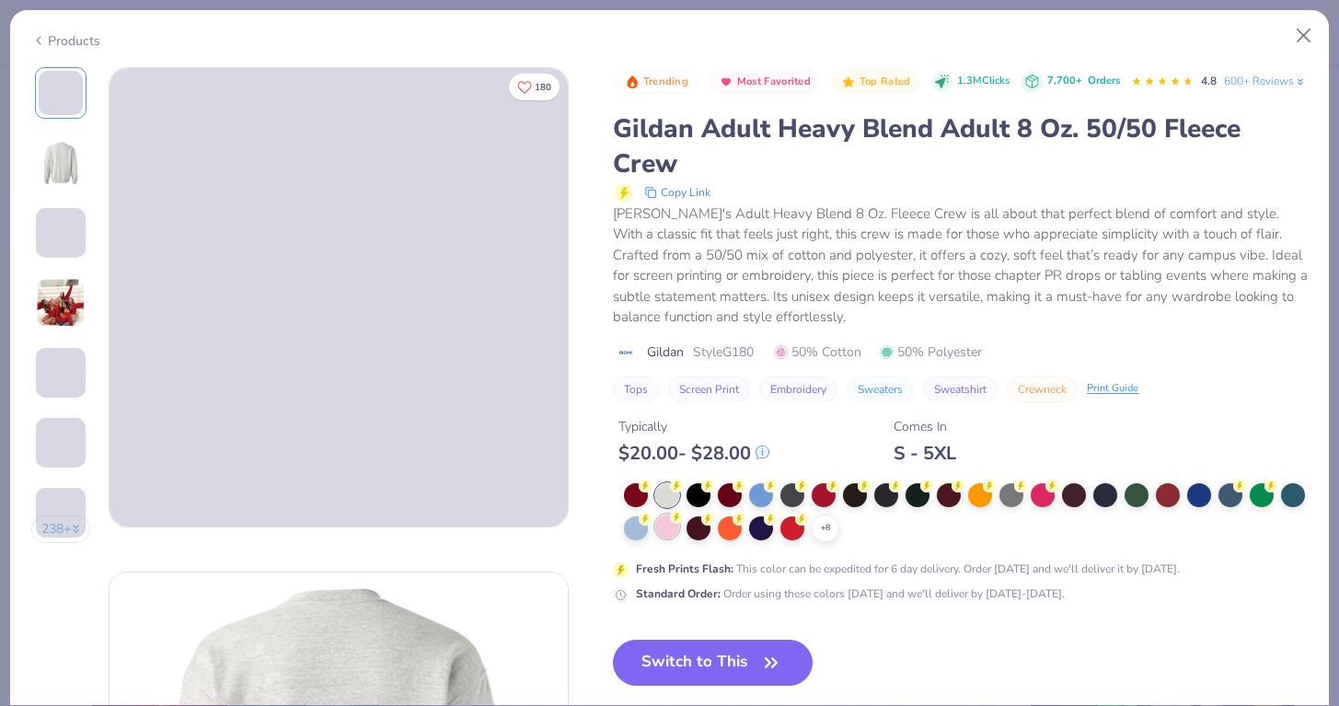
click at [670, 538] on div at bounding box center [667, 526] width 24 height 24
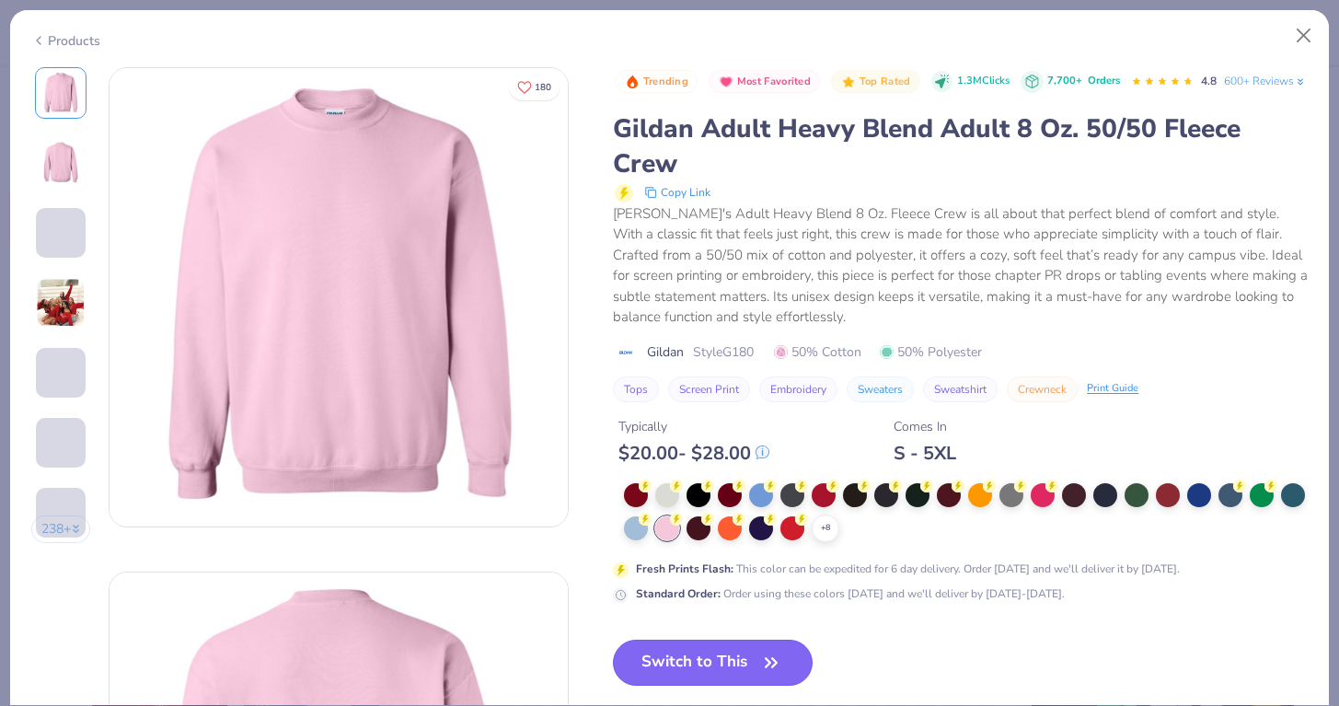
click at [668, 685] on button "Switch to This" at bounding box center [713, 662] width 200 height 46
click at [691, 685] on button "Switch to This" at bounding box center [713, 662] width 200 height 46
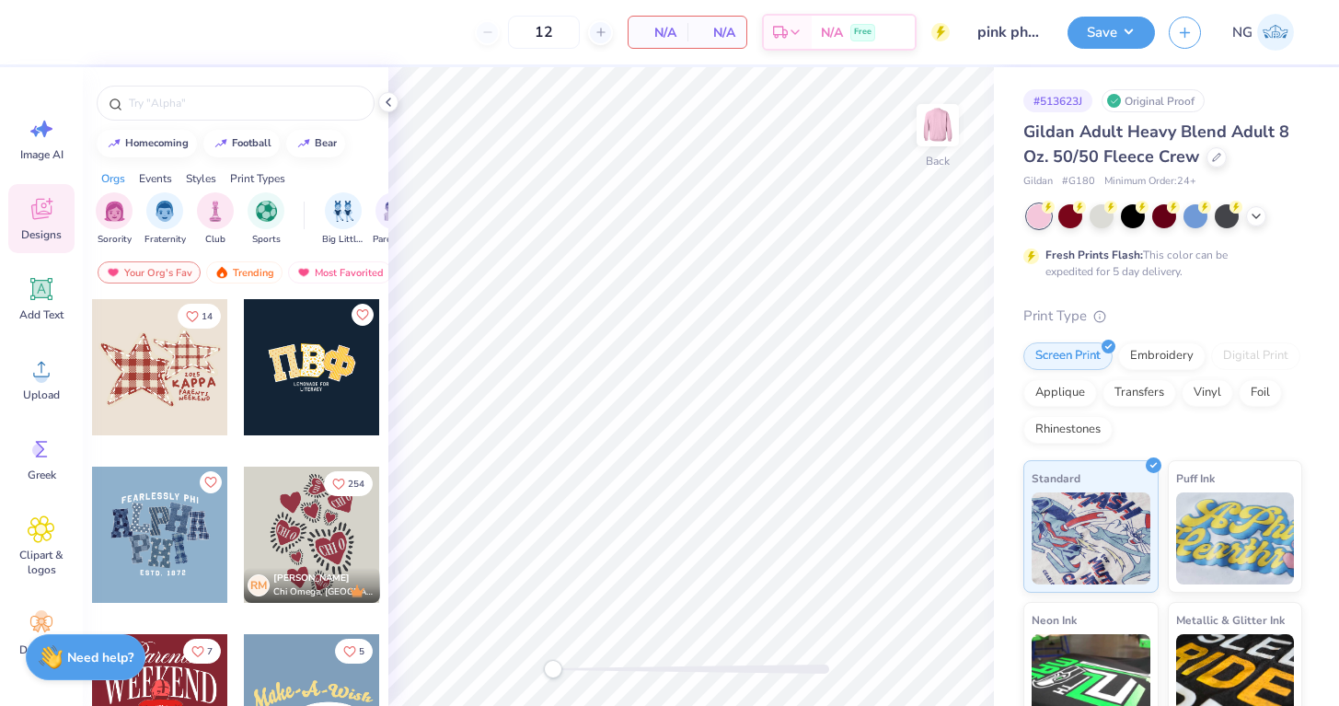
click at [49, 338] on div "Image AI Designs Add Text Upload Greek Clipart & logos Decorate" at bounding box center [41, 386] width 66 height 564
click at [49, 360] on icon at bounding box center [42, 369] width 28 height 28
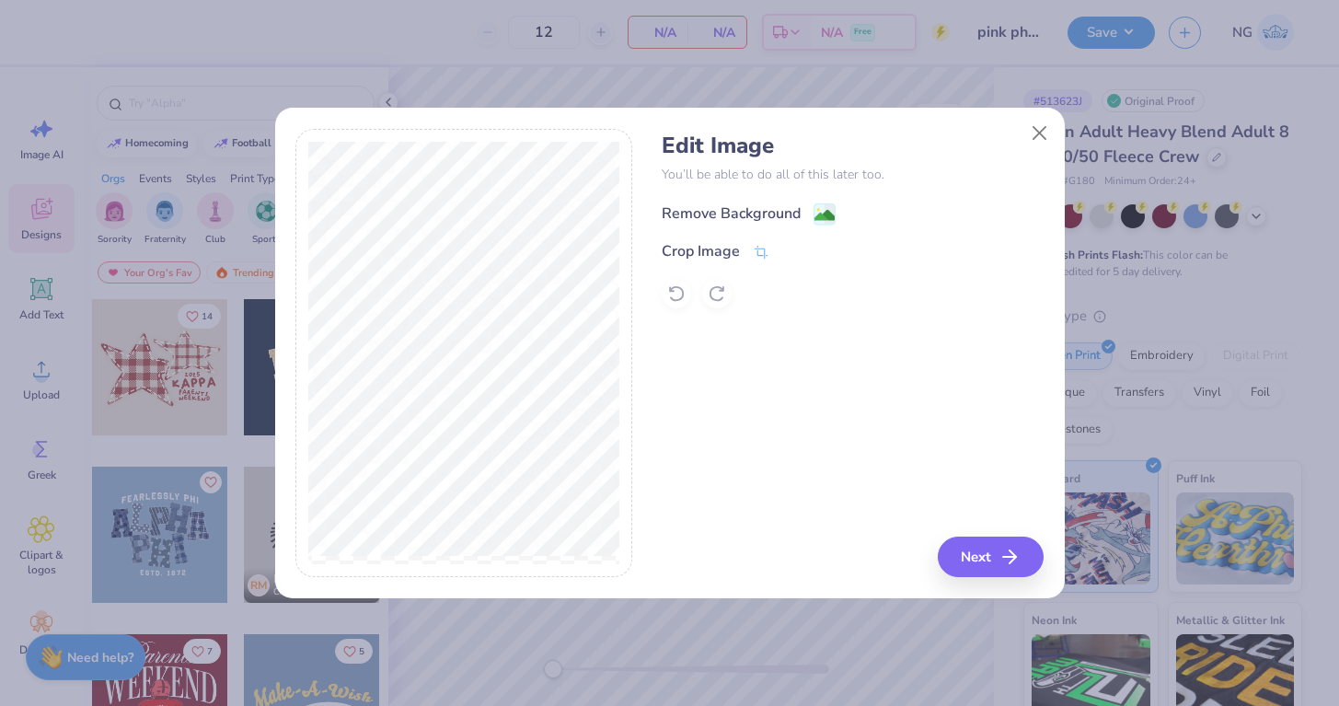
click at [759, 207] on div "Remove Background" at bounding box center [731, 213] width 139 height 22
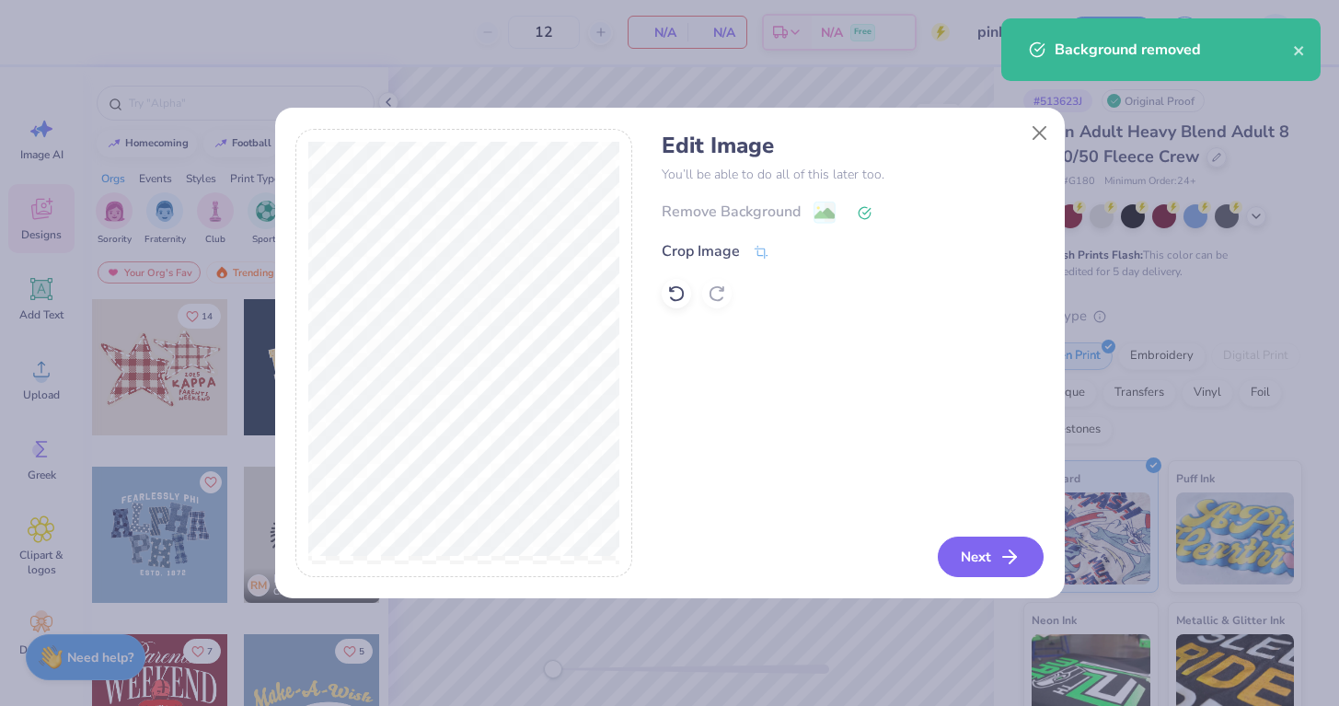
click at [984, 546] on button "Next" at bounding box center [991, 556] width 106 height 40
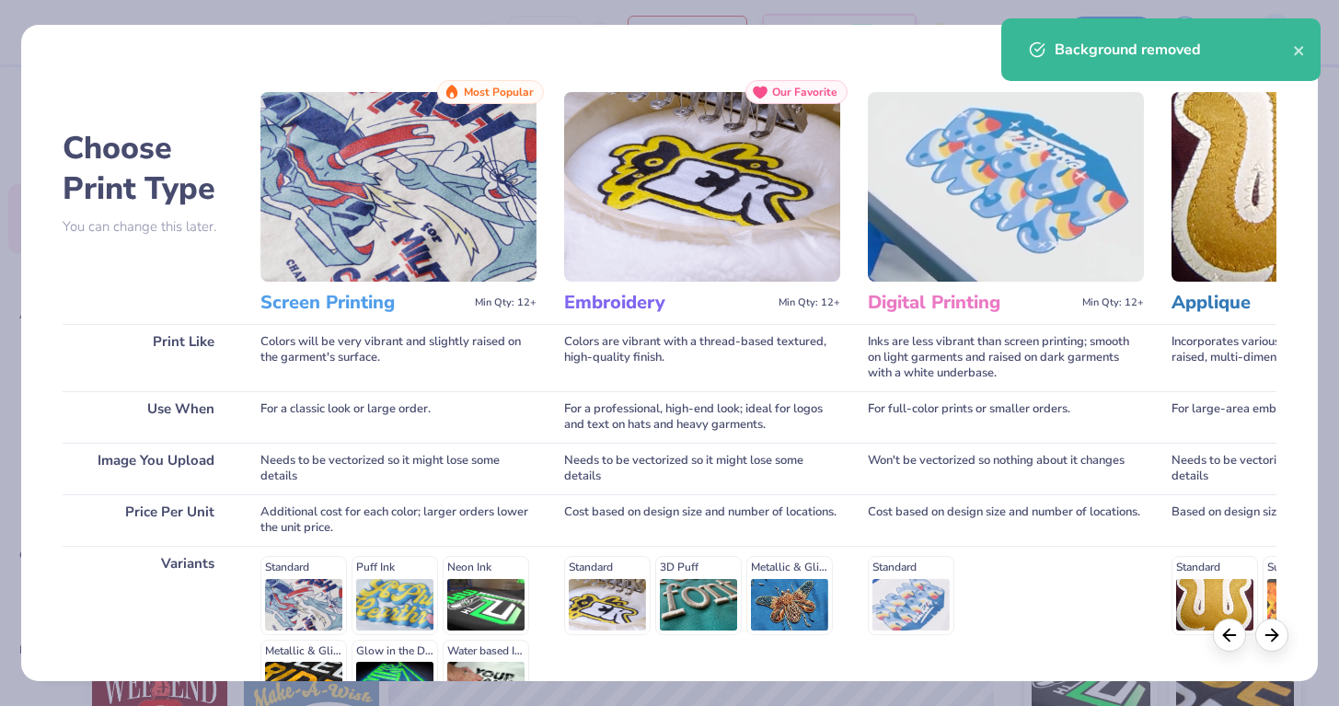
scroll to position [212, 0]
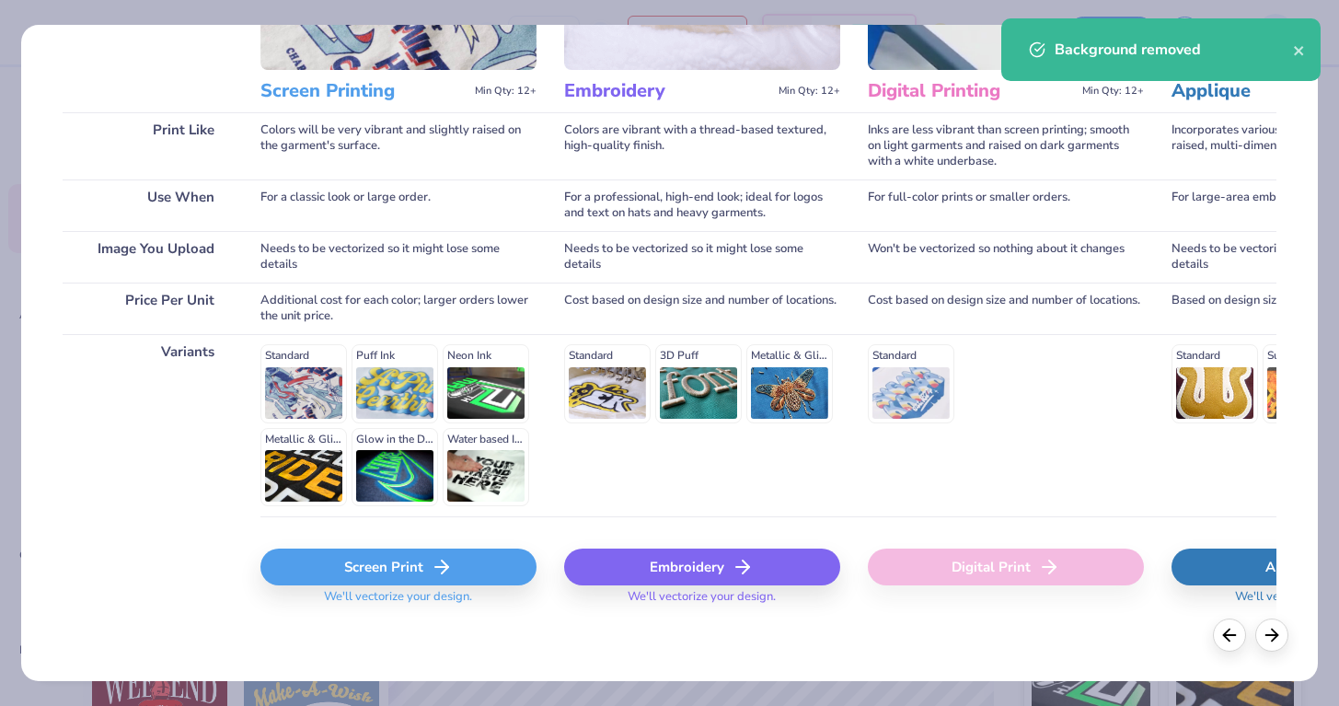
click at [703, 568] on div "Embroidery" at bounding box center [702, 566] width 276 height 37
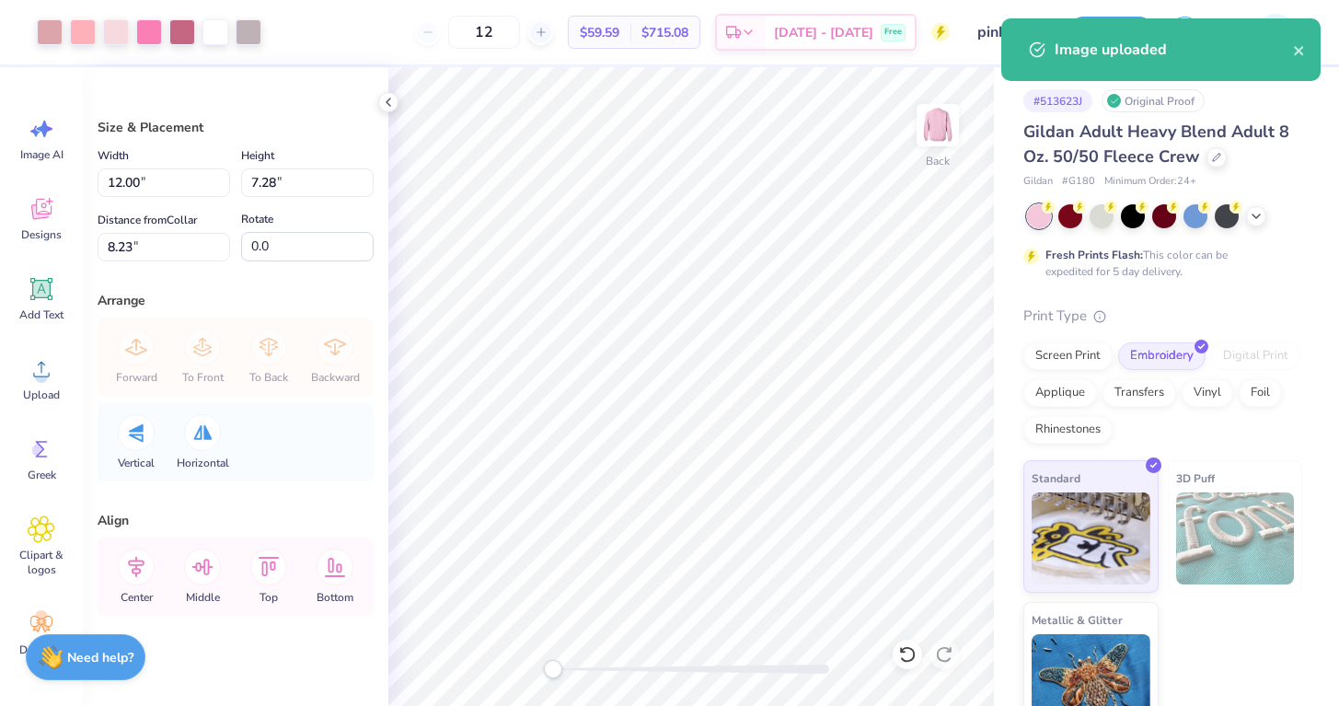
scroll to position [29, 0]
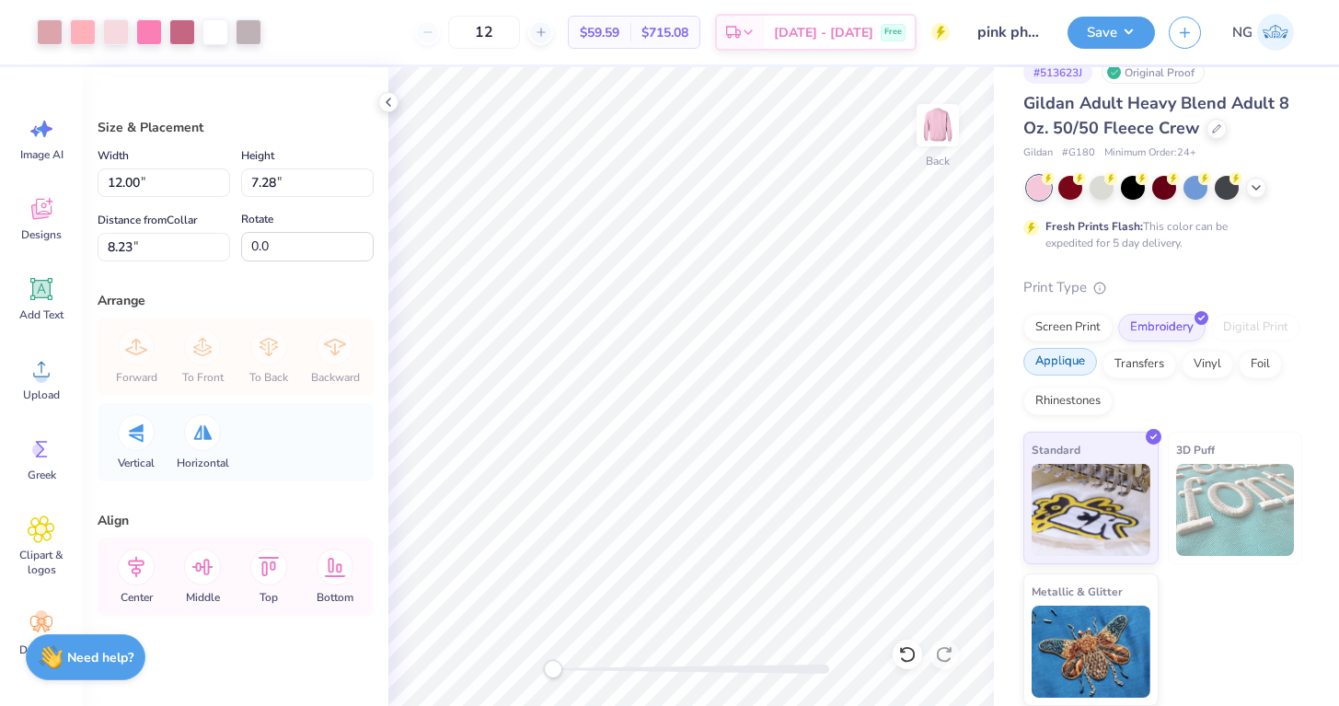
click at [1055, 357] on div "Applique" at bounding box center [1060, 362] width 74 height 28
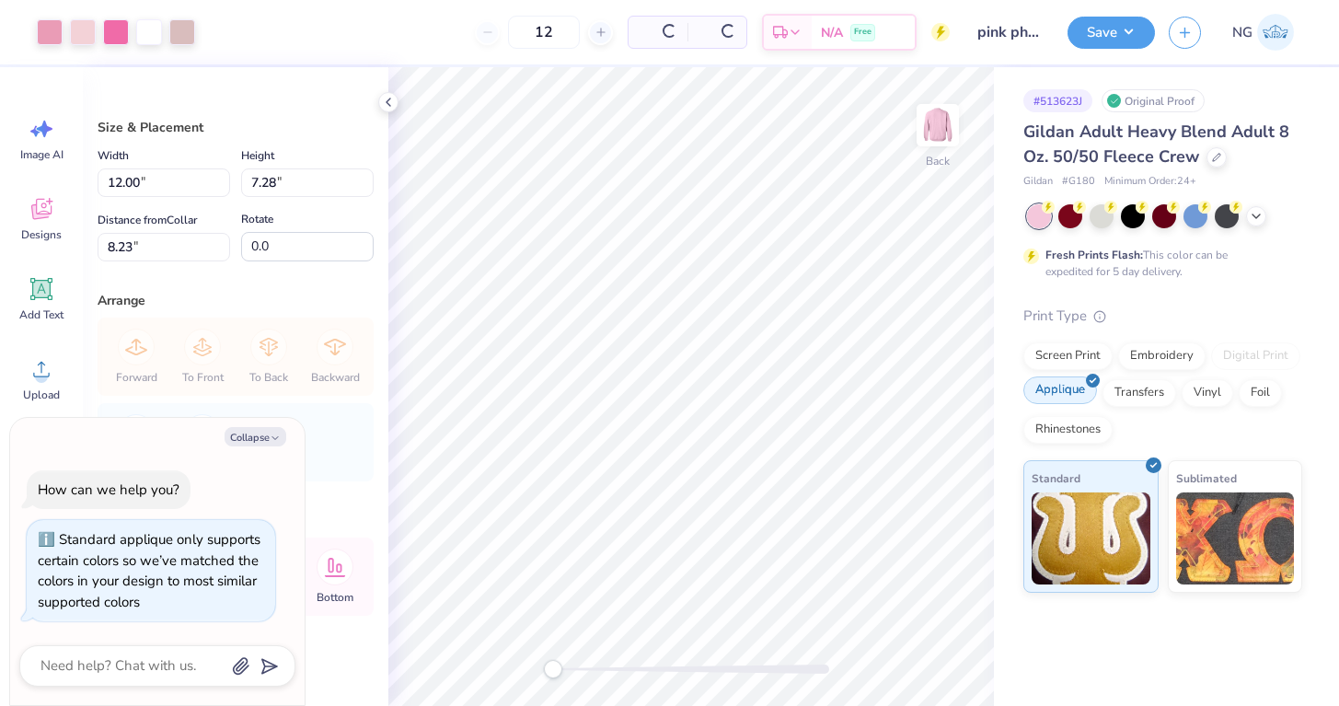
scroll to position [0, 0]
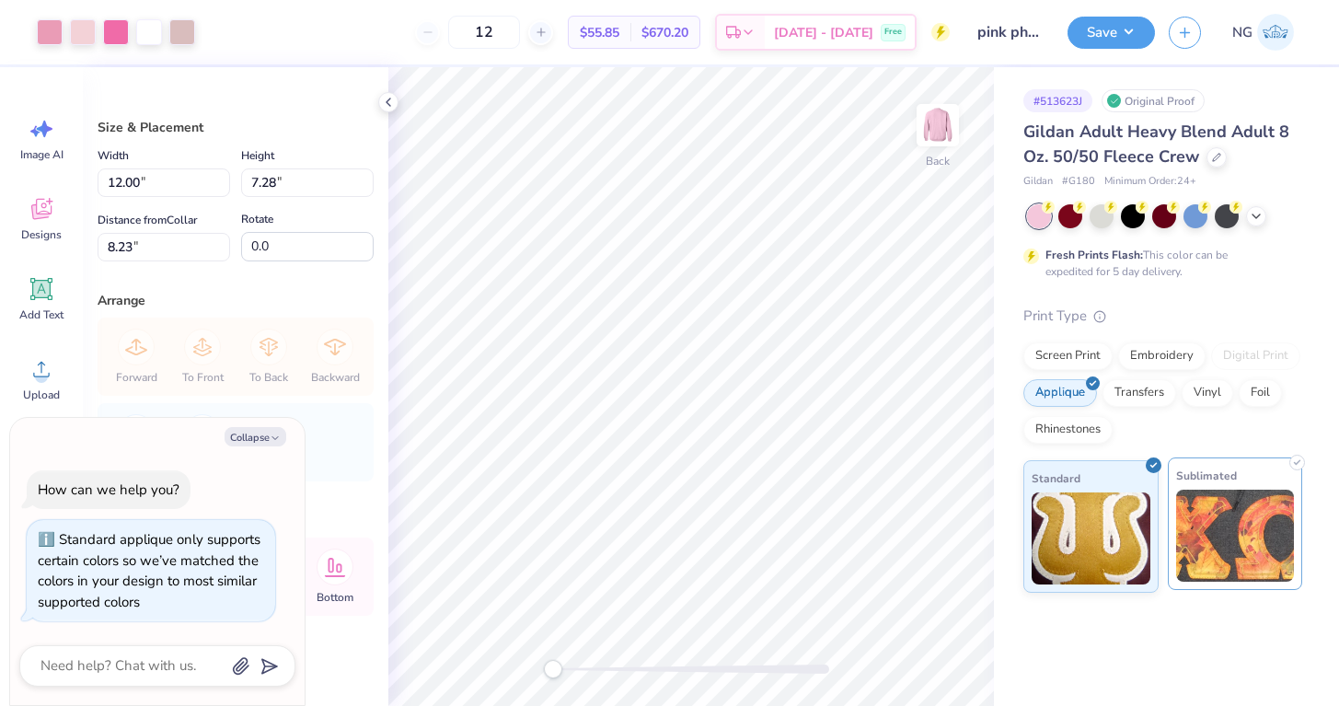
click at [1191, 517] on img at bounding box center [1235, 535] width 119 height 92
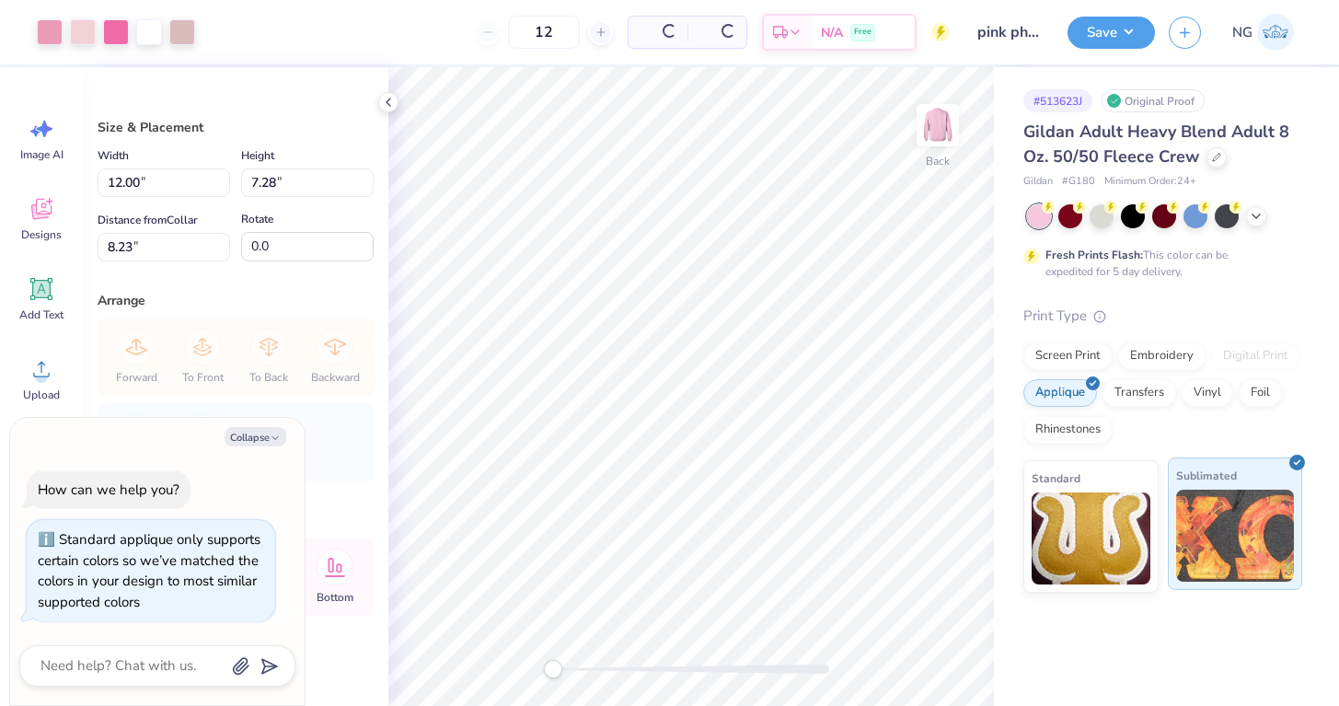
type textarea "x"
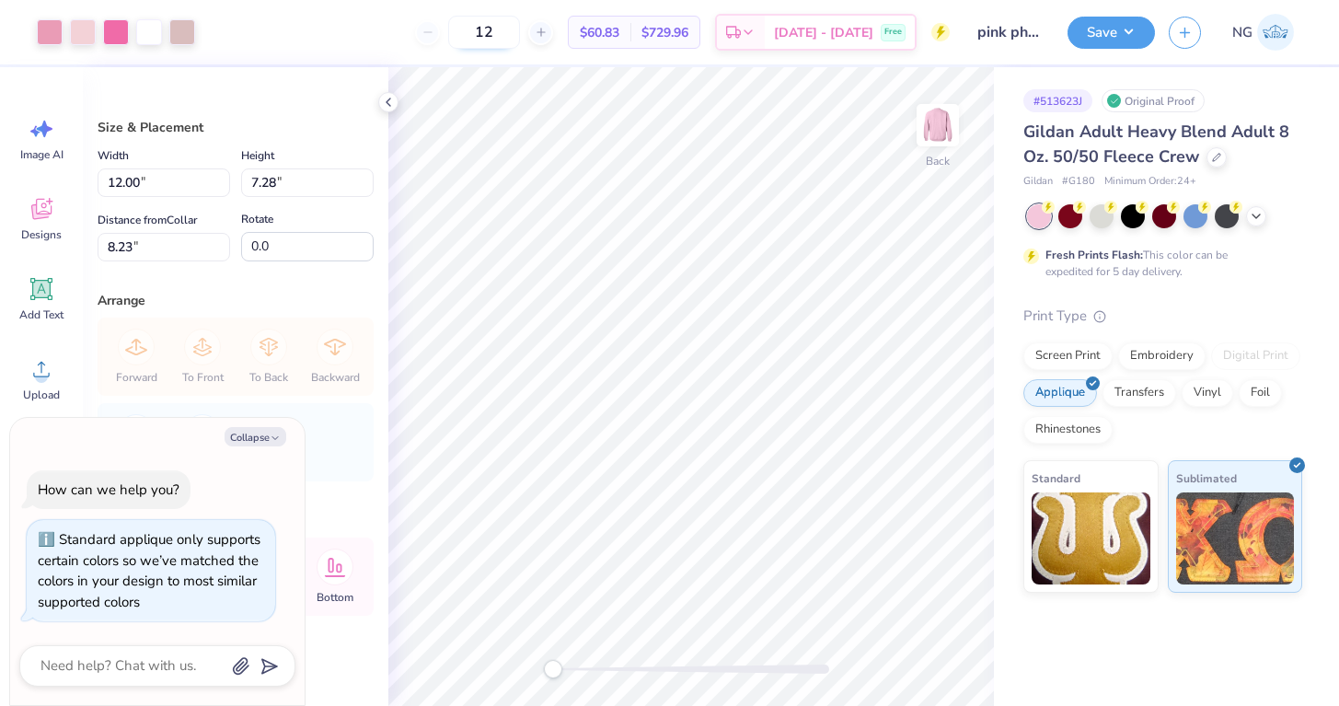
click at [512, 36] on input "12" at bounding box center [484, 32] width 72 height 33
type input "24"
type textarea "x"
type input "24"
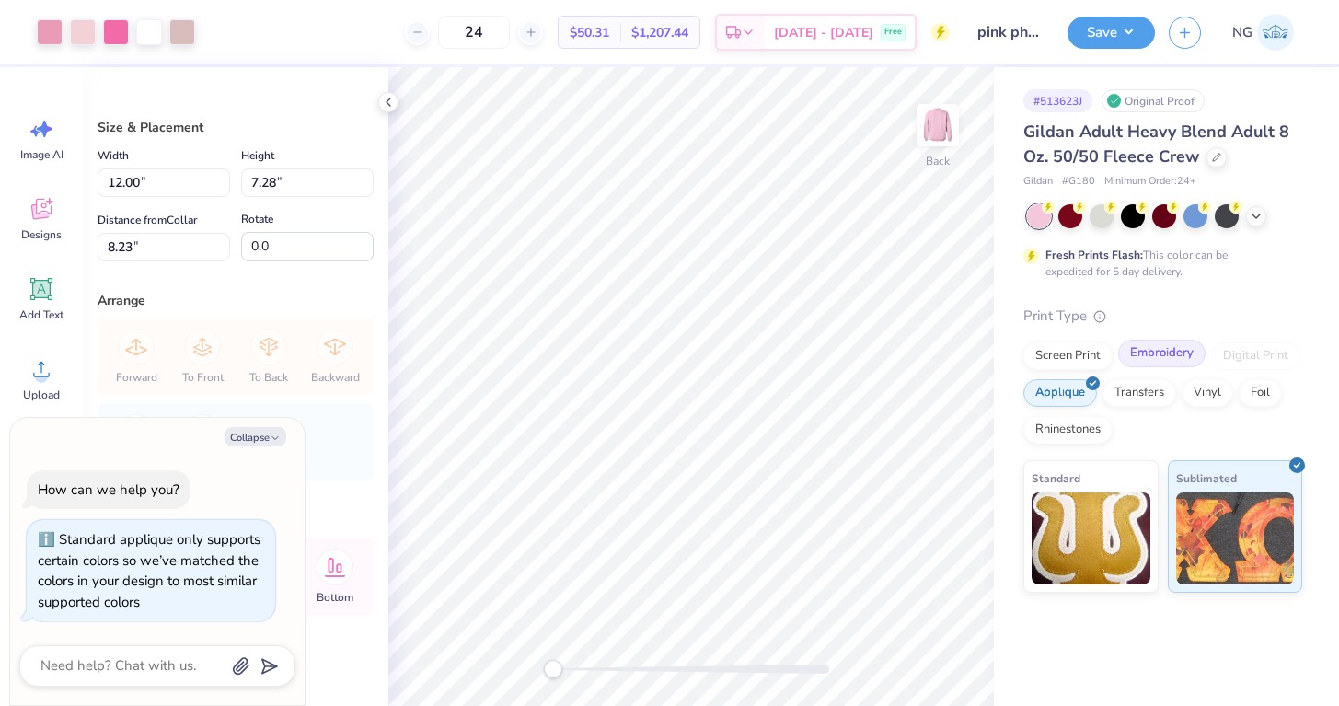
click at [1133, 357] on div "Embroidery" at bounding box center [1161, 354] width 87 height 28
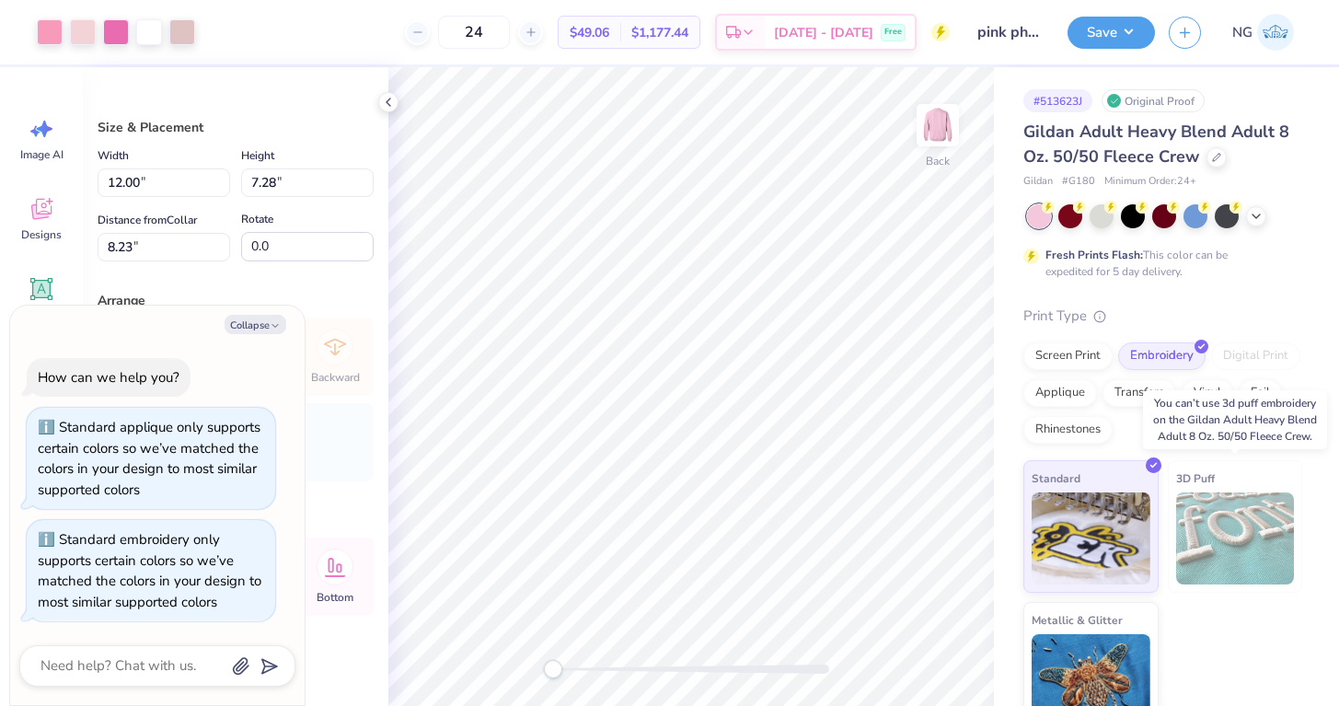
click at [1201, 521] on img at bounding box center [1235, 538] width 119 height 92
click at [1122, 523] on img at bounding box center [1090, 535] width 119 height 92
type textarea "x"
type input "8.03"
type input "4.87"
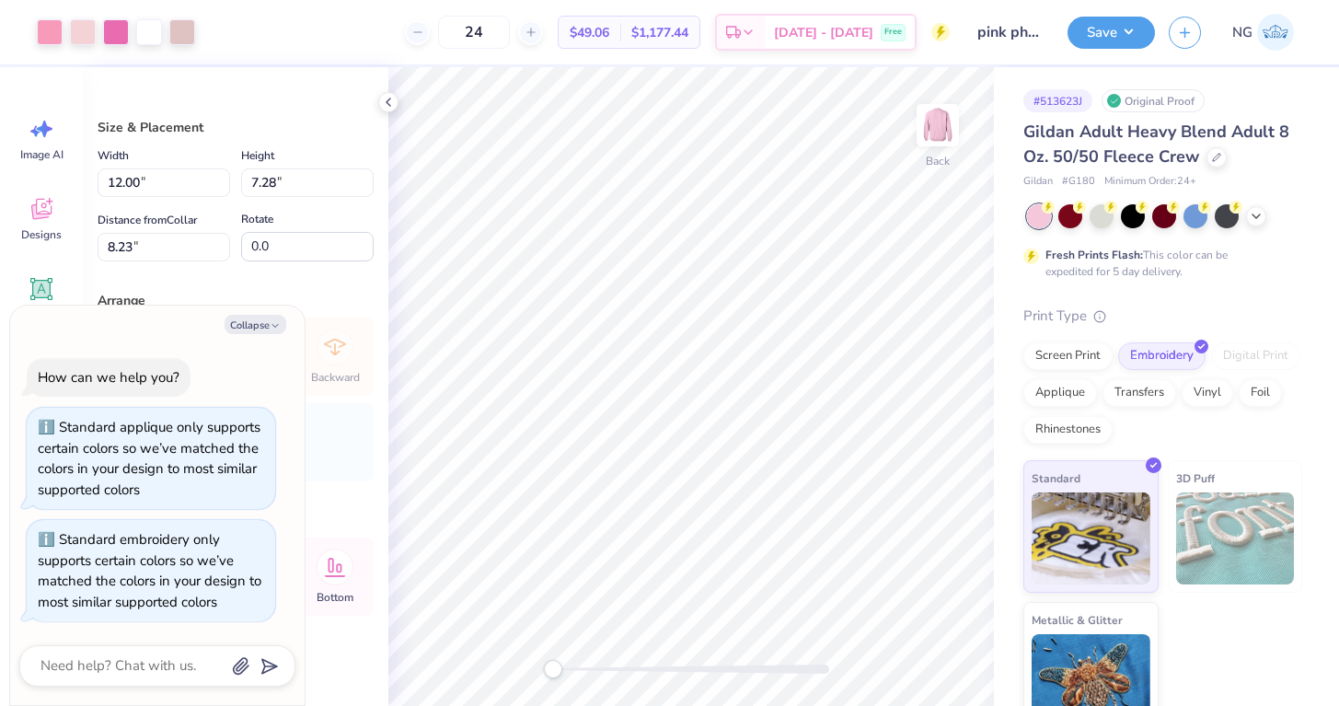
type input "10.65"
type textarea "x"
type input "9.73"
type input "5.90"
type textarea "x"
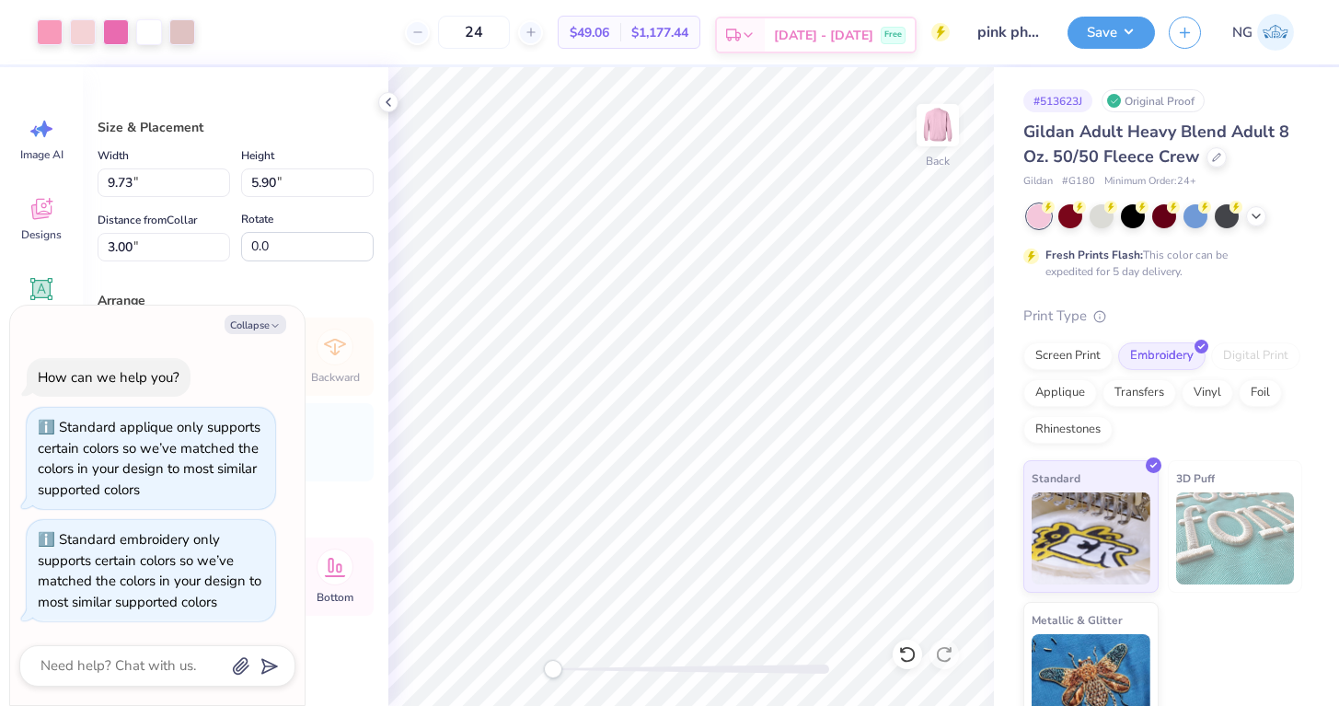
type input "8.79"
type input "5.33"
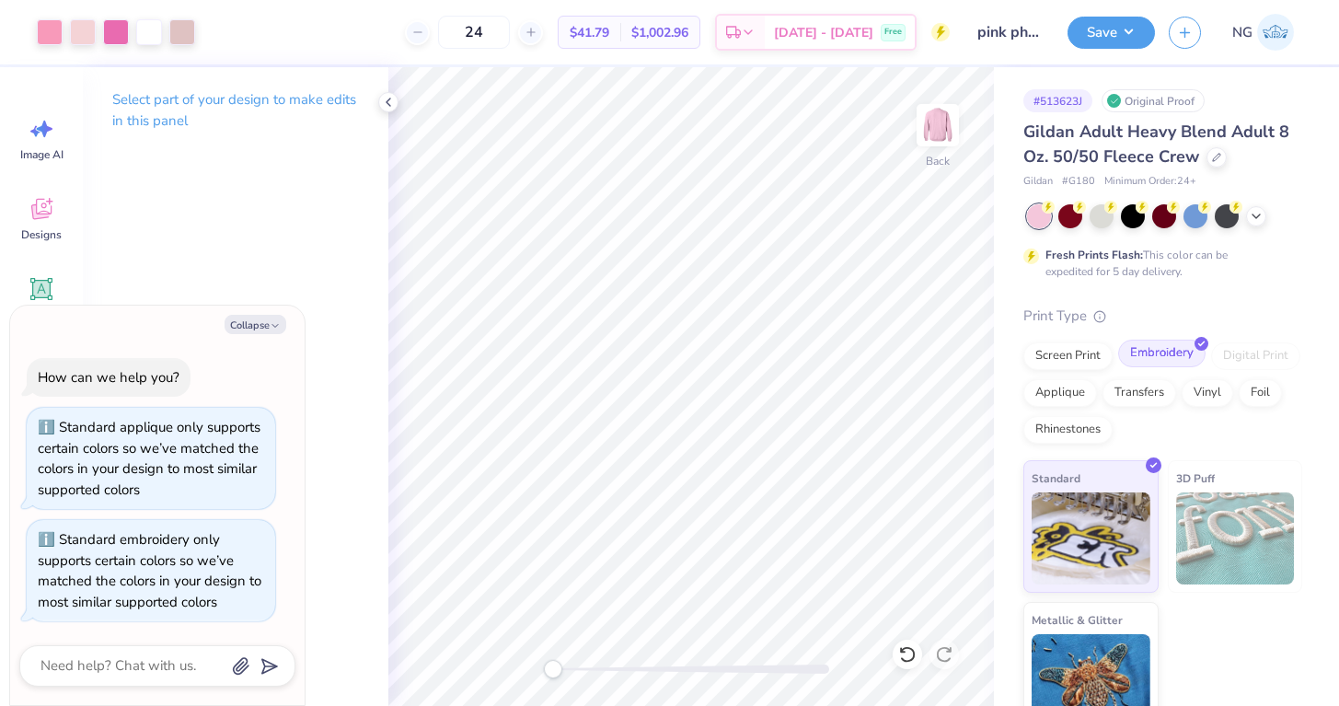
click at [1139, 348] on div "Embroidery" at bounding box center [1161, 354] width 87 height 28
click at [1134, 29] on button "Save" at bounding box center [1110, 30] width 87 height 32
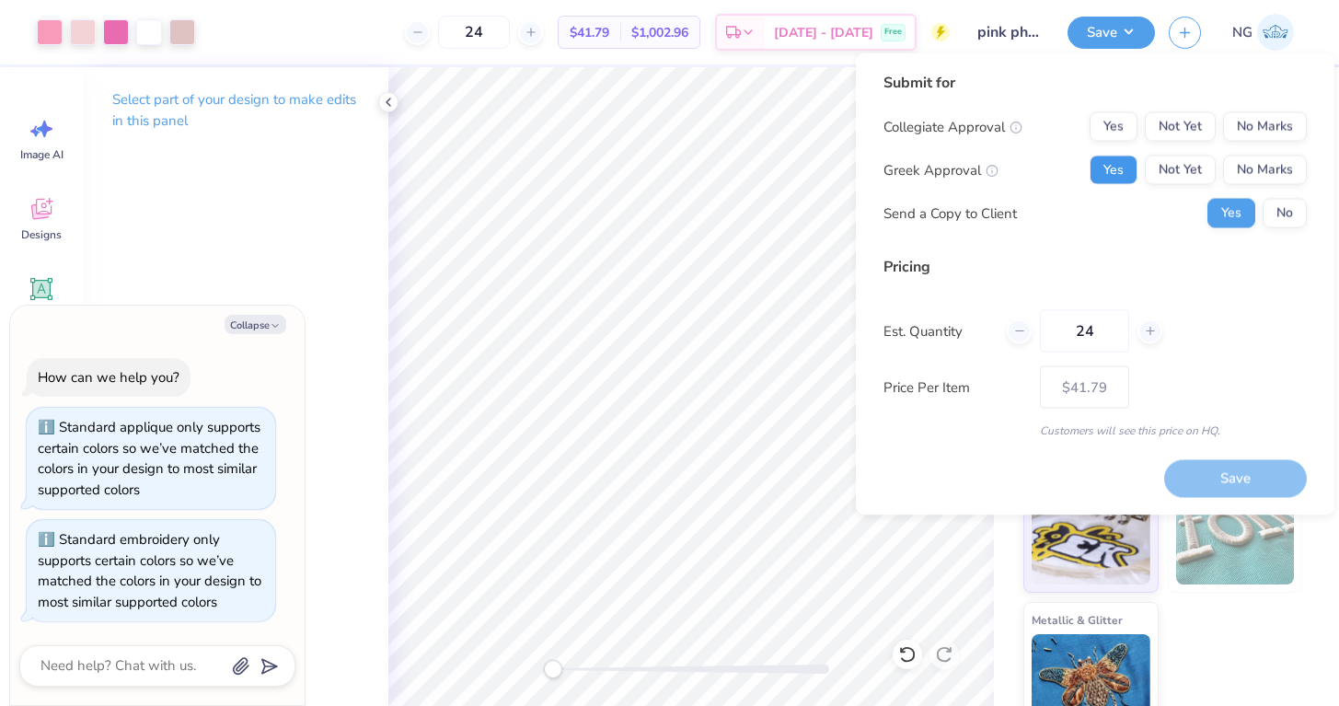
click at [1128, 160] on button "Yes" at bounding box center [1113, 169] width 48 height 29
click at [1284, 125] on button "No Marks" at bounding box center [1265, 126] width 84 height 29
type textarea "x"
type input "– –"
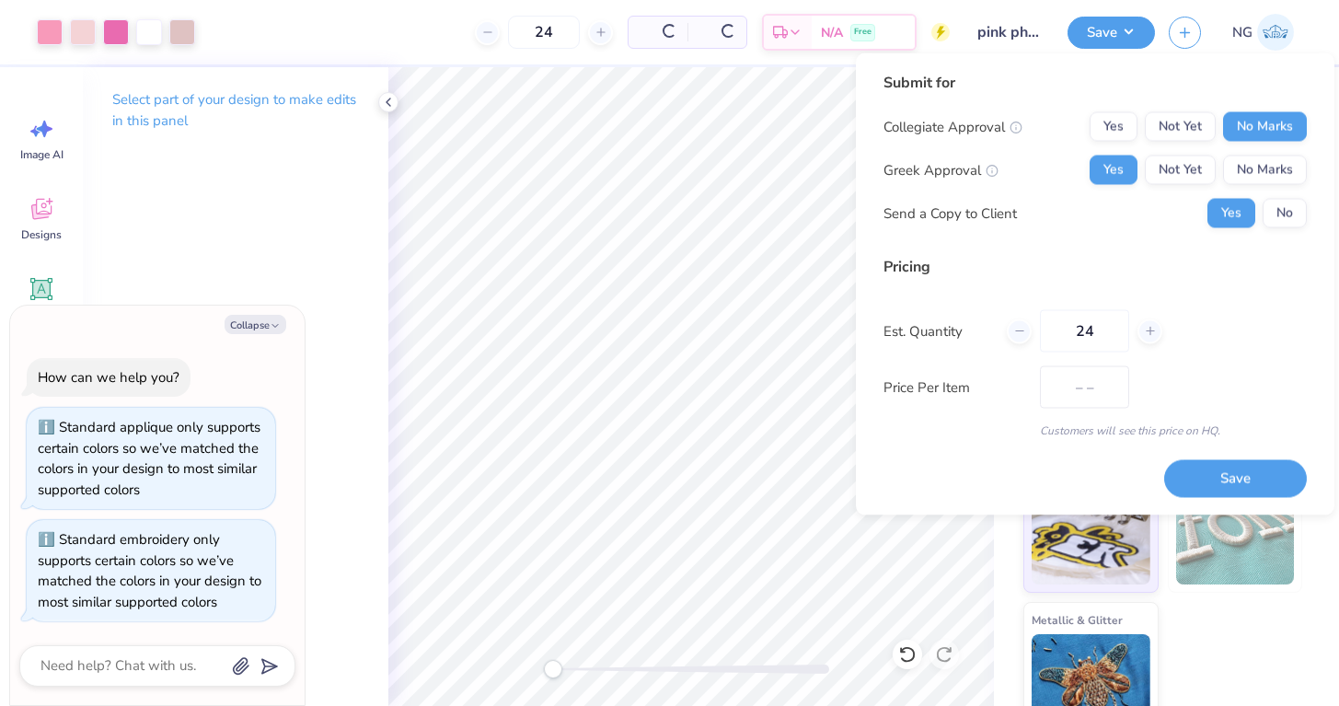
type textarea "x"
type input "$41.79"
click at [1246, 464] on button "Save" at bounding box center [1235, 478] width 143 height 38
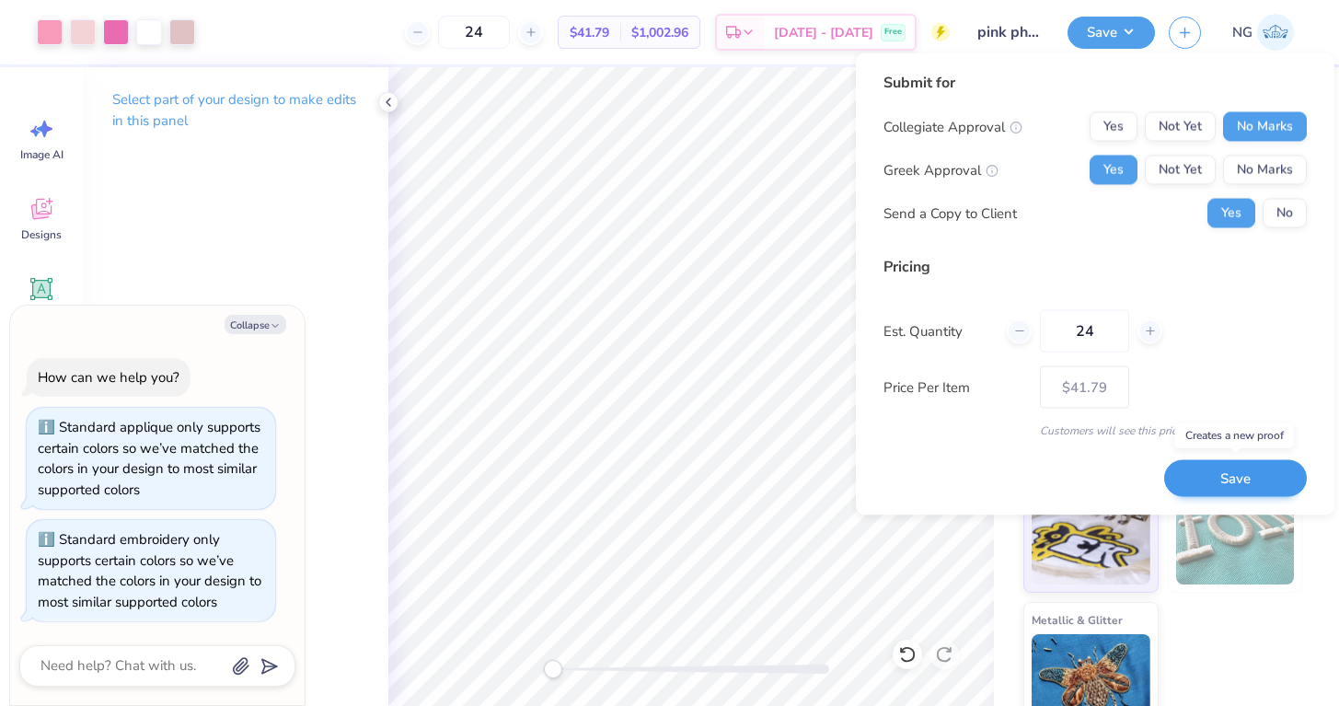
type textarea "x"
type input "– –"
type textarea "x"
type input "$41.79"
type textarea "x"
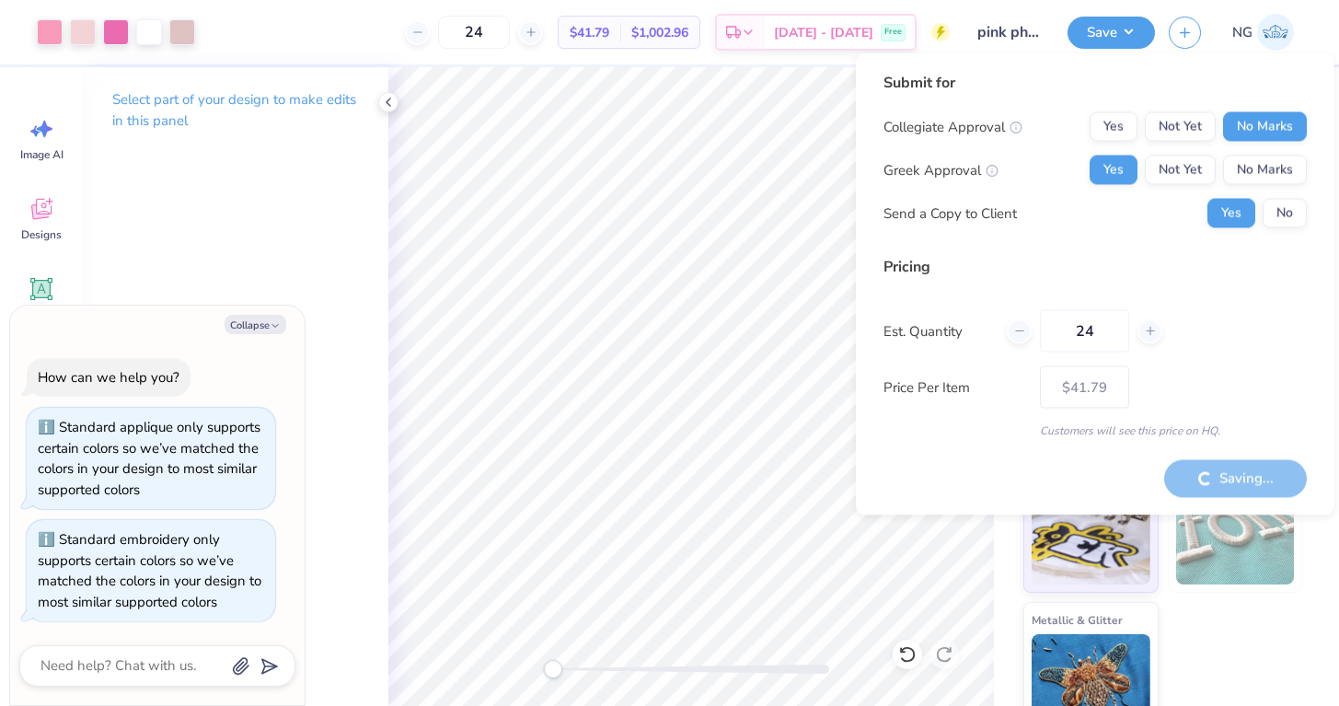
type input "– –"
type textarea "x"
type input "$41.79"
type textarea "x"
type input "– –"
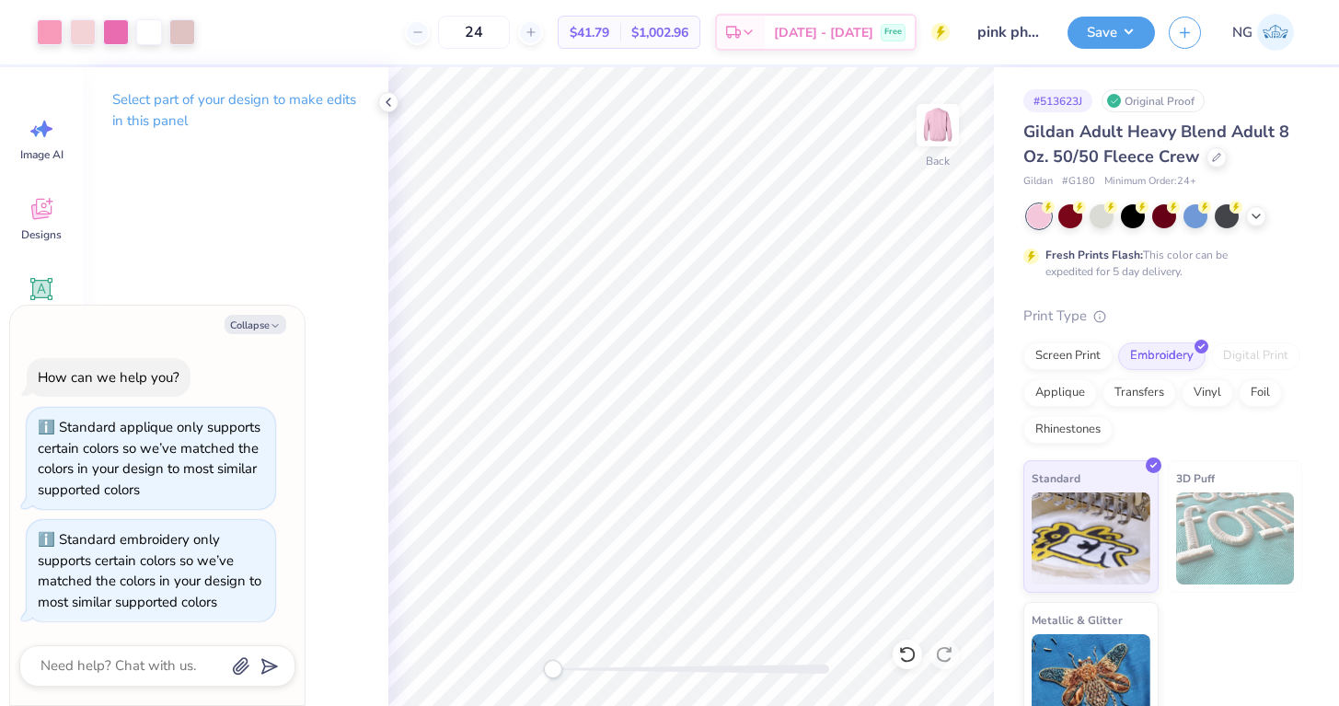
type textarea "x"
